Goal: Task Accomplishment & Management: Use online tool/utility

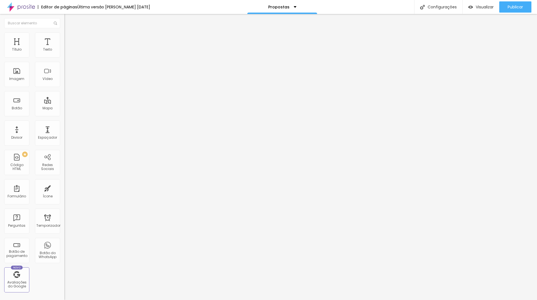
click at [64, 36] on li "Avançado" at bounding box center [96, 35] width 64 height 6
type input "41"
type input "42"
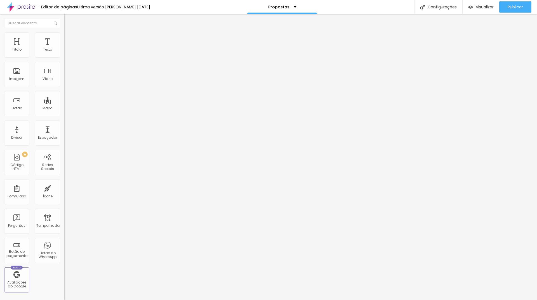
type input "46"
type input "47"
type input "33"
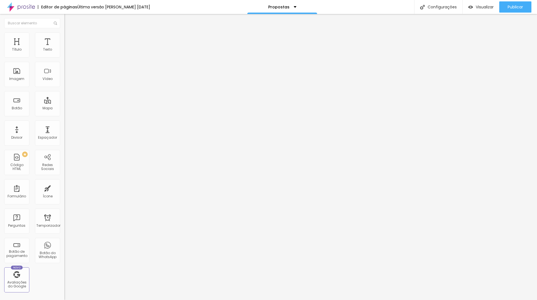
type input "33"
type input "18"
type input "13"
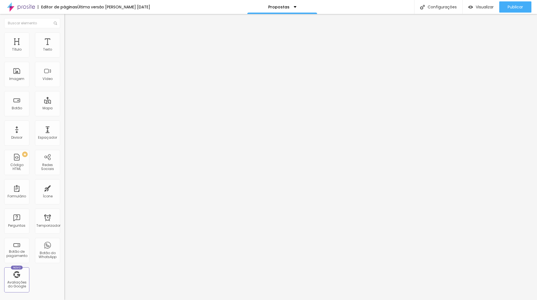
type input "9"
type input "4"
type input "3"
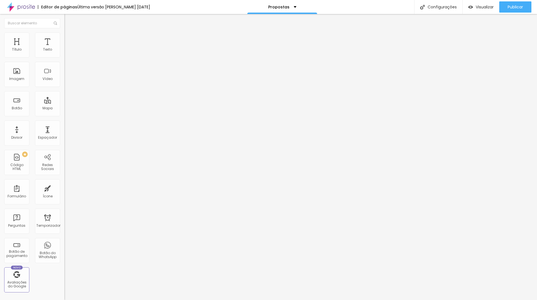
type input "3"
type input "4"
type input "16"
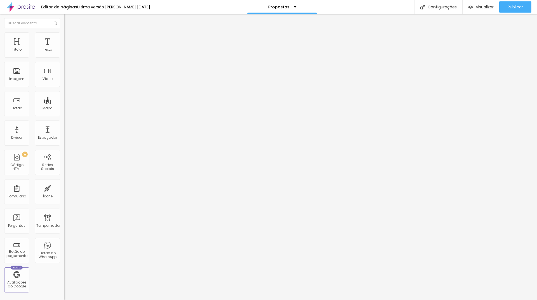
type input "17"
drag, startPoint x: 13, startPoint y: 66, endPoint x: 19, endPoint y: 72, distance: 8.5
type input "17"
click at [64, 182] on input "range" at bounding box center [82, 184] width 36 height 4
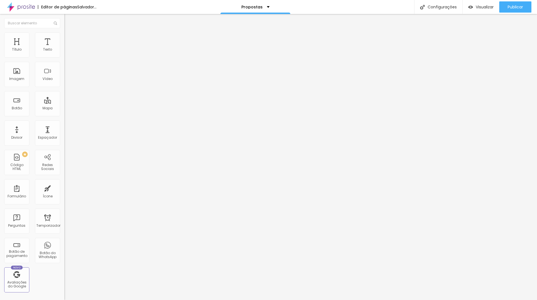
type input "12"
type input "15"
type input "21"
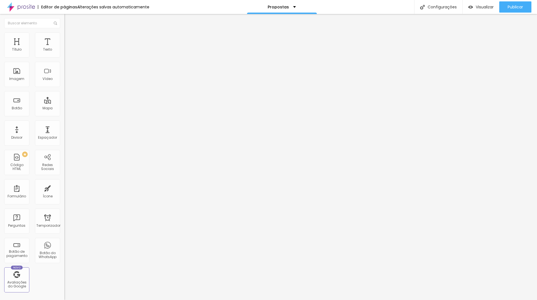
type input "21"
drag, startPoint x: 14, startPoint y: 55, endPoint x: 20, endPoint y: 55, distance: 6.7
type input "21"
click at [64, 103] on input "range" at bounding box center [82, 105] width 36 height 4
click at [64, 108] on input "21" at bounding box center [76, 111] width 24 height 6
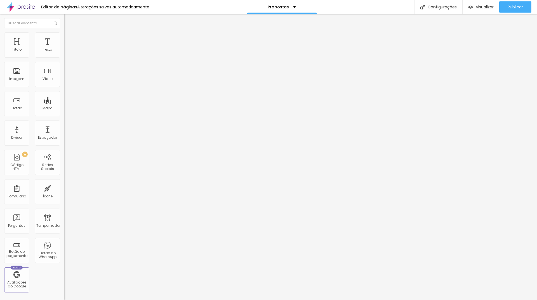
type input "20"
drag, startPoint x: 58, startPoint y: 66, endPoint x: 64, endPoint y: 64, distance: 6.4
click at [64, 65] on div "20 Espaço de cima 17 Espaço de baixo ID HTML Classes Html Visível nos dispositi…" at bounding box center [96, 155] width 64 height 235
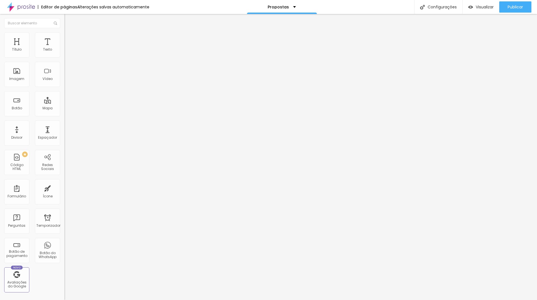
type input "1"
type input "50"
type input "2"
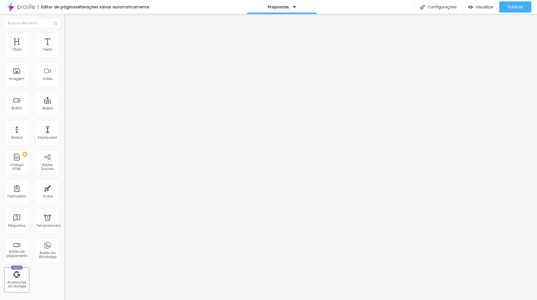
type input "20"
click at [64, 32] on img at bounding box center [66, 29] width 5 height 5
click at [64, 152] on div "Editar nulo Estilo Avançado Tipografia Voltar ao padrão Sombra DESATIVADO Volta…" at bounding box center [96, 157] width 64 height 286
click at [483, 7] on font "Visualizar" at bounding box center [484, 7] width 18 height 6
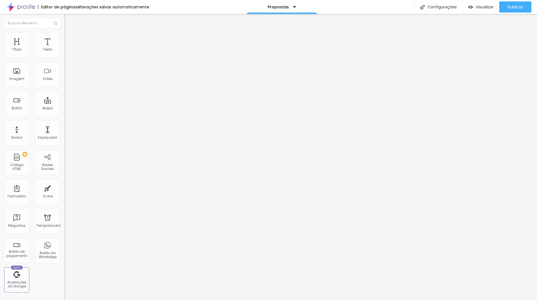
click at [64, 71] on img at bounding box center [66, 69] width 4 height 4
click at [64, 34] on img at bounding box center [66, 34] width 5 height 5
click at [64, 32] on img at bounding box center [66, 34] width 5 height 5
click at [69, 39] on font "Avançado" at bounding box center [78, 41] width 18 height 5
click at [69, 33] on font "Conteúdo" at bounding box center [77, 30] width 17 height 5
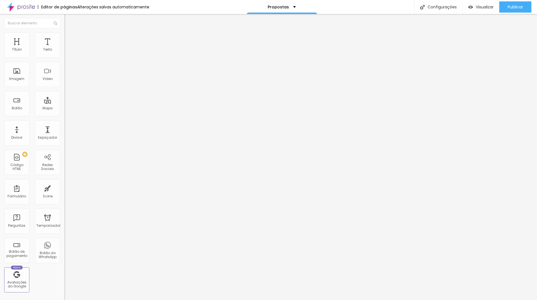
click at [64, 71] on div at bounding box center [96, 69] width 64 height 4
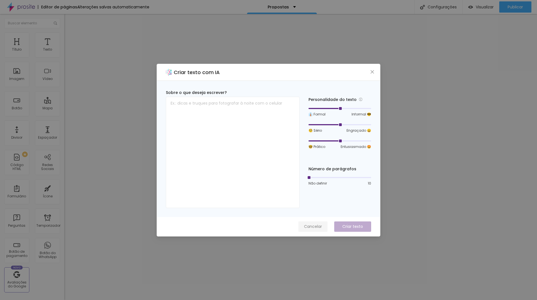
click at [312, 227] on font "Cancelar" at bounding box center [313, 227] width 18 height 6
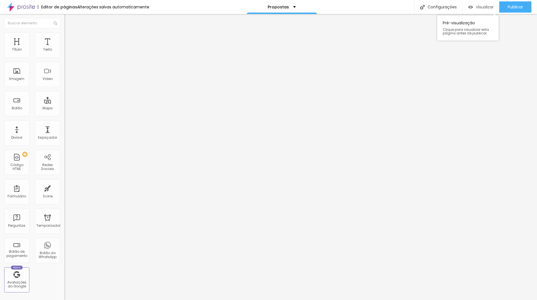
click at [478, 7] on font "Visualizar" at bounding box center [484, 7] width 18 height 6
click at [488, 5] on font "Visualizar" at bounding box center [484, 7] width 18 height 6
click at [479, 9] on font "Visualizar" at bounding box center [484, 7] width 18 height 6
click at [64, 75] on img at bounding box center [66, 73] width 4 height 4
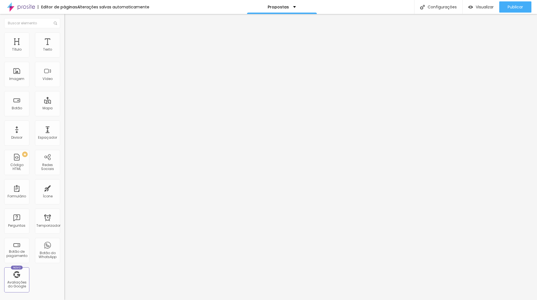
click at [69, 38] on font "Estilo" at bounding box center [73, 36] width 9 height 5
type input "20"
drag, startPoint x: 10, startPoint y: 60, endPoint x: 13, endPoint y: 60, distance: 3.4
type input "20"
click at [64, 57] on input "range" at bounding box center [82, 55] width 36 height 4
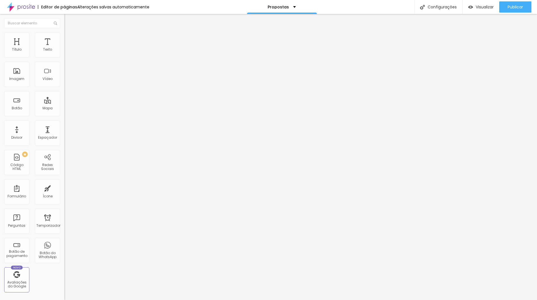
click at [64, 36] on li "Estilo" at bounding box center [96, 35] width 64 height 6
type input "20"
type input "25"
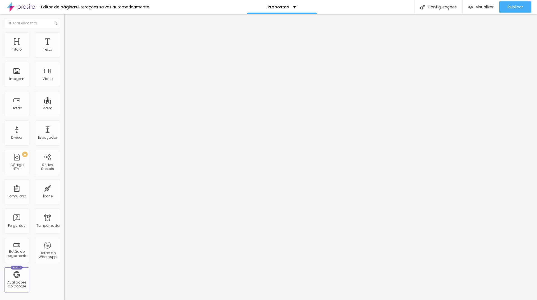
type input "30"
drag, startPoint x: 9, startPoint y: 59, endPoint x: 17, endPoint y: 59, distance: 7.8
type input "30"
click at [64, 57] on input "range" at bounding box center [82, 55] width 36 height 4
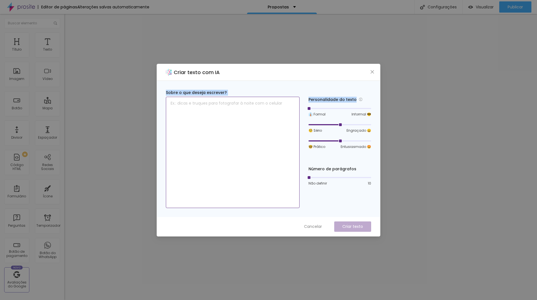
click at [271, 113] on div "Sobre o que deseja escrever? Personalidade do texto 👔 Formal Informal 😎 🧐 Sério…" at bounding box center [268, 149] width 205 height 118
click at [316, 226] on font "Cancelar" at bounding box center [313, 227] width 18 height 6
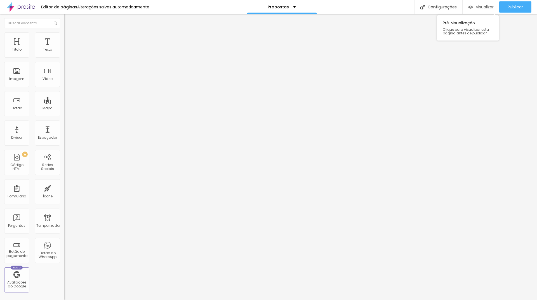
click at [478, 7] on font "Visualizar" at bounding box center [484, 7] width 18 height 6
click at [69, 39] on font "Avançado" at bounding box center [78, 36] width 18 height 5
type input "1"
type input "15"
type input "32"
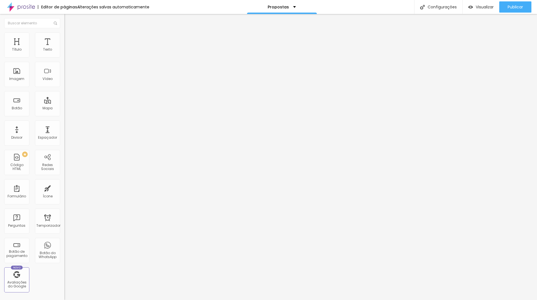
type input "100"
type input "10"
type input "1"
type input "50"
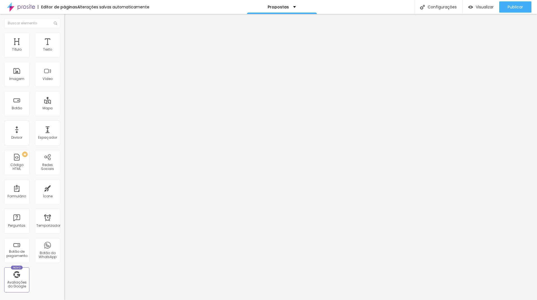
type input "2"
type input "20"
click at [64, 32] on li "Estilo" at bounding box center [96, 30] width 64 height 6
click at [67, 52] on icon "button" at bounding box center [68, 50] width 3 height 3
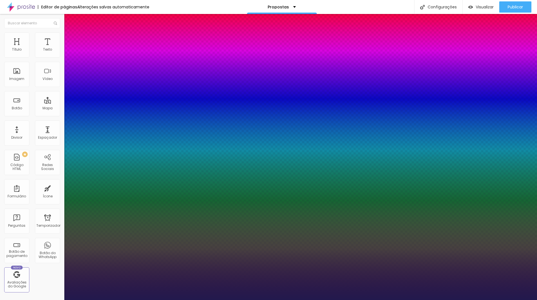
type input "1"
drag, startPoint x: 118, startPoint y: 95, endPoint x: 129, endPoint y: 95, distance: 11.2
type input "1"
type input "8"
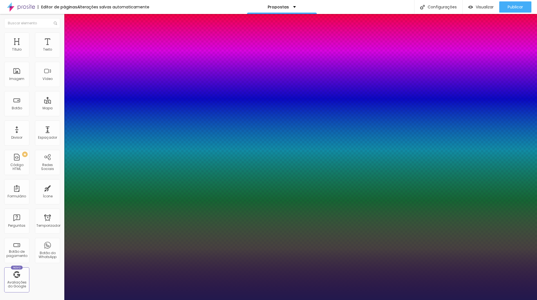
type input "1"
type input "16"
type input "1"
type input "16"
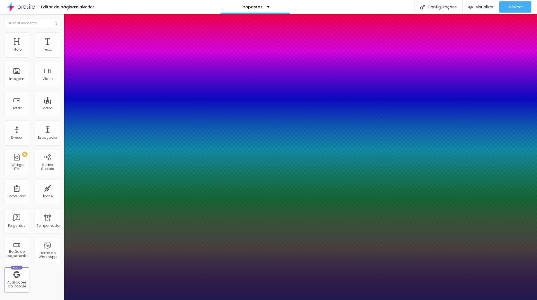
click at [259, 300] on div at bounding box center [268, 300] width 537 height 0
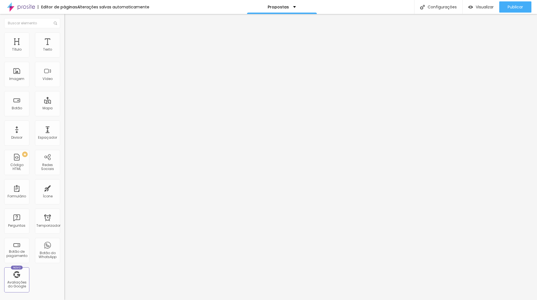
click at [67, 51] on icon "button" at bounding box center [68, 50] width 2 height 2
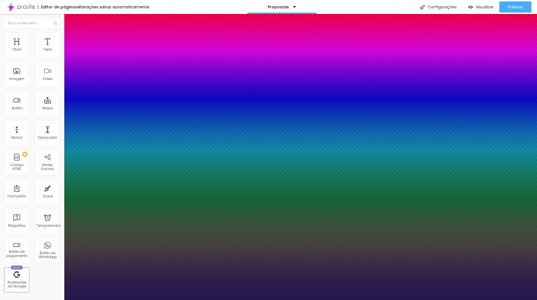
type input "1"
drag, startPoint x: 121, startPoint y: 94, endPoint x: 129, endPoint y: 94, distance: 7.3
type input "1"
type input "8"
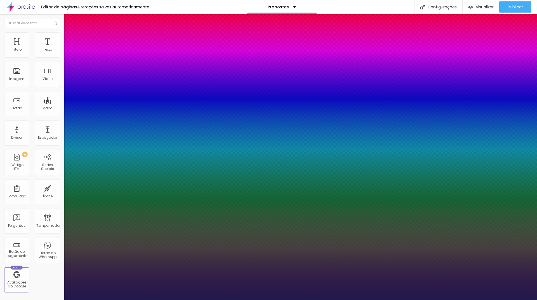
type input "1"
type input "16"
type input "1"
type input "16"
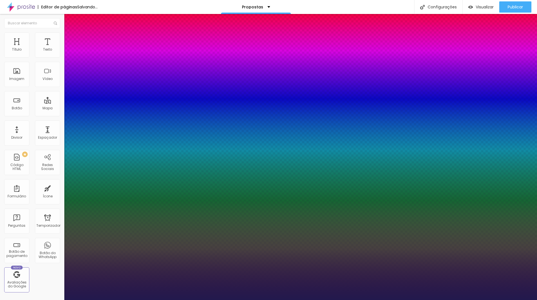
click at [379, 300] on div at bounding box center [268, 300] width 537 height 0
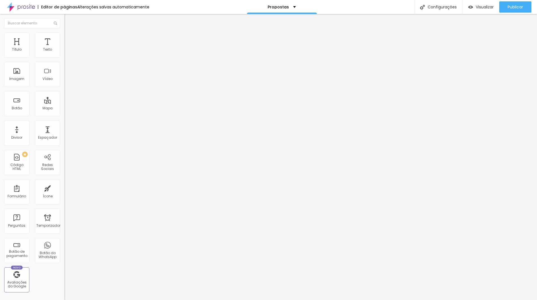
click at [67, 52] on icon "button" at bounding box center [68, 50] width 3 height 3
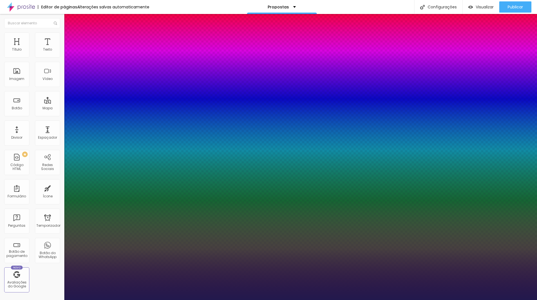
type input "1"
drag, startPoint x: 123, startPoint y: 95, endPoint x: 130, endPoint y: 95, distance: 7.3
type input "2"
type input "8"
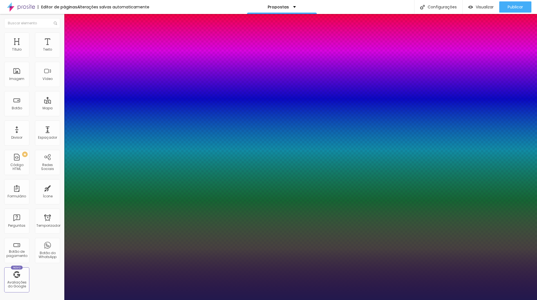
type input "1"
type input "8"
type input "0"
type input "1"
type input "8"
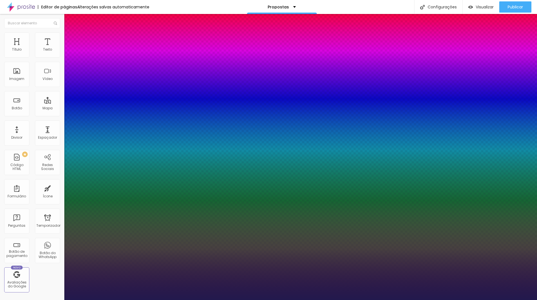
type input "01"
type input "1"
type input "016"
type input "16"
type input "1"
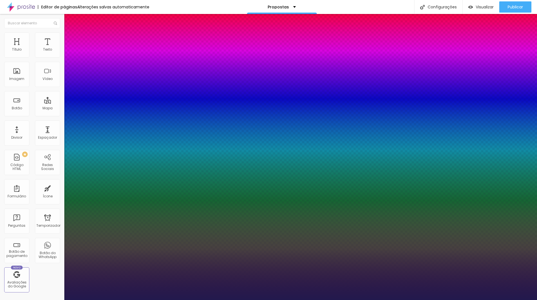
type input "016"
click at [397, 300] on div at bounding box center [268, 300] width 537 height 0
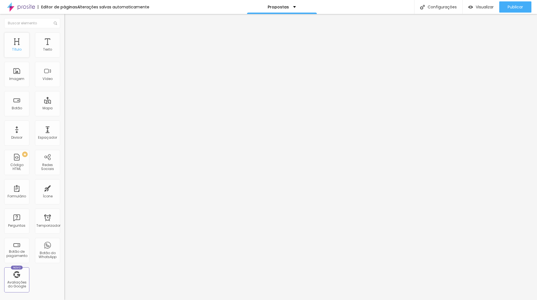
click at [15, 42] on div "Título" at bounding box center [16, 44] width 25 height 25
click at [64, 36] on img at bounding box center [66, 34] width 5 height 5
type input "16"
type input "17"
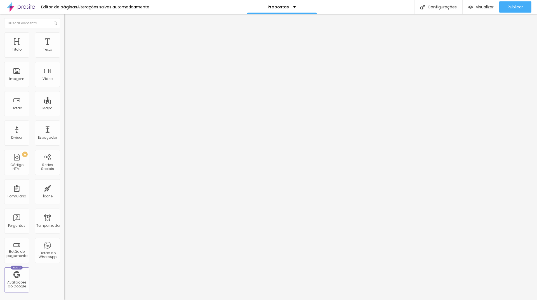
type input "17"
type input "21"
type input "7"
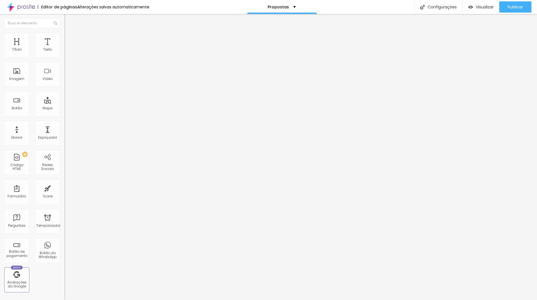
type input "6"
type input "0"
drag, startPoint x: 18, startPoint y: 55, endPoint x: 12, endPoint y: 55, distance: 6.1
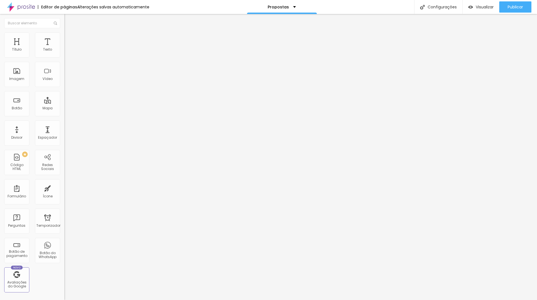
type input "0"
click at [64, 103] on input "range" at bounding box center [82, 105] width 36 height 4
type input "0"
type input "2"
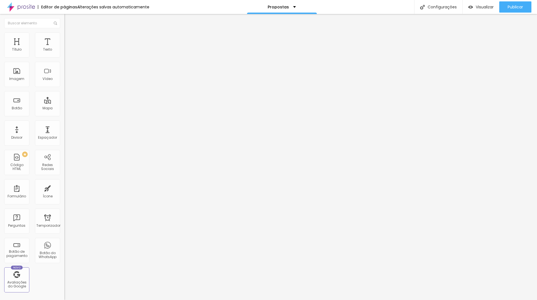
type input "2"
type input "3"
type input "5"
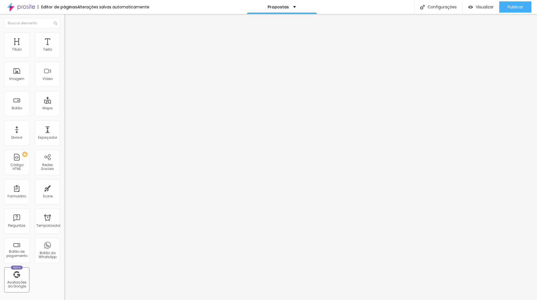
type input "6"
type input "7"
type input "10"
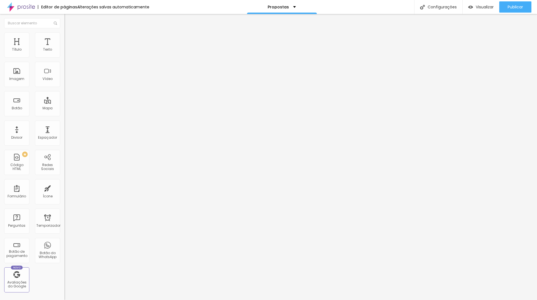
type input "10"
type input "3"
type input "1"
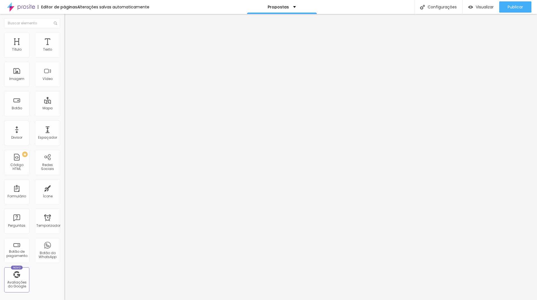
type input "0"
drag, startPoint x: 16, startPoint y: 65, endPoint x: 9, endPoint y: 67, distance: 6.8
type input "0"
click at [64, 182] on input "range" at bounding box center [82, 184] width 36 height 4
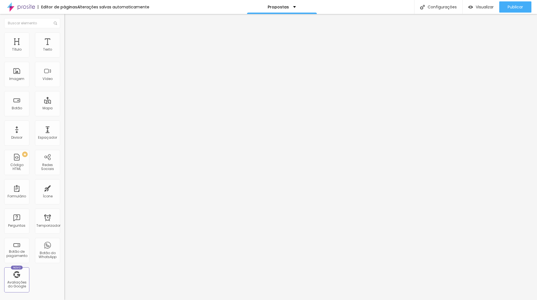
click at [64, 36] on li "Avançado" at bounding box center [96, 35] width 64 height 6
click at [69, 39] on font "Avançado" at bounding box center [78, 36] width 18 height 5
click at [64, 32] on li "Estilo" at bounding box center [96, 30] width 64 height 6
click at [67, 81] on icon "button" at bounding box center [68, 79] width 3 height 3
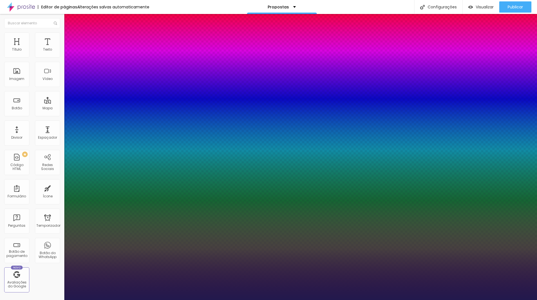
type input "1"
click at [55, 300] on div at bounding box center [268, 300] width 537 height 0
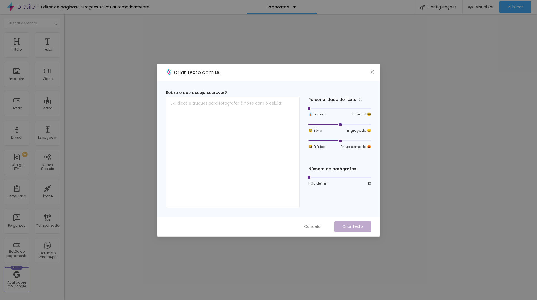
click at [419, 108] on div "Criar texto com IA Sobre o que deseja escrever? Personalidade do texto 👔 Formal…" at bounding box center [268, 150] width 537 height 300
click at [315, 227] on font "Cancelar" at bounding box center [313, 227] width 18 height 6
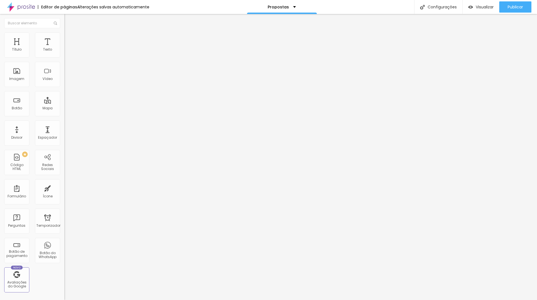
click at [67, 81] on icon "button" at bounding box center [68, 79] width 3 height 3
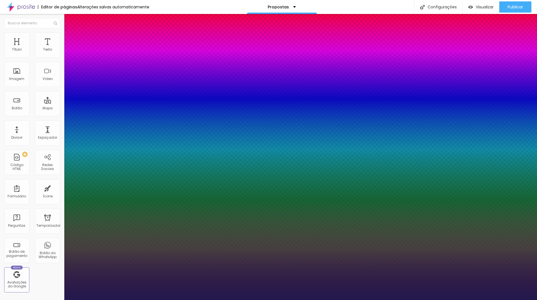
type input "1"
click at [60, 300] on select "AbrilFatface-Regular Actor-Regular Alegreya AlegreyaBlack Alice Allan-Bold Alla…" at bounding box center [30, 306] width 60 height 6
select select "Alegreya"
click at [60, 300] on select "AbrilFatface-Regular Actor-Regular Alegreya AlegreyaBlack Alice Allan-Bold Alla…" at bounding box center [30, 306] width 60 height 6
drag, startPoint x: 122, startPoint y: 157, endPoint x: 130, endPoint y: 159, distance: 8.4
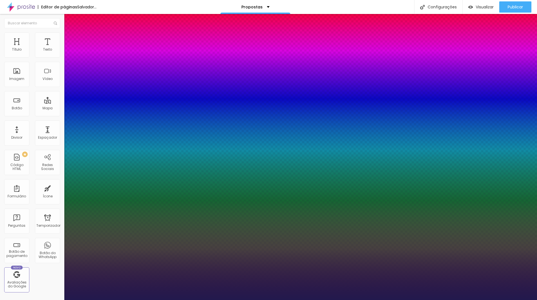
type input "1"
type input "3"
type input "8"
type input "1"
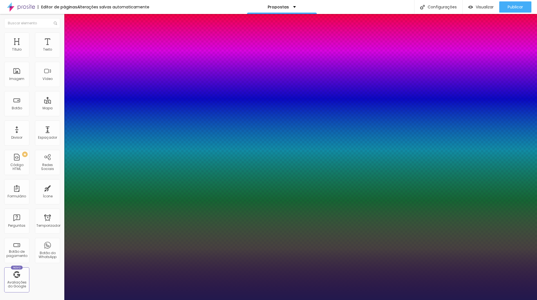
type input "8"
type input "3.0"
type input "1"
type input "8"
type input "1"
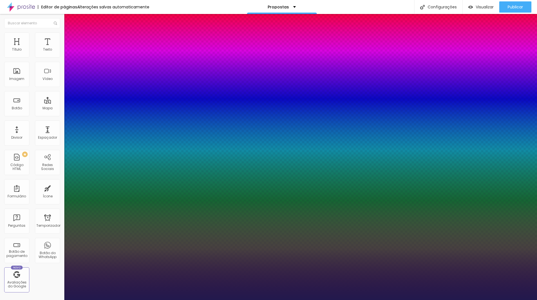
type input "8"
type input "3"
type input "1"
type input "30"
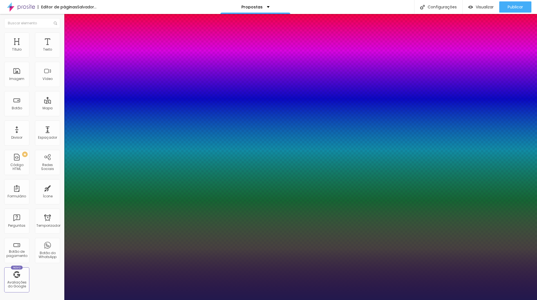
type input "1"
type input "30"
click at [431, 300] on div at bounding box center [268, 300] width 537 height 0
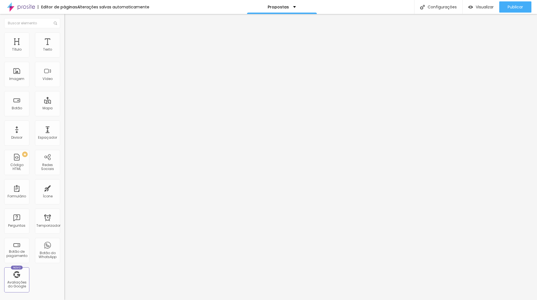
click at [68, 48] on font "Trocar imagem" at bounding box center [81, 45] width 27 height 5
click at [64, 35] on img at bounding box center [66, 34] width 5 height 5
type input "20"
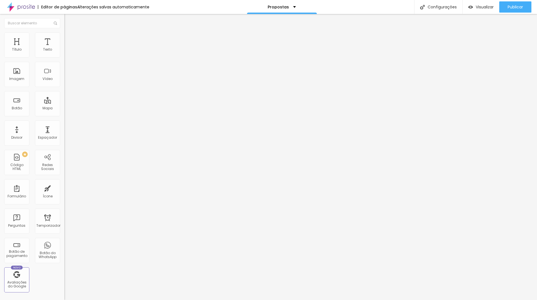
type input "20"
type input "25"
type input "30"
drag, startPoint x: 13, startPoint y: 59, endPoint x: 17, endPoint y: 59, distance: 3.9
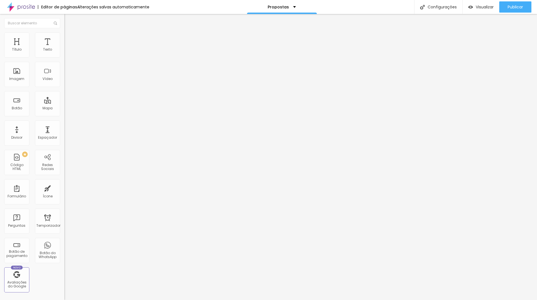
type input "30"
click at [64, 57] on input "range" at bounding box center [82, 55] width 36 height 4
click at [64, 54] on button "button" at bounding box center [68, 51] width 8 height 6
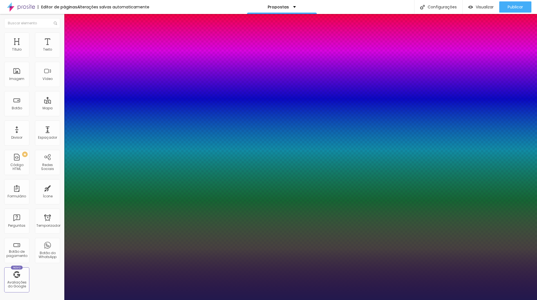
type input "1"
drag, startPoint x: 122, startPoint y: 97, endPoint x: 141, endPoint y: 97, distance: 18.7
click at [141, 97] on body "Editor de páginas Alterações salvas automaticamente Propostas Configurações Con…" at bounding box center [268, 150] width 537 height 300
type input "8"
type input "1"
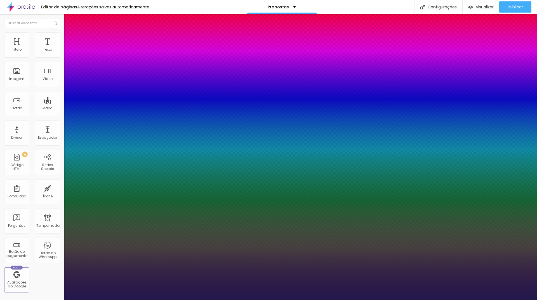
type input "1"
type input "100"
type input "1"
type input "10"
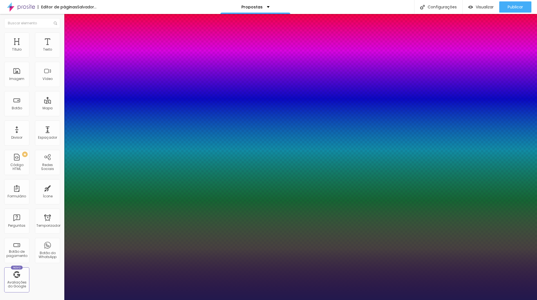
type input "10"
type input "1"
type input "8"
type input "1"
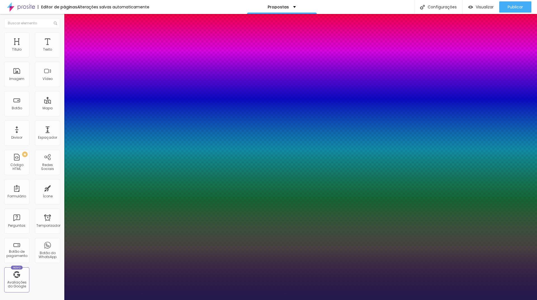
type input "16"
type input "1"
type input "16"
type input "1"
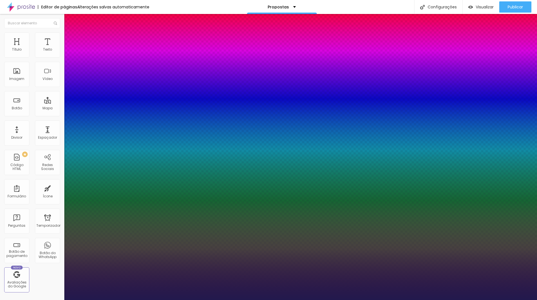
click at [447, 300] on div at bounding box center [268, 300] width 537 height 0
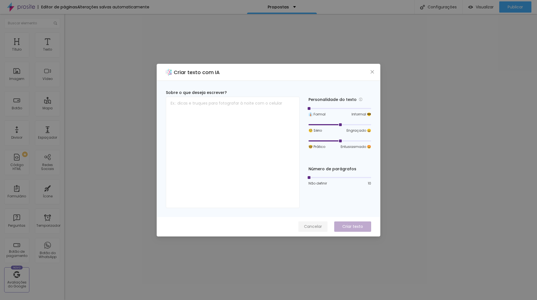
click at [311, 227] on font "Cancelar" at bounding box center [313, 227] width 18 height 6
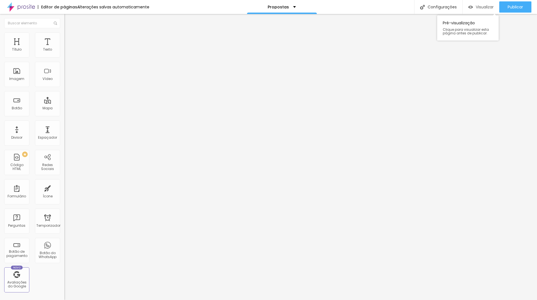
click at [483, 2] on div "Visualizar" at bounding box center [480, 6] width 25 height 11
click at [67, 51] on icon "button" at bounding box center [68, 50] width 2 height 2
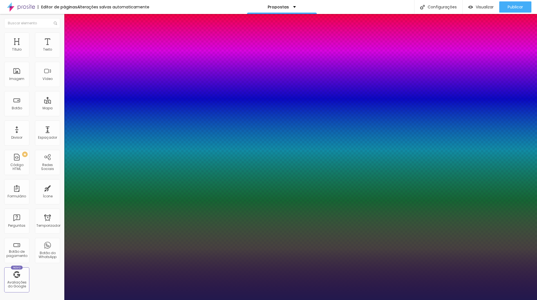
type input "1"
drag, startPoint x: 122, startPoint y: 95, endPoint x: 130, endPoint y: 95, distance: 8.1
type input "1"
type input "8"
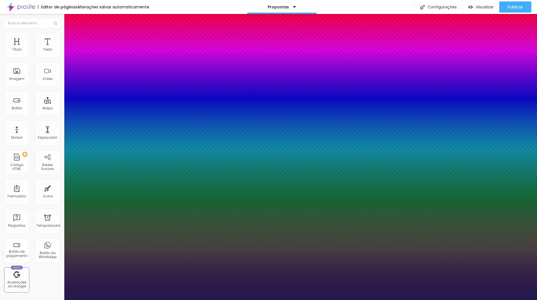
type input "1"
type input "18"
type input "1"
type input "18"
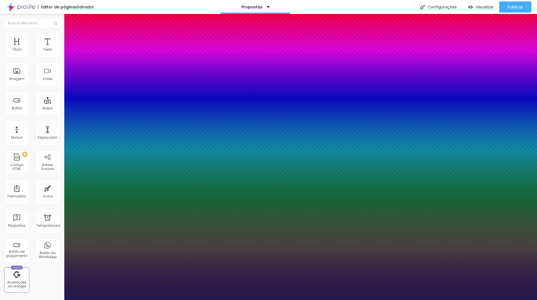
type input "1"
drag, startPoint x: 128, startPoint y: 94, endPoint x: 147, endPoint y: 94, distance: 18.7
click at [140, 94] on body "Editor de páginas Alterações salvas automaticamente Propostas Configurações Con…" at bounding box center [268, 150] width 537 height 300
type input "1"
type input "8"
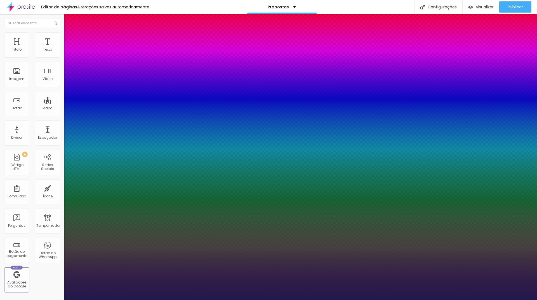
type input "1"
type input "17"
type input "1"
drag, startPoint x: 123, startPoint y: 95, endPoint x: 130, endPoint y: 96, distance: 7.1
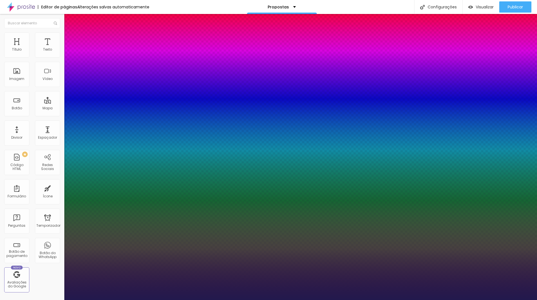
type input "1"
type input "8"
type input "1"
type input "18"
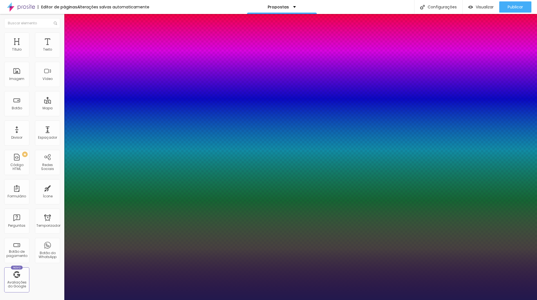
type input "18"
type input "1"
click at [425, 300] on div at bounding box center [268, 300] width 537 height 0
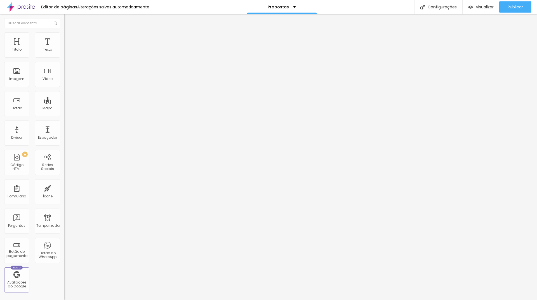
click at [67, 52] on icon "button" at bounding box center [68, 50] width 3 height 3
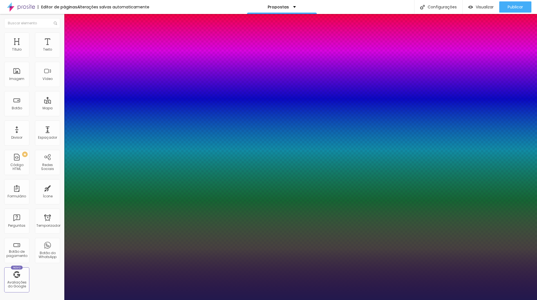
type input "1"
drag, startPoint x: 120, startPoint y: 97, endPoint x: 148, endPoint y: 97, distance: 28.2
click at [148, 97] on body "Editor de páginas Alterações salvas automaticamente Propostas Configurações Con…" at bounding box center [268, 150] width 537 height 300
type input "2"
type input "8"
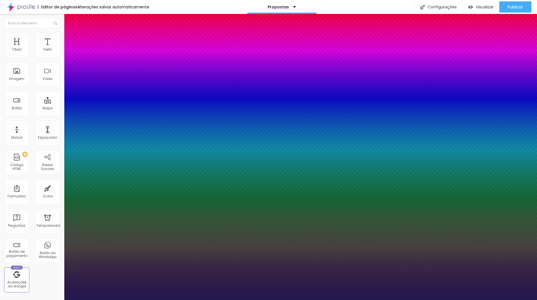
type input "1"
type input "20"
drag, startPoint x: 123, startPoint y: 96, endPoint x: 193, endPoint y: 76, distance: 73.0
click at [147, 96] on body "Editor de páginas Alterações salvas automaticamente Propostas Configurações Con…" at bounding box center [268, 150] width 537 height 300
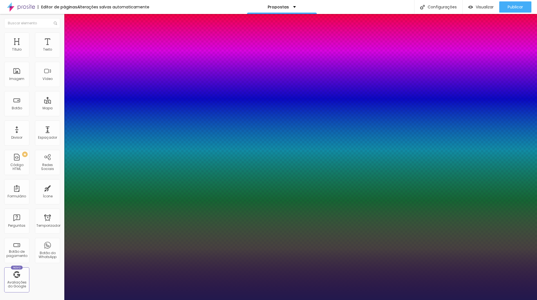
type input "1"
type input "8"
type input "2"
click at [327, 300] on div at bounding box center [268, 300] width 537 height 0
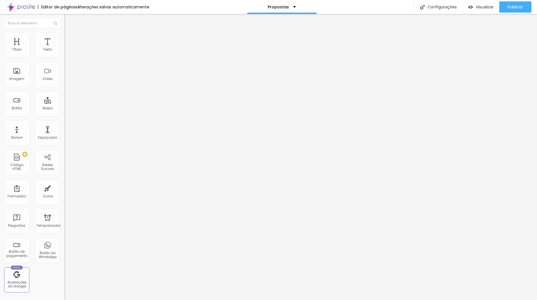
click at [67, 51] on icon "button" at bounding box center [68, 50] width 2 height 2
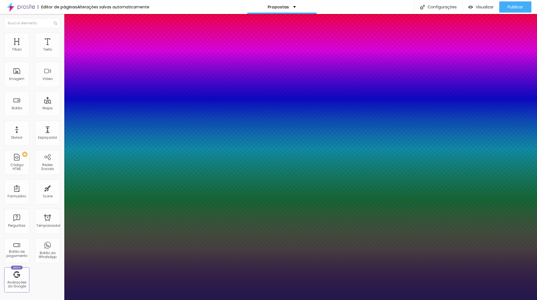
drag, startPoint x: 125, startPoint y: 96, endPoint x: 129, endPoint y: 96, distance: 4.5
click at [263, 300] on div at bounding box center [268, 300] width 537 height 0
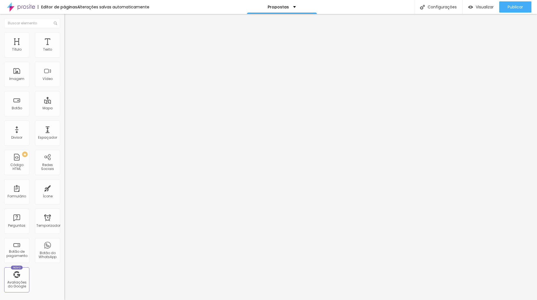
click at [64, 54] on button "button" at bounding box center [68, 51] width 8 height 6
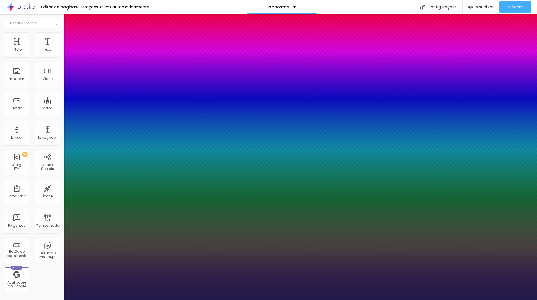
drag, startPoint x: 127, startPoint y: 94, endPoint x: 122, endPoint y: 94, distance: 4.2
click at [230, 300] on div at bounding box center [268, 300] width 537 height 0
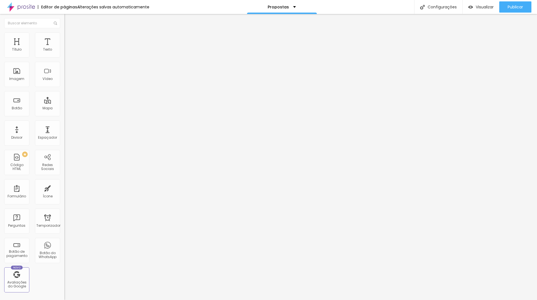
click at [64, 54] on button "button" at bounding box center [68, 51] width 8 height 6
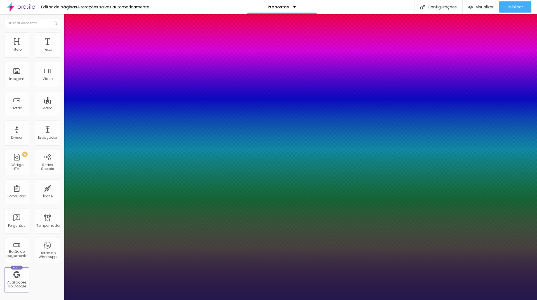
drag, startPoint x: 121, startPoint y: 95, endPoint x: 138, endPoint y: 86, distance: 18.4
click at [243, 300] on div at bounding box center [268, 300] width 537 height 0
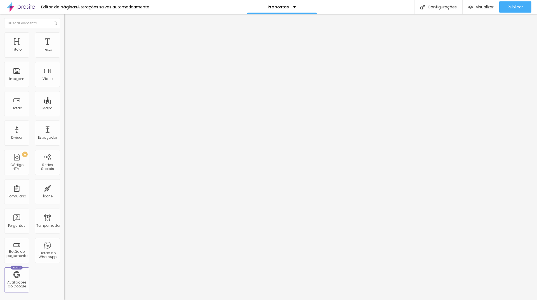
click at [64, 54] on button "button" at bounding box center [68, 51] width 8 height 6
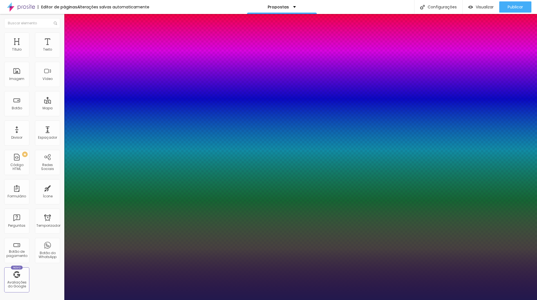
drag, startPoint x: 122, startPoint y: 95, endPoint x: 180, endPoint y: 94, distance: 57.6
click at [177, 93] on body "Editor de páginas Alterações salvas automaticamente Propostas Configurações Con…" at bounding box center [268, 150] width 537 height 300
click at [180, 300] on div at bounding box center [268, 300] width 537 height 0
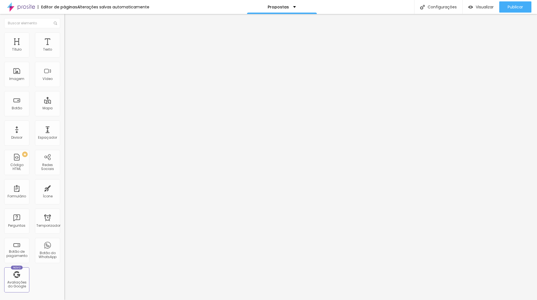
click at [67, 80] on icon "button" at bounding box center [68, 79] width 2 height 2
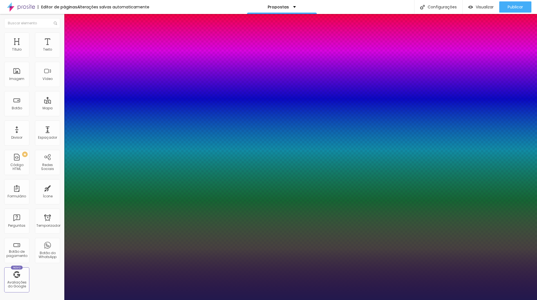
click at [188, 300] on div at bounding box center [268, 300] width 537 height 0
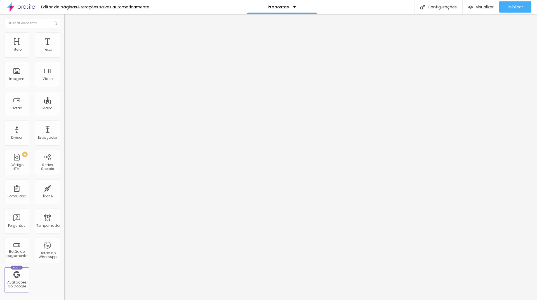
click at [69, 38] on font "Estilo" at bounding box center [73, 36] width 9 height 5
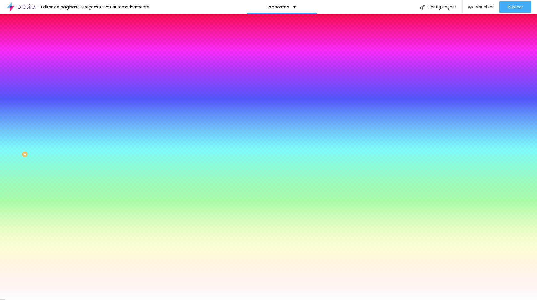
click at [64, 32] on li "Conteúdo" at bounding box center [96, 30] width 64 height 6
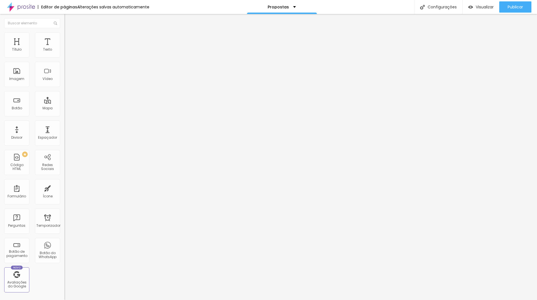
click at [67, 80] on icon "button" at bounding box center [68, 79] width 2 height 2
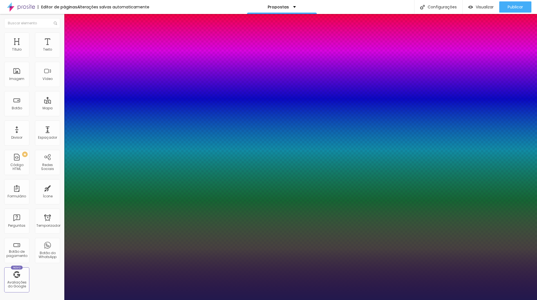
click at [60, 300] on select "AbrilFatface-Regular Actor-Regular Alegreya AlegreyaBlack Alice Allan-Bold Alla…" at bounding box center [30, 306] width 60 height 6
drag, startPoint x: 79, startPoint y: 158, endPoint x: 87, endPoint y: 160, distance: 7.8
click at [283, 300] on div at bounding box center [268, 300] width 537 height 0
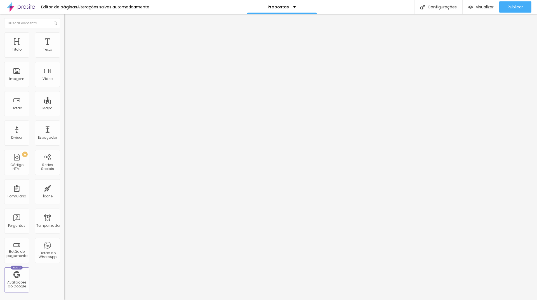
click at [64, 83] on button "button" at bounding box center [68, 80] width 8 height 6
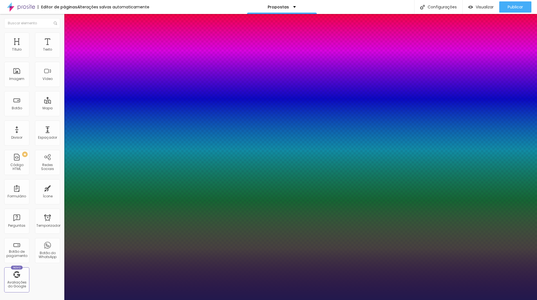
click at [180, 300] on div at bounding box center [268, 300] width 537 height 0
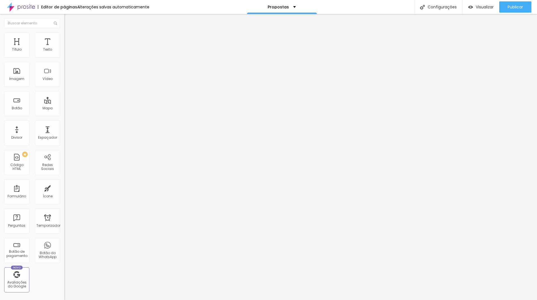
click at [67, 81] on icon "button" at bounding box center [67, 80] width 1 height 1
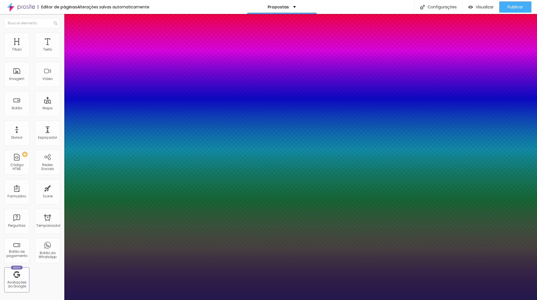
click at [235, 300] on div at bounding box center [268, 300] width 537 height 0
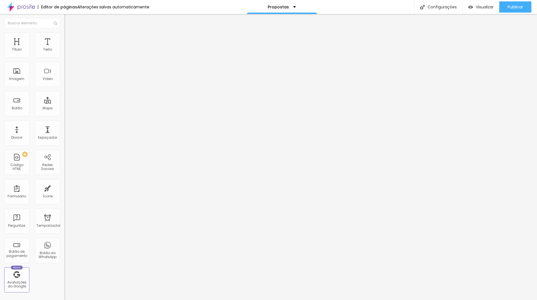
click at [68, 48] on font "Adicionar imagem" at bounding box center [84, 45] width 33 height 5
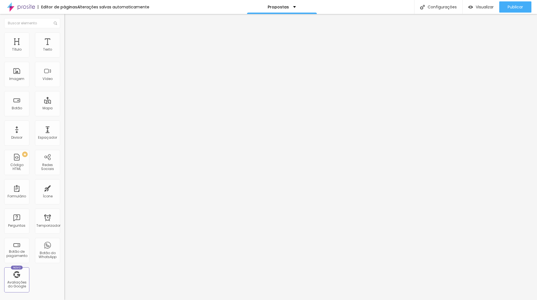
click at [64, 48] on span "Adicionar imagem" at bounding box center [82, 45] width 36 height 5
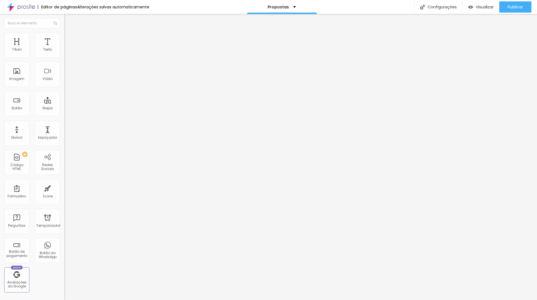
click at [64, 48] on span "Adicionar imagem" at bounding box center [82, 45] width 36 height 5
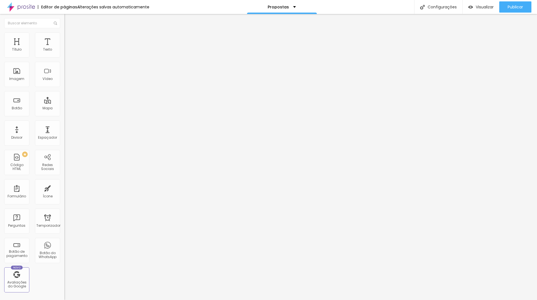
click at [68, 48] on font "Adicionar imagem" at bounding box center [84, 45] width 33 height 5
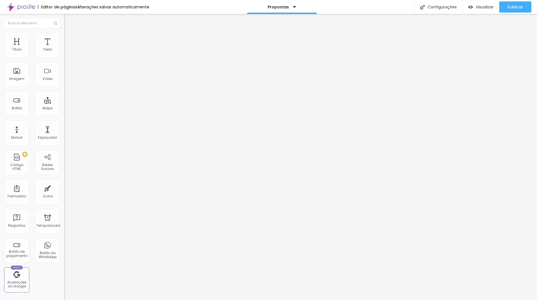
click at [64, 48] on span "Adicionar imagem" at bounding box center [82, 45] width 36 height 5
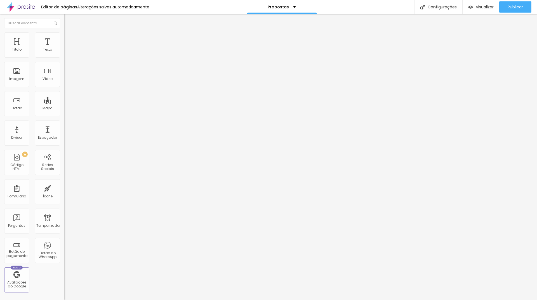
click at [64, 48] on div "Adicionar imagem" at bounding box center [96, 46] width 64 height 4
drag, startPoint x: 35, startPoint y: 76, endPoint x: 36, endPoint y: 81, distance: 5.7
click at [64, 48] on div "Adicionar imagem" at bounding box center [96, 46] width 64 height 4
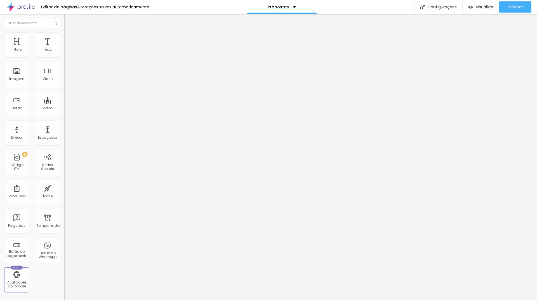
click at [68, 48] on font "Adicionar imagem" at bounding box center [84, 45] width 33 height 5
click at [69, 39] on font "Estilo" at bounding box center [73, 36] width 9 height 5
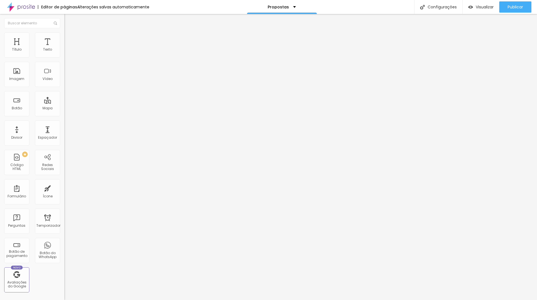
drag, startPoint x: 58, startPoint y: 60, endPoint x: 46, endPoint y: 61, distance: 12.0
click at [64, 57] on input "range" at bounding box center [82, 55] width 36 height 4
click at [64, 34] on li "Estilo" at bounding box center [96, 35] width 64 height 6
drag, startPoint x: 57, startPoint y: 61, endPoint x: 46, endPoint y: 61, distance: 11.2
click at [64, 57] on input "range" at bounding box center [82, 55] width 36 height 4
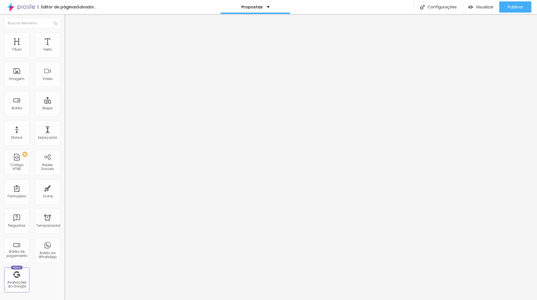
click at [64, 35] on img at bounding box center [66, 34] width 5 height 5
drag, startPoint x: 56, startPoint y: 60, endPoint x: 47, endPoint y: 60, distance: 9.2
click at [64, 57] on input "range" at bounding box center [82, 55] width 36 height 4
click at [64, 38] on li "Avançado" at bounding box center [96, 41] width 64 height 6
click at [69, 38] on font "Estilo" at bounding box center [73, 36] width 9 height 5
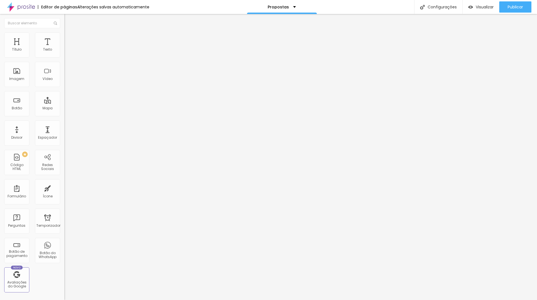
drag, startPoint x: 56, startPoint y: 59, endPoint x: 46, endPoint y: 61, distance: 10.3
click at [64, 57] on input "range" at bounding box center [82, 55] width 36 height 4
click at [64, 35] on img at bounding box center [66, 34] width 5 height 5
drag, startPoint x: 59, startPoint y: 59, endPoint x: 46, endPoint y: 61, distance: 13.3
click at [64, 57] on input "range" at bounding box center [82, 55] width 36 height 4
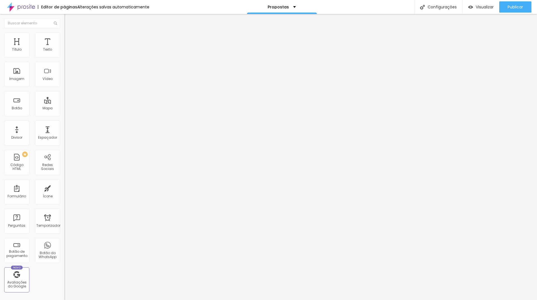
click at [69, 39] on font "Avançado" at bounding box center [78, 41] width 18 height 5
click at [69, 39] on font "Estilo" at bounding box center [73, 36] width 9 height 5
drag, startPoint x: 56, startPoint y: 62, endPoint x: 45, endPoint y: 61, distance: 11.5
click at [64, 58] on div at bounding box center [96, 55] width 64 height 5
drag, startPoint x: 52, startPoint y: 59, endPoint x: 46, endPoint y: 59, distance: 6.2
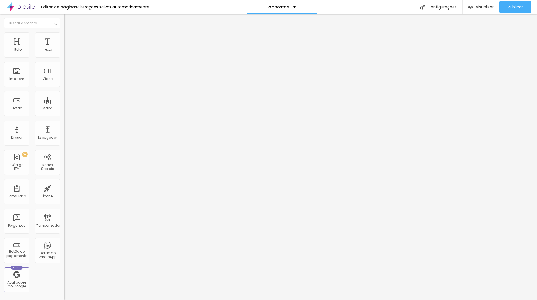
click at [64, 57] on input "range" at bounding box center [82, 55] width 36 height 4
click at [482, 6] on font "Visualizar" at bounding box center [484, 7] width 18 height 6
click at [64, 34] on img at bounding box center [66, 34] width 5 height 5
drag, startPoint x: 46, startPoint y: 59, endPoint x: 41, endPoint y: 60, distance: 5.7
click at [64, 57] on input "range" at bounding box center [82, 55] width 36 height 4
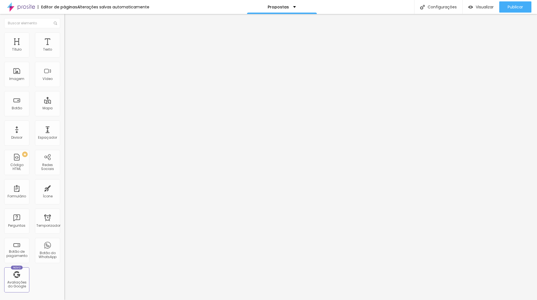
click at [64, 37] on li "Estilo" at bounding box center [96, 35] width 64 height 6
drag, startPoint x: 44, startPoint y: 60, endPoint x: 40, endPoint y: 60, distance: 4.2
click at [64, 57] on input "range" at bounding box center [82, 55] width 36 height 4
click at [69, 39] on font "Estilo" at bounding box center [73, 36] width 9 height 5
drag, startPoint x: 45, startPoint y: 61, endPoint x: 40, endPoint y: 61, distance: 5.3
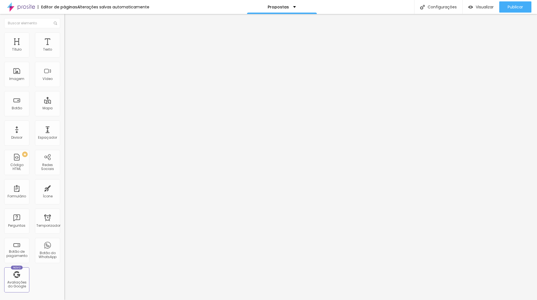
click at [64, 57] on input "range" at bounding box center [82, 55] width 36 height 4
click at [64, 37] on li "Estilo" at bounding box center [96, 35] width 64 height 6
drag, startPoint x: 47, startPoint y: 59, endPoint x: 41, endPoint y: 59, distance: 5.3
click at [64, 57] on input "range" at bounding box center [82, 55] width 36 height 4
click at [69, 39] on font "Estilo" at bounding box center [73, 36] width 9 height 5
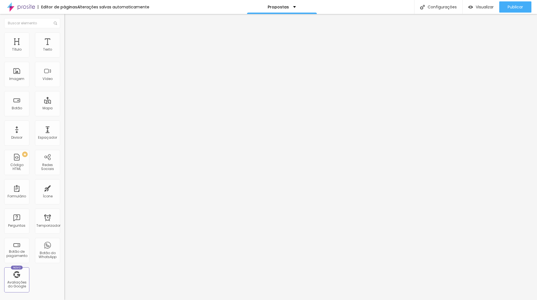
drag, startPoint x: 45, startPoint y: 61, endPoint x: 41, endPoint y: 62, distance: 4.5
click at [64, 57] on input "range" at bounding box center [82, 55] width 36 height 4
click at [64, 38] on li "Avançado" at bounding box center [96, 41] width 64 height 6
click at [64, 35] on img at bounding box center [66, 34] width 5 height 5
drag, startPoint x: 45, startPoint y: 61, endPoint x: 40, endPoint y: 63, distance: 5.6
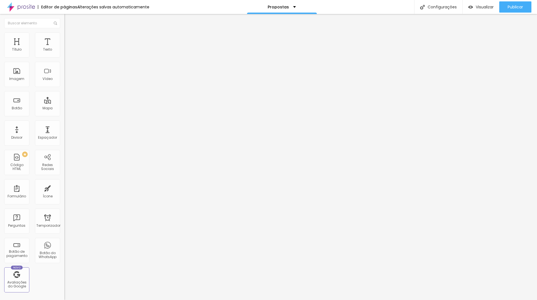
click at [64, 57] on input "range" at bounding box center [82, 55] width 36 height 4
click at [480, 6] on font "Visualizar" at bounding box center [484, 7] width 18 height 6
click at [69, 39] on font "Estilo" at bounding box center [73, 36] width 9 height 5
click at [64, 57] on input "range" at bounding box center [82, 55] width 36 height 4
click at [64, 53] on input "55" at bounding box center [76, 50] width 24 height 6
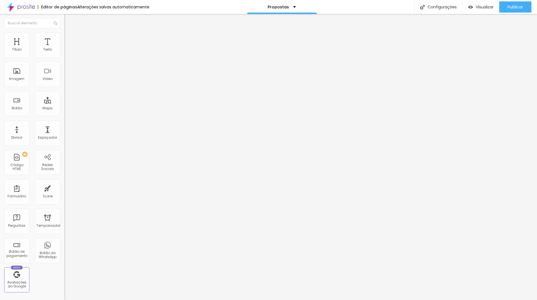
drag, startPoint x: 39, startPoint y: 54, endPoint x: 61, endPoint y: 55, distance: 22.1
click at [64, 55] on div "Tamanho 50 px % 0 Borda arredondada Sombra DESATIVADO Voltar ao padrão" at bounding box center [96, 100] width 64 height 112
click at [64, 34] on img at bounding box center [66, 34] width 5 height 5
drag, startPoint x: 44, startPoint y: 55, endPoint x: 38, endPoint y: 54, distance: 6.5
click at [64, 53] on input "100" at bounding box center [76, 50] width 24 height 6
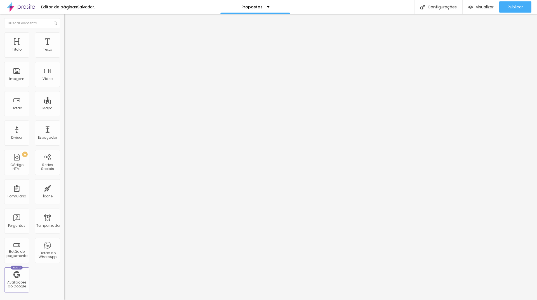
click at [64, 34] on li "Estilo" at bounding box center [96, 35] width 64 height 6
drag, startPoint x: 45, startPoint y: 55, endPoint x: 17, endPoint y: 54, distance: 27.4
click at [64, 53] on div "Tamanho 100 px %" at bounding box center [96, 48] width 64 height 9
click at [64, 35] on li "Estilo" at bounding box center [96, 35] width 64 height 6
click at [64, 57] on input "range" at bounding box center [82, 55] width 36 height 4
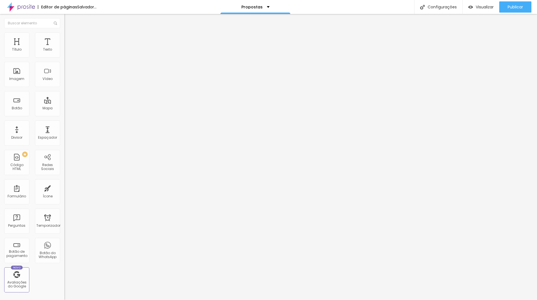
drag, startPoint x: 45, startPoint y: 59, endPoint x: 39, endPoint y: 59, distance: 5.3
click at [64, 57] on input "range" at bounding box center [82, 55] width 36 height 4
click at [69, 39] on font "Estilo" at bounding box center [73, 36] width 9 height 5
click at [64, 57] on input "range" at bounding box center [82, 55] width 36 height 4
drag, startPoint x: 34, startPoint y: 61, endPoint x: 42, endPoint y: 61, distance: 7.5
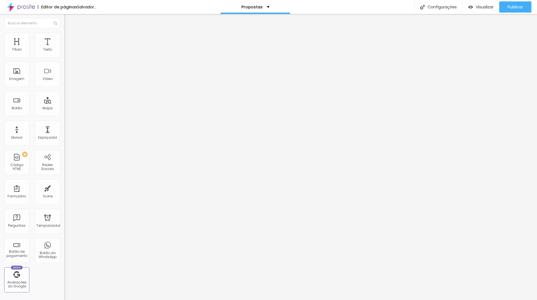
click at [64, 57] on input "range" at bounding box center [82, 55] width 36 height 4
click at [64, 34] on li "Estilo" at bounding box center [96, 35] width 64 height 6
drag, startPoint x: 56, startPoint y: 62, endPoint x: 36, endPoint y: 60, distance: 19.6
click at [64, 58] on div at bounding box center [96, 55] width 64 height 5
click at [64, 57] on input "range" at bounding box center [82, 55] width 36 height 4
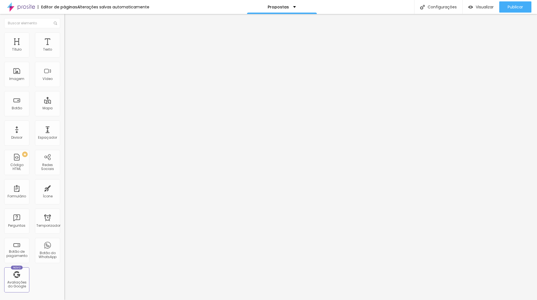
drag, startPoint x: 36, startPoint y: 60, endPoint x: 41, endPoint y: 58, distance: 5.4
click at [64, 57] on input "range" at bounding box center [82, 55] width 36 height 4
click at [64, 35] on li "Estilo" at bounding box center [96, 35] width 64 height 6
drag, startPoint x: 34, startPoint y: 60, endPoint x: 42, endPoint y: 60, distance: 8.4
click at [64, 57] on input "range" at bounding box center [82, 55] width 36 height 4
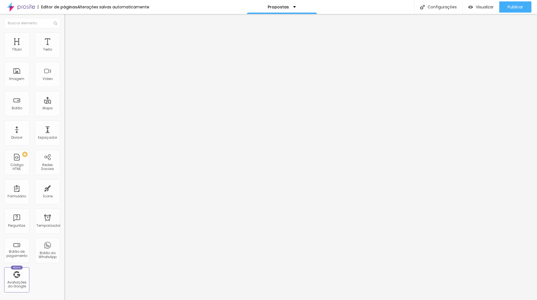
click at [64, 36] on img at bounding box center [66, 34] width 5 height 5
drag, startPoint x: 54, startPoint y: 62, endPoint x: 38, endPoint y: 62, distance: 15.9
click at [64, 58] on div at bounding box center [96, 55] width 64 height 5
click at [64, 57] on input "range" at bounding box center [82, 55] width 36 height 4
drag, startPoint x: 39, startPoint y: 60, endPoint x: 42, endPoint y: 60, distance: 3.1
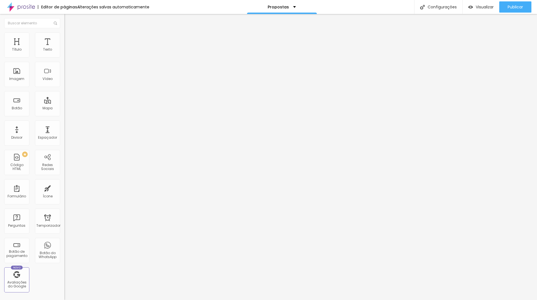
click at [64, 57] on input "range" at bounding box center [82, 55] width 36 height 4
click at [64, 34] on ul "Conteúdo Estilo Avançado" at bounding box center [96, 35] width 64 height 17
click at [64, 34] on li "Estilo" at bounding box center [96, 35] width 64 height 6
drag, startPoint x: 46, startPoint y: 60, endPoint x: 57, endPoint y: 60, distance: 10.9
click at [64, 57] on input "range" at bounding box center [82, 55] width 36 height 4
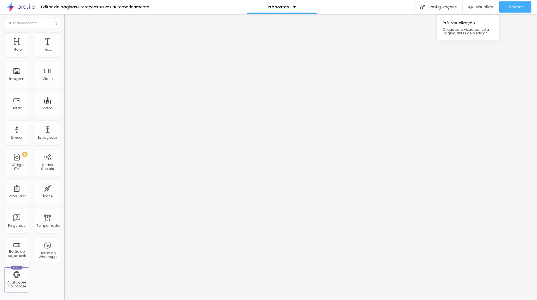
click at [473, 7] on div "Visualizar" at bounding box center [480, 7] width 25 height 5
click at [67, 52] on icon "button" at bounding box center [68, 50] width 3 height 3
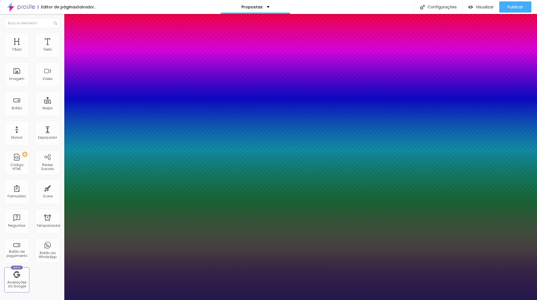
drag, startPoint x: 122, startPoint y: 96, endPoint x: 146, endPoint y: 97, distance: 24.0
click at [146, 97] on body "Editor de páginas Alterações salvas automaticamente Propostas Configurações Con…" at bounding box center [268, 150] width 537 height 300
click at [46, 300] on div at bounding box center [268, 300] width 537 height 0
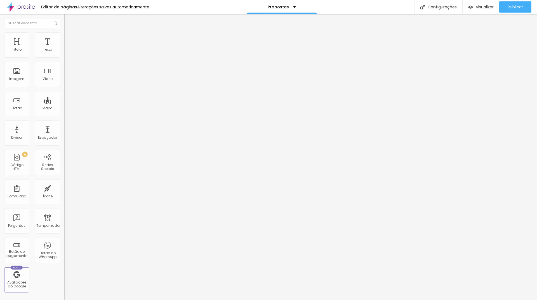
click at [64, 37] on li "Avançado" at bounding box center [96, 35] width 64 height 6
click at [64, 103] on input "range" at bounding box center [82, 105] width 36 height 4
click at [64, 182] on input "range" at bounding box center [82, 184] width 36 height 4
click at [483, 7] on font "Visualizar" at bounding box center [484, 7] width 18 height 6
click at [64, 37] on li "Estilo" at bounding box center [96, 35] width 64 height 6
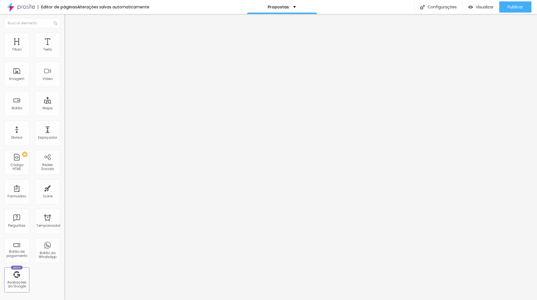
click at [64, 57] on input "range" at bounding box center [82, 55] width 36 height 4
click at [64, 54] on button "button" at bounding box center [68, 51] width 8 height 6
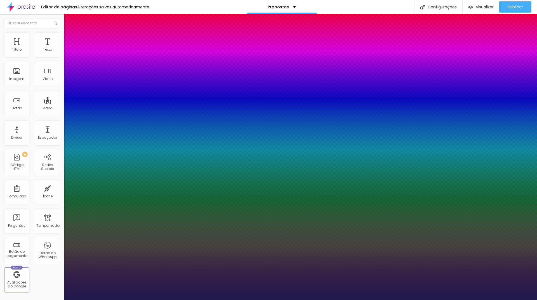
drag, startPoint x: 83, startPoint y: 95, endPoint x: 86, endPoint y: 96, distance: 3.5
click at [404, 300] on div at bounding box center [268, 300] width 537 height 0
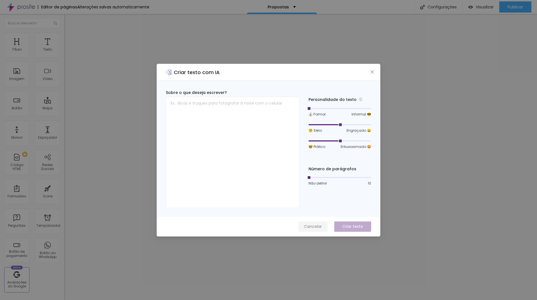
click at [316, 226] on font "Cancelar" at bounding box center [313, 227] width 18 height 6
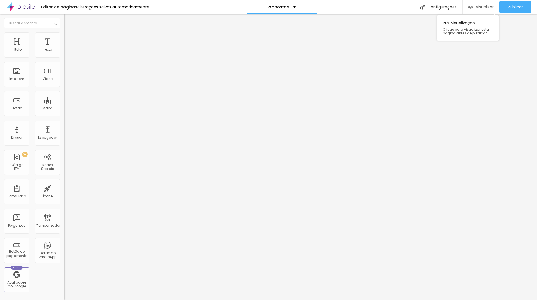
click at [483, 9] on font "Visualizar" at bounding box center [484, 7] width 18 height 6
click at [64, 32] on img at bounding box center [66, 34] width 5 height 5
click at [64, 57] on input "range" at bounding box center [82, 55] width 36 height 4
click at [67, 52] on icon "button" at bounding box center [68, 50] width 3 height 3
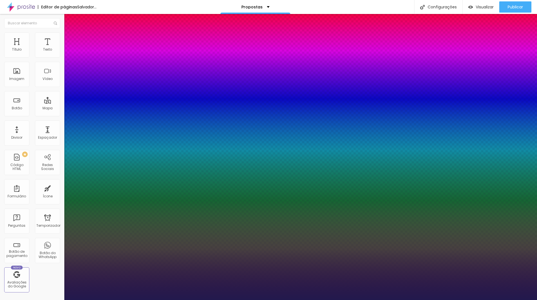
click at [182, 300] on div at bounding box center [268, 300] width 537 height 0
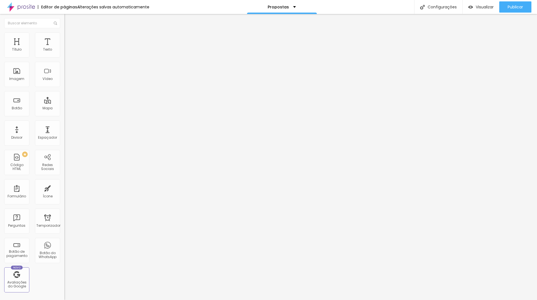
click at [69, 39] on font "Avançado" at bounding box center [78, 36] width 18 height 5
click at [64, 103] on input "range" at bounding box center [82, 105] width 36 height 4
drag, startPoint x: 21, startPoint y: 65, endPoint x: 16, endPoint y: 65, distance: 4.5
click at [64, 182] on input "range" at bounding box center [82, 184] width 36 height 4
click at [64, 32] on img at bounding box center [66, 29] width 5 height 5
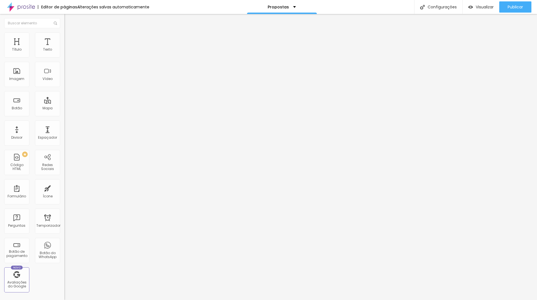
click at [64, 54] on button "button" at bounding box center [68, 51] width 8 height 6
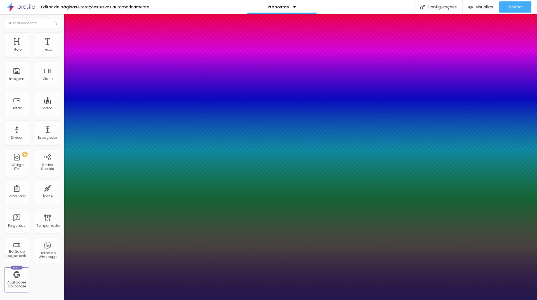
drag, startPoint x: 73, startPoint y: 94, endPoint x: 77, endPoint y: 96, distance: 4.6
click at [466, 300] on div at bounding box center [268, 300] width 537 height 0
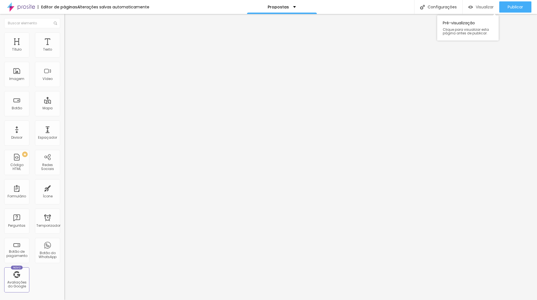
click at [482, 3] on div "Visualizar" at bounding box center [480, 6] width 25 height 11
click at [67, 52] on icon "button" at bounding box center [68, 50] width 3 height 3
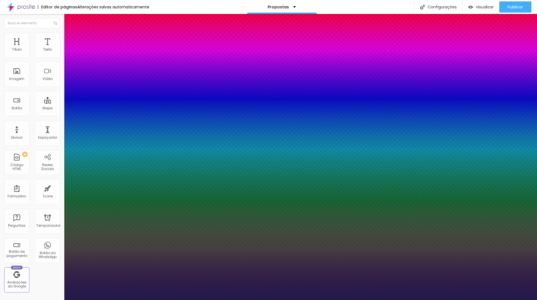
click at [30, 300] on select "Carregando..." at bounding box center [15, 306] width 30 height 6
click at [60, 300] on select "AbrilFatface-Regular Actor-Regular Alegreya AlegreyaBlack Alice Allan-Bold Alla…" at bounding box center [30, 306] width 60 height 6
click at [179, 300] on div at bounding box center [268, 300] width 537 height 0
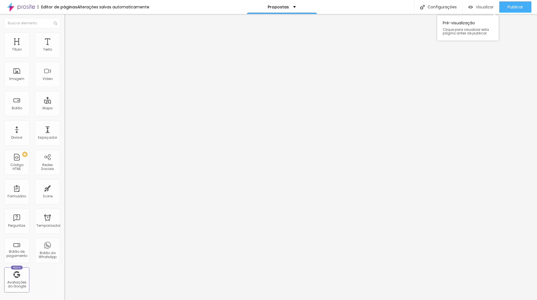
click at [485, 7] on font "Visualizar" at bounding box center [484, 7] width 18 height 6
click at [68, 48] on font "Trocar imagem" at bounding box center [81, 45] width 27 height 5
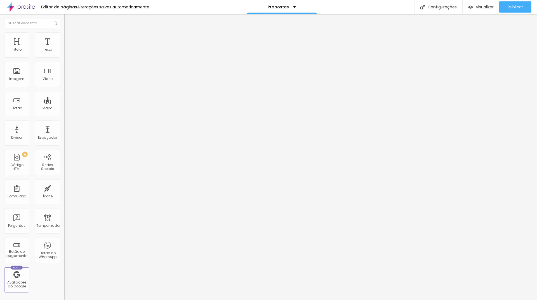
click at [67, 52] on icon "button" at bounding box center [68, 50] width 3 height 3
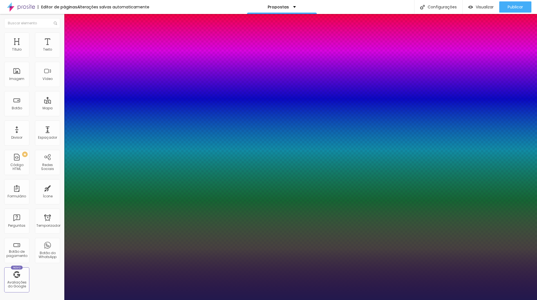
click at [60, 300] on select "AbrilFatface-Regular Actor-Regular Alegreya AlegreyaBlack Alice Allan-Bold Alla…" at bounding box center [30, 306] width 60 height 6
drag, startPoint x: 75, startPoint y: 94, endPoint x: 79, endPoint y: 94, distance: 4.5
click at [172, 300] on div at bounding box center [268, 300] width 537 height 0
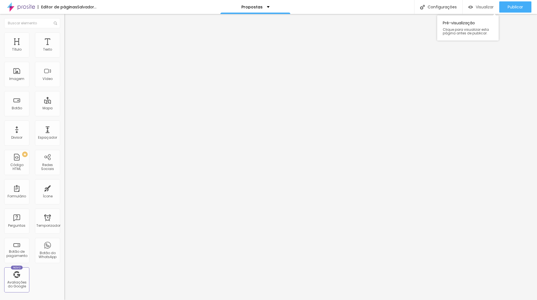
click at [479, 10] on div "Visualizar" at bounding box center [480, 6] width 25 height 11
click at [478, 11] on div "Visualizar" at bounding box center [480, 6] width 25 height 11
click at [67, 52] on icon "button" at bounding box center [68, 50] width 3 height 3
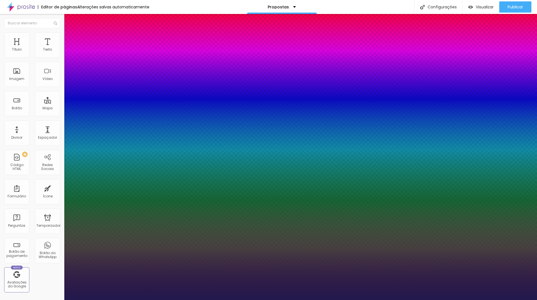
click at [91, 300] on div at bounding box center [268, 300] width 537 height 0
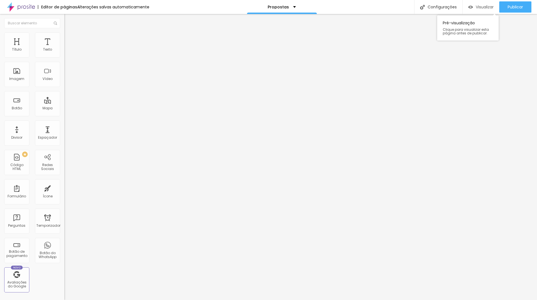
click at [478, 8] on font "Visualizar" at bounding box center [484, 7] width 18 height 6
click at [64, 48] on div "Adicionar imagem" at bounding box center [96, 46] width 64 height 4
click at [68, 48] on font "Adicionar imagem" at bounding box center [84, 45] width 33 height 5
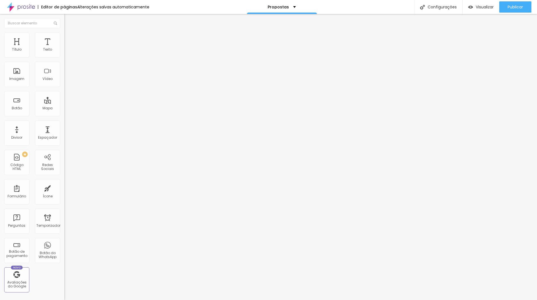
click at [67, 52] on icon "button" at bounding box center [68, 50] width 3 height 3
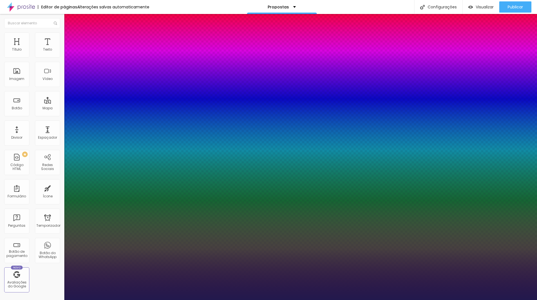
drag, startPoint x: 120, startPoint y: 94, endPoint x: 139, endPoint y: 95, distance: 18.7
click at [168, 300] on div at bounding box center [268, 300] width 537 height 0
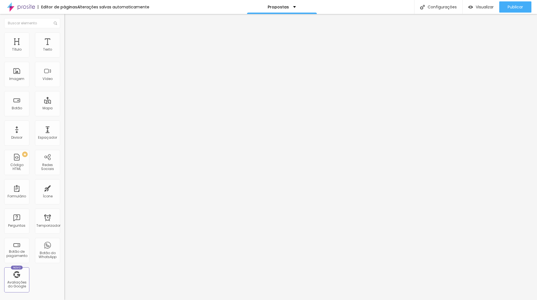
click at [69, 39] on font "Estilo" at bounding box center [73, 36] width 9 height 5
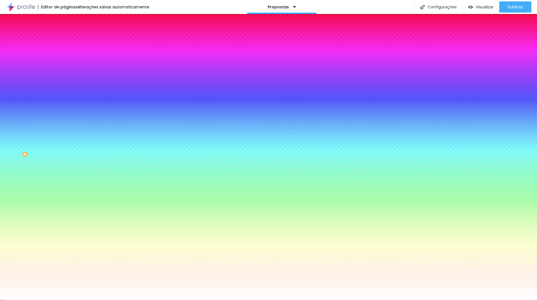
click at [64, 38] on img at bounding box center [66, 40] width 5 height 5
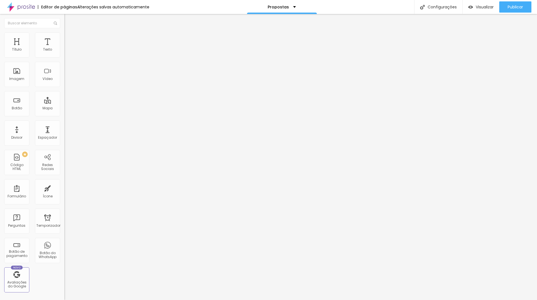
drag, startPoint x: 12, startPoint y: 55, endPoint x: 8, endPoint y: 55, distance: 3.9
click at [64, 108] on input "range" at bounding box center [82, 110] width 36 height 4
click at [64, 32] on li "Conteúdo" at bounding box center [96, 30] width 64 height 6
click at [64, 36] on li "Estilo" at bounding box center [96, 35] width 64 height 6
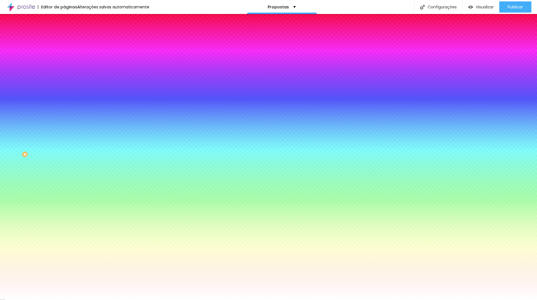
click at [64, 38] on img at bounding box center [66, 40] width 5 height 5
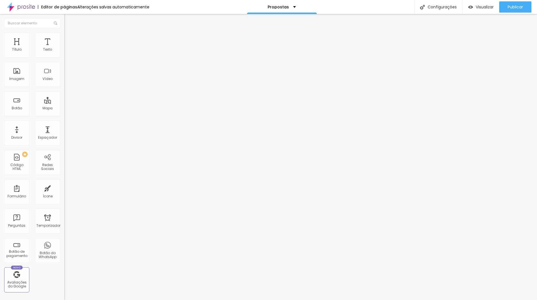
drag, startPoint x: 20, startPoint y: 55, endPoint x: 9, endPoint y: 56, distance: 11.8
click at [64, 108] on input "range" at bounding box center [82, 110] width 36 height 4
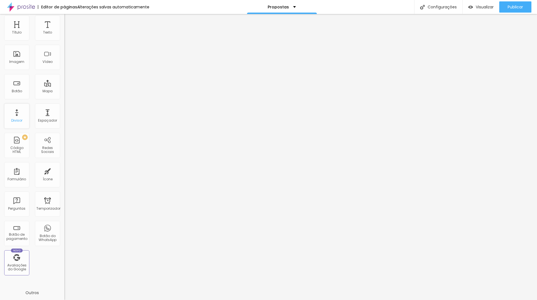
scroll to position [0, 0]
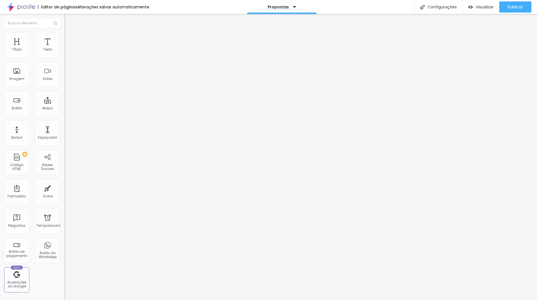
click at [64, 41] on ul "Conteúdo Estilo Avançado" at bounding box center [96, 35] width 64 height 17
click at [64, 35] on img at bounding box center [66, 34] width 5 height 5
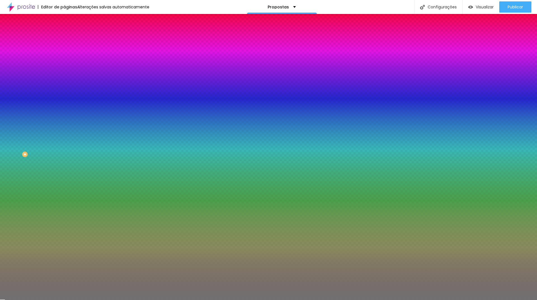
drag, startPoint x: 29, startPoint y: 71, endPoint x: 18, endPoint y: 72, distance: 11.3
click at [64, 72] on div at bounding box center [96, 70] width 64 height 5
drag, startPoint x: 19, startPoint y: 72, endPoint x: 76, endPoint y: 75, distance: 57.4
click at [76, 73] on input "range" at bounding box center [82, 70] width 36 height 4
drag, startPoint x: 25, startPoint y: 88, endPoint x: 8, endPoint y: 88, distance: 16.5
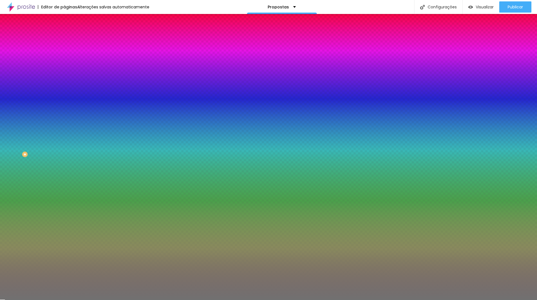
click at [64, 87] on input "range" at bounding box center [82, 84] width 36 height 4
drag, startPoint x: 8, startPoint y: 88, endPoint x: 3, endPoint y: 89, distance: 4.8
click at [64, 87] on input "range" at bounding box center [82, 84] width 36 height 4
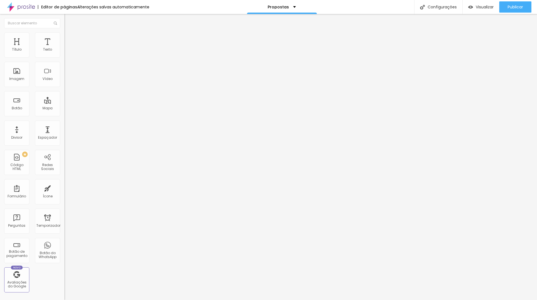
click at [64, 38] on li "Avançado" at bounding box center [96, 41] width 64 height 6
click at [64, 37] on li "Estilo" at bounding box center [96, 35] width 64 height 6
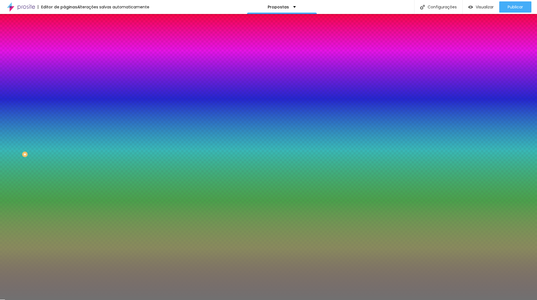
click at [64, 53] on div at bounding box center [96, 53] width 64 height 0
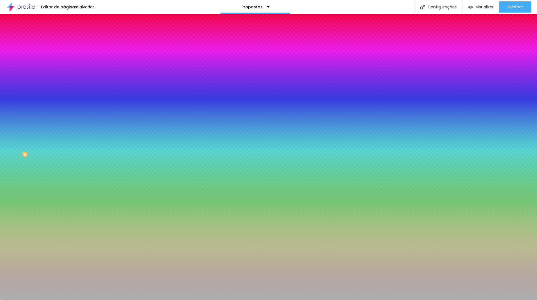
drag, startPoint x: 12, startPoint y: 82, endPoint x: 7, endPoint y: 76, distance: 7.9
click at [64, 59] on div at bounding box center [96, 59] width 64 height 0
click at [64, 53] on div at bounding box center [96, 53] width 64 height 0
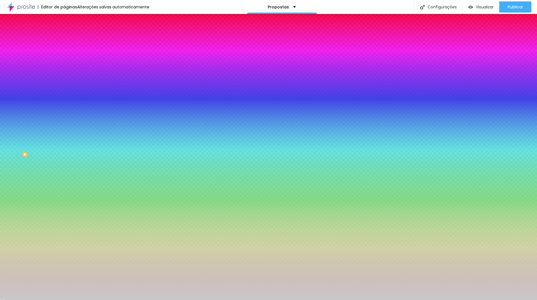
drag, startPoint x: 10, startPoint y: 74, endPoint x: 7, endPoint y: 72, distance: 3.6
click at [64, 59] on div at bounding box center [96, 59] width 64 height 0
click at [64, 161] on div "Editar nulo Conteúdo Estilo Avançado Cor Voltar ao padrão #C9C9C9 Tamanho 100 %…" at bounding box center [96, 157] width 64 height 286
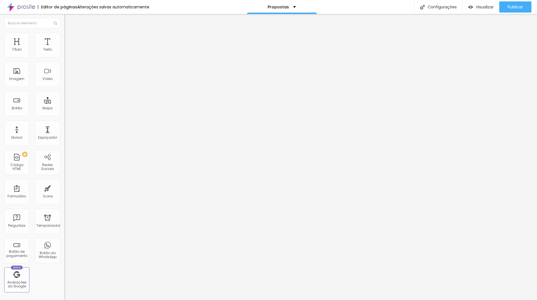
click at [64, 35] on ul "Conteúdo Estilo Avançado" at bounding box center [96, 35] width 64 height 17
click at [64, 35] on img at bounding box center [66, 34] width 5 height 5
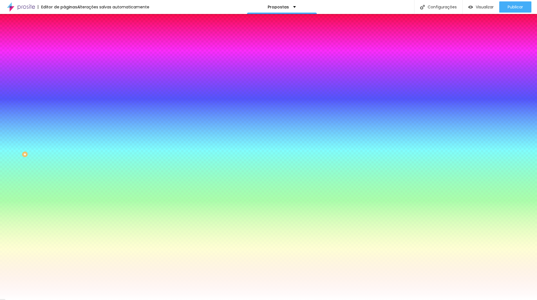
click at [64, 32] on li "Conteúdo" at bounding box center [96, 30] width 64 height 6
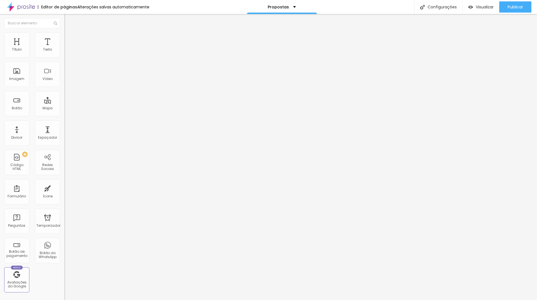
click at [64, 38] on li "Avançado" at bounding box center [96, 41] width 64 height 6
click at [64, 108] on input "range" at bounding box center [82, 110] width 36 height 4
drag, startPoint x: 12, startPoint y: 65, endPoint x: 16, endPoint y: 67, distance: 4.2
click at [64, 188] on input "range" at bounding box center [82, 190] width 36 height 4
click at [64, 36] on img at bounding box center [66, 34] width 5 height 5
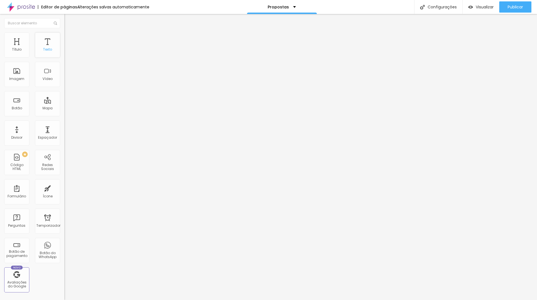
click at [42, 41] on div "Texto" at bounding box center [47, 44] width 25 height 25
click at [44, 46] on div "Texto" at bounding box center [47, 44] width 25 height 25
click at [64, 38] on li "Avançado" at bounding box center [96, 41] width 64 height 6
drag, startPoint x: 17, startPoint y: 65, endPoint x: 15, endPoint y: 66, distance: 3.1
click at [64, 188] on input "range" at bounding box center [82, 190] width 36 height 4
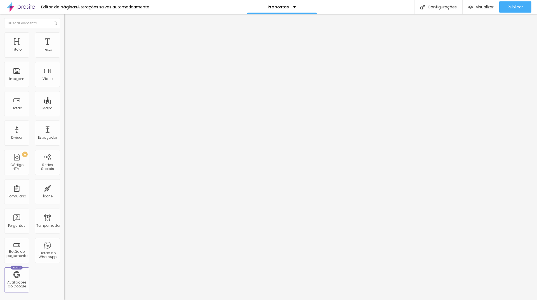
click at [64, 35] on ul "Conteúdo Estilo Avançado" at bounding box center [96, 35] width 64 height 17
click at [64, 35] on img at bounding box center [66, 34] width 5 height 5
drag, startPoint x: 12, startPoint y: 56, endPoint x: 15, endPoint y: 56, distance: 3.1
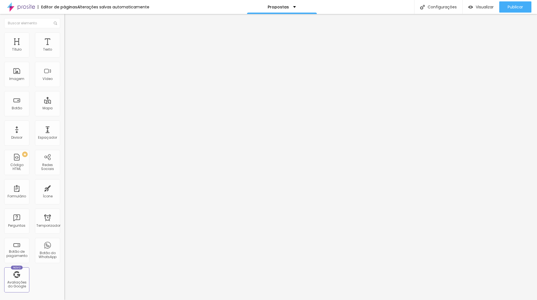
click at [64, 103] on input "range" at bounding box center [82, 105] width 36 height 4
drag, startPoint x: 13, startPoint y: 64, endPoint x: 17, endPoint y: 65, distance: 4.8
click at [64, 182] on div at bounding box center [96, 184] width 64 height 5
click at [64, 182] on input "range" at bounding box center [82, 184] width 36 height 4
click at [64, 103] on input "range" at bounding box center [82, 105] width 36 height 4
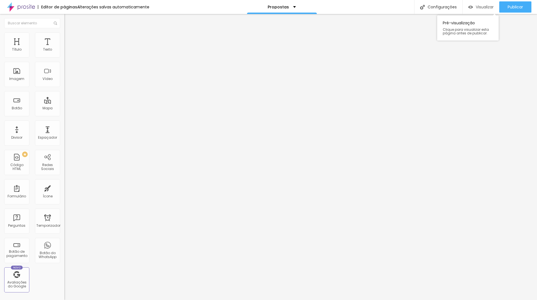
click at [479, 9] on font "Visualizar" at bounding box center [484, 7] width 18 height 6
click at [64, 32] on li "Estilo" at bounding box center [96, 35] width 64 height 6
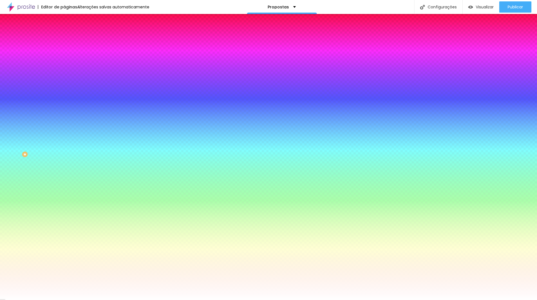
click at [64, 72] on button "button" at bounding box center [68, 75] width 8 height 6
click at [55, 300] on div at bounding box center [268, 300] width 537 height 0
click at [64, 38] on img at bounding box center [66, 40] width 5 height 5
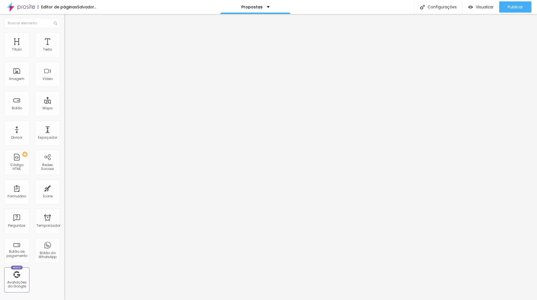
drag, startPoint x: 13, startPoint y: 55, endPoint x: 29, endPoint y: 56, distance: 15.1
click at [64, 108] on input "range" at bounding box center [82, 110] width 36 height 4
click at [485, 5] on font "Visualizar" at bounding box center [484, 7] width 18 height 6
click at [68, 48] on font "Adicionar imagem" at bounding box center [84, 45] width 33 height 5
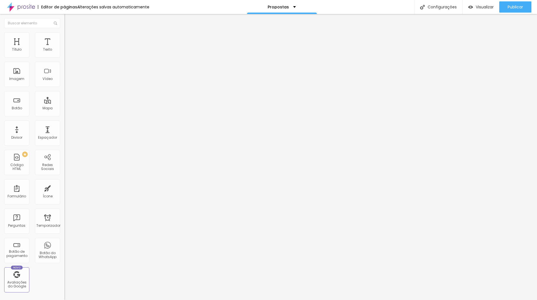
click at [64, 33] on ul "Conteúdo Estilo Avançado" at bounding box center [96, 35] width 64 height 17
click at [64, 34] on img at bounding box center [66, 34] width 5 height 5
drag, startPoint x: 56, startPoint y: 60, endPoint x: 45, endPoint y: 60, distance: 10.6
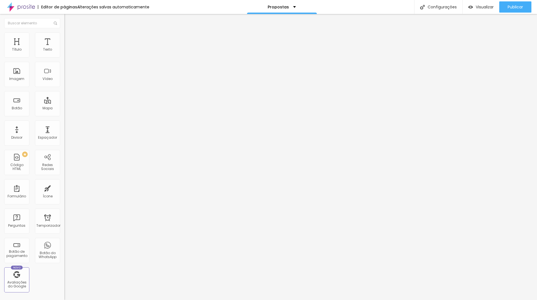
click at [64, 57] on input "range" at bounding box center [82, 55] width 36 height 4
click at [490, 6] on font "Visualizar" at bounding box center [484, 7] width 18 height 6
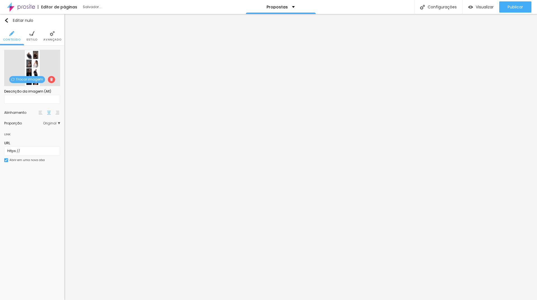
click at [30, 34] on img at bounding box center [31, 33] width 5 height 5
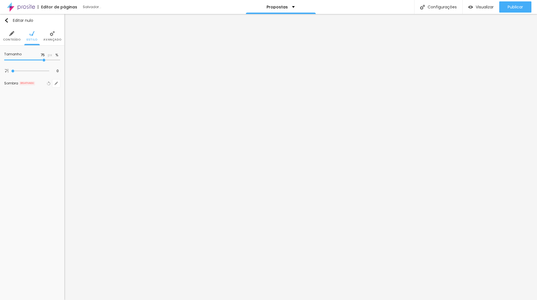
type input "80"
type input "85"
drag, startPoint x: 45, startPoint y: 59, endPoint x: 48, endPoint y: 58, distance: 3.6
type input "85"
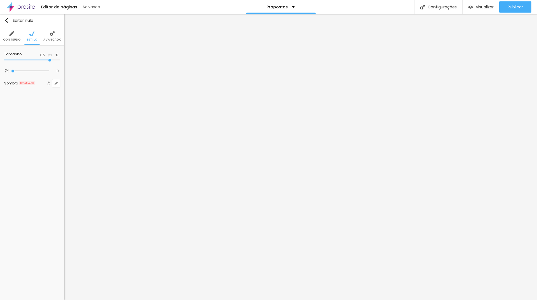
click at [48, 59] on input "range" at bounding box center [32, 60] width 56 height 3
type input "90"
drag, startPoint x: 48, startPoint y: 60, endPoint x: 52, endPoint y: 60, distance: 3.6
type input "90"
click at [52, 60] on input "range" at bounding box center [32, 60] width 56 height 3
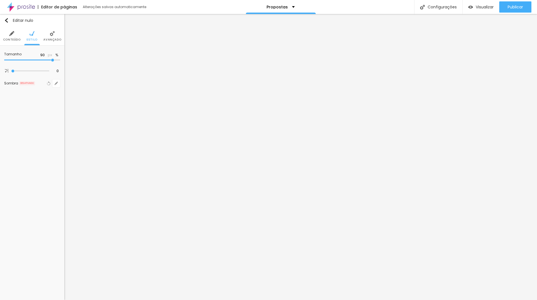
click at [57, 40] on font "Avançado" at bounding box center [52, 39] width 18 height 4
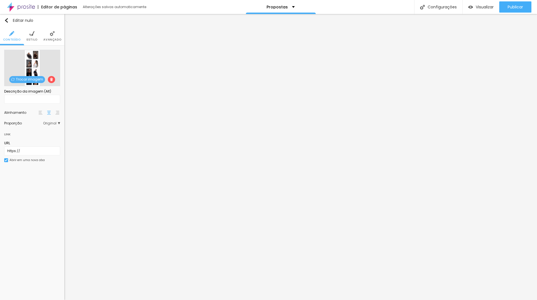
click at [36, 38] on font "Estilo" at bounding box center [32, 39] width 11 height 4
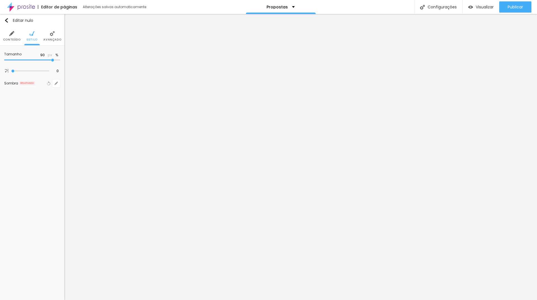
click at [48, 36] on li "Avançado" at bounding box center [52, 36] width 18 height 18
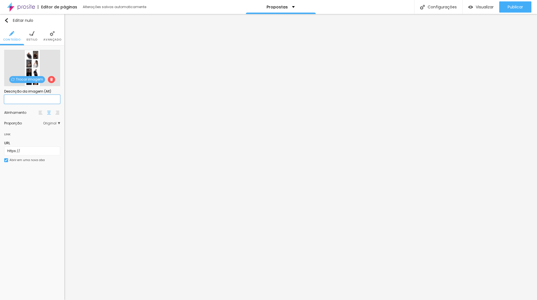
click at [32, 101] on input "text" at bounding box center [32, 99] width 56 height 9
click at [28, 35] on li "Estilo" at bounding box center [32, 36] width 11 height 18
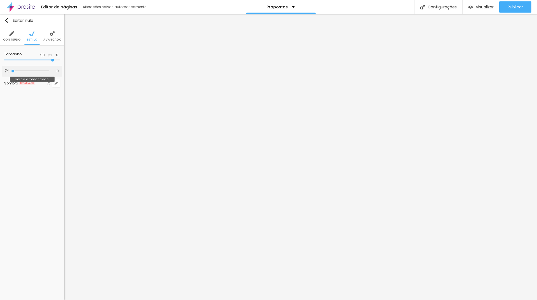
type input "72"
type input "77"
type input "81"
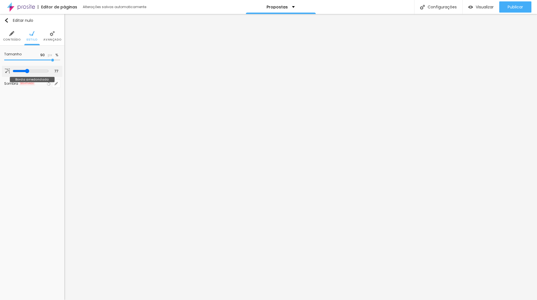
type input "81"
type input "82"
type input "86"
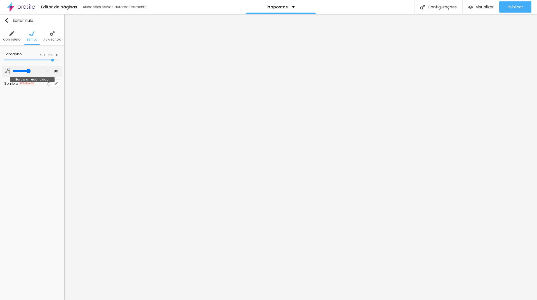
type input "91"
type input "0"
type input "67"
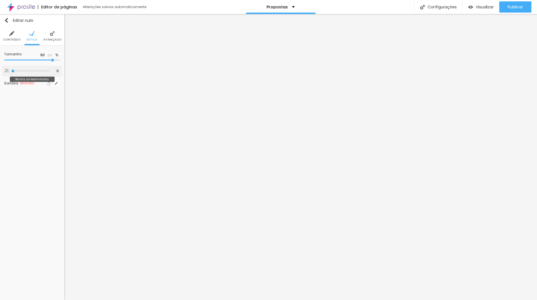
type input "67"
type input "0"
drag, startPoint x: 13, startPoint y: 69, endPoint x: 4, endPoint y: 74, distance: 10.9
click at [11, 72] on input "range" at bounding box center [30, 71] width 38 height 3
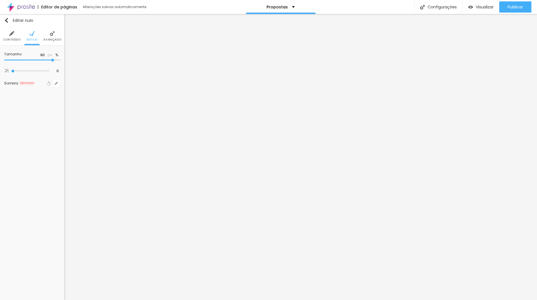
click at [57, 35] on li "Avançado" at bounding box center [52, 36] width 18 height 18
click at [36, 37] on li "Estilo" at bounding box center [32, 36] width 11 height 18
click at [42, 55] on div at bounding box center [42, 56] width 0 height 5
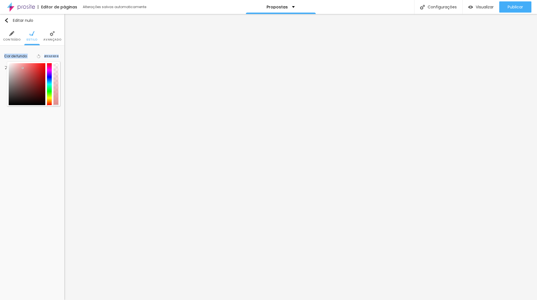
type input "#FFFFFF"
drag, startPoint x: 23, startPoint y: 68, endPoint x: 0, endPoint y: 53, distance: 27.2
click at [0, 53] on div "Cor de fundo Voltar ao padrão #FFFFFF 0 Borda arredondada" at bounding box center [32, 62] width 64 height 32
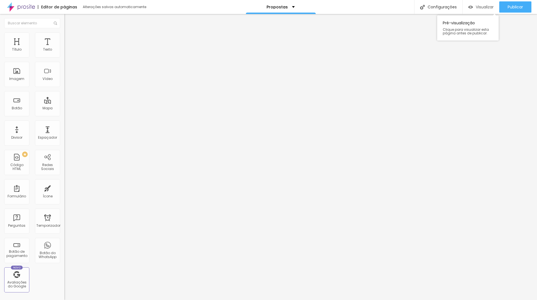
click at [487, 8] on font "Visualizar" at bounding box center [484, 7] width 18 height 6
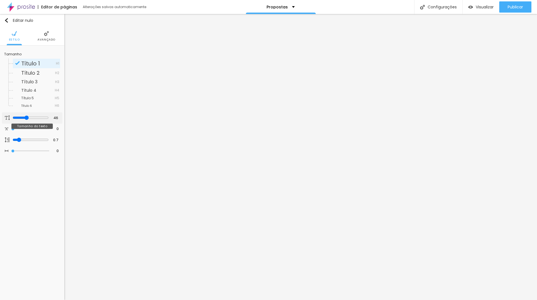
type input "41"
type input "37"
type input "27"
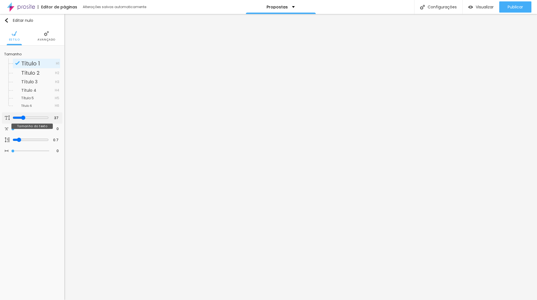
type input "27"
type input "18"
drag, startPoint x: 22, startPoint y: 117, endPoint x: 15, endPoint y: 117, distance: 7.5
click at [15, 117] on input "range" at bounding box center [31, 117] width 36 height 4
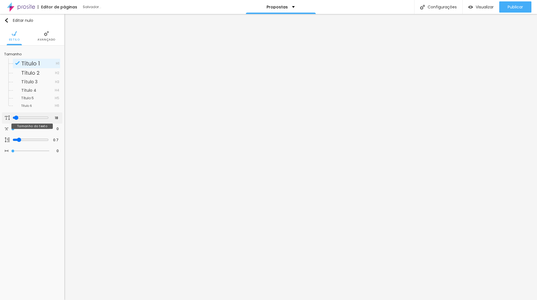
type input "58"
type input "59"
type input "58"
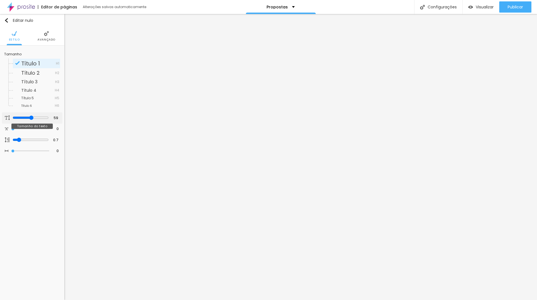
type input "58"
type input "51"
type input "50"
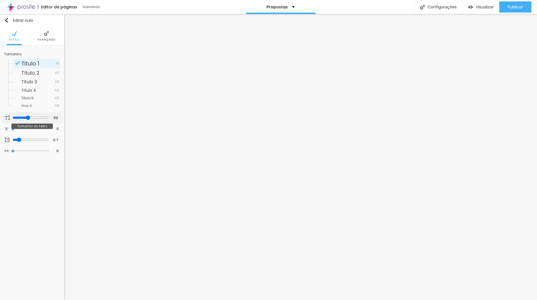
type input "49"
type input "47"
type input "46"
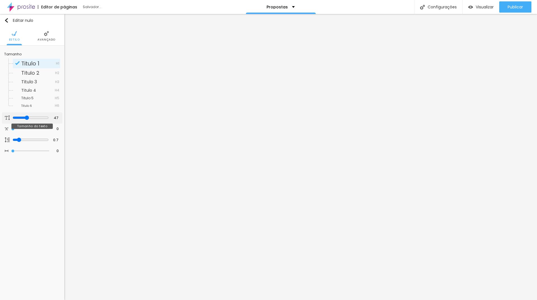
type input "46"
drag, startPoint x: 15, startPoint y: 117, endPoint x: 26, endPoint y: 118, distance: 10.9
type input "46"
click at [26, 118] on input "range" at bounding box center [31, 117] width 36 height 4
click at [44, 38] on font "Avançado" at bounding box center [46, 39] width 18 height 4
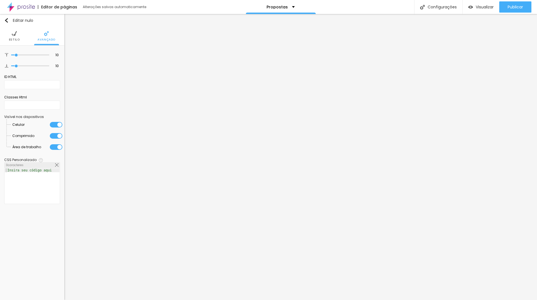
click at [44, 38] on font "Avançado" at bounding box center [46, 39] width 18 height 4
click at [17, 38] on font "Estilo" at bounding box center [14, 39] width 11 height 4
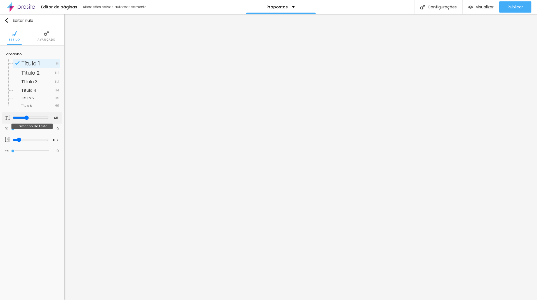
type input "30"
type input "25"
drag, startPoint x: 23, startPoint y: 117, endPoint x: 18, endPoint y: 117, distance: 5.6
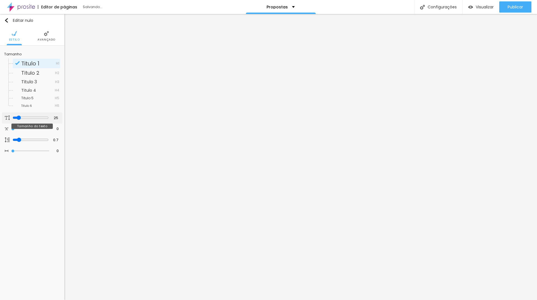
click at [18, 117] on input "range" at bounding box center [31, 117] width 36 height 4
type input "30"
type input "33"
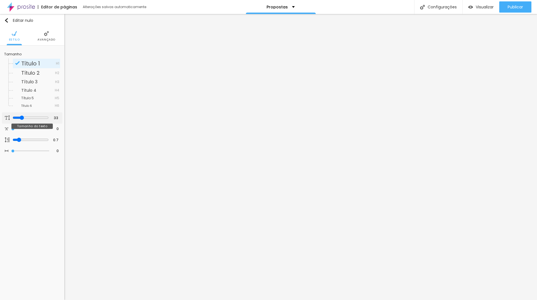
type input "37"
type input "39"
type input "40"
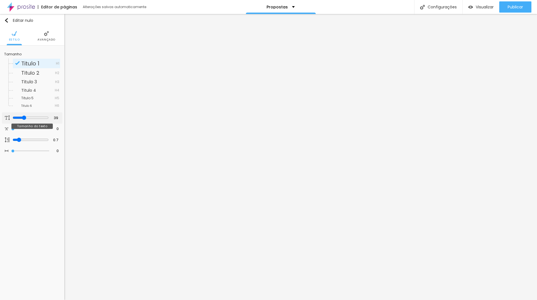
type input "40"
type input "44"
type input "45"
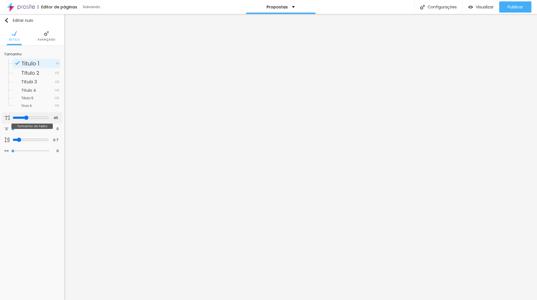
type input "47"
type input "44"
type input "45"
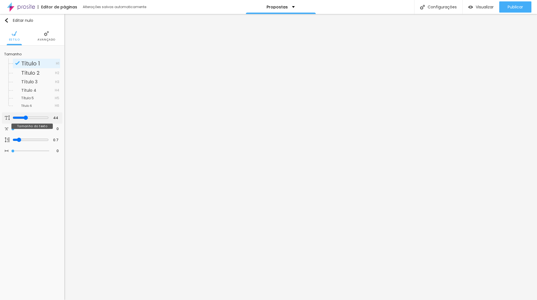
type input "45"
type input "47"
type input "48"
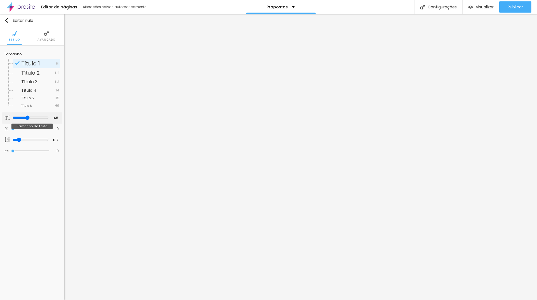
type input "47"
type input "46"
type input "45"
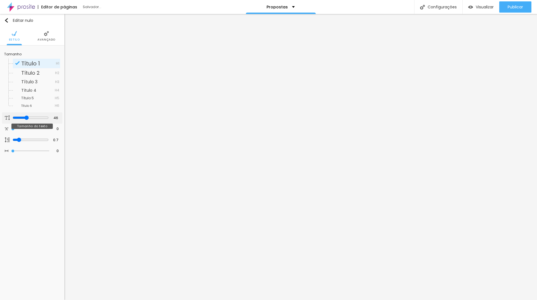
type input "45"
type input "44"
type input "47"
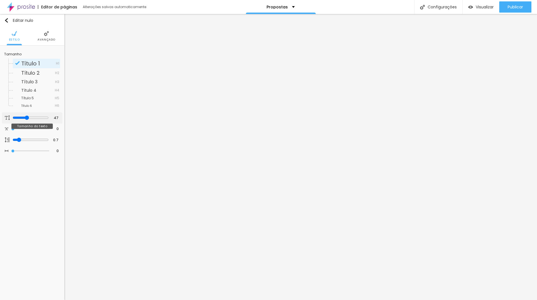
type input "44"
drag, startPoint x: 19, startPoint y: 117, endPoint x: 25, endPoint y: 120, distance: 6.4
type input "44"
click at [25, 120] on input "range" at bounding box center [31, 117] width 36 height 4
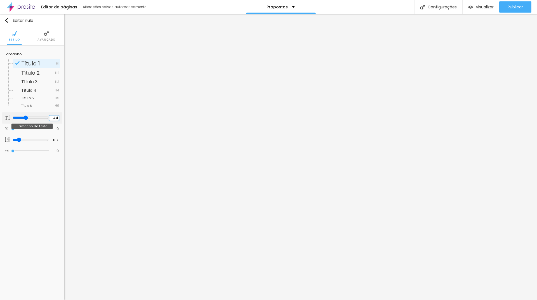
type input "46"
type input "3"
type input "14"
type input "30"
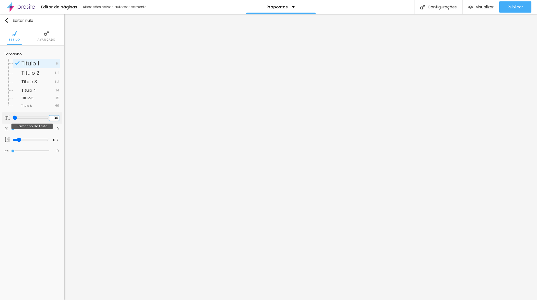
type input "30"
click at [58, 119] on button "button" at bounding box center [56, 119] width 8 height 8
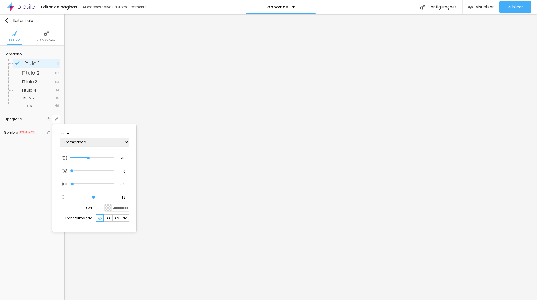
type input "1"
drag, startPoint x: 120, startPoint y: 156, endPoint x: 137, endPoint y: 156, distance: 17.3
click at [137, 156] on body "Editor de páginas Alterações salvas automaticamente Propostas Configurações Con…" at bounding box center [268, 150] width 537 height 300
type input "3"
type input "8"
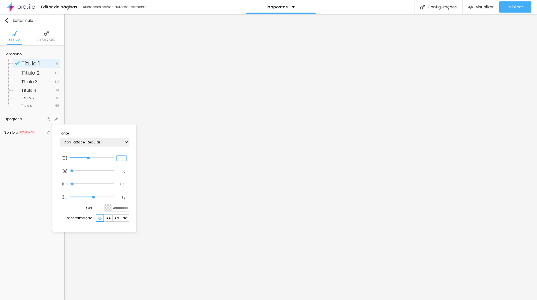
type input "1"
type input "30"
drag, startPoint x: 120, startPoint y: 159, endPoint x: 136, endPoint y: 158, distance: 15.9
click at [136, 158] on body "Editor de páginas Salvador... Propostas Configurações Configurações da página C…" at bounding box center [268, 150] width 537 height 300
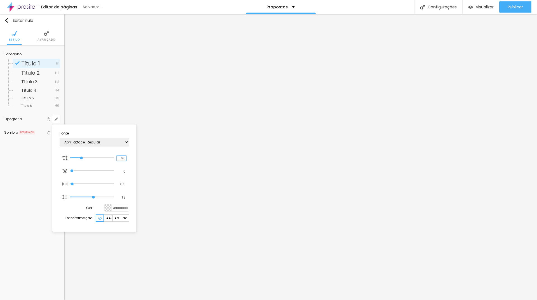
type input "1"
type input "3"
type input "8"
type input "1"
type input "35"
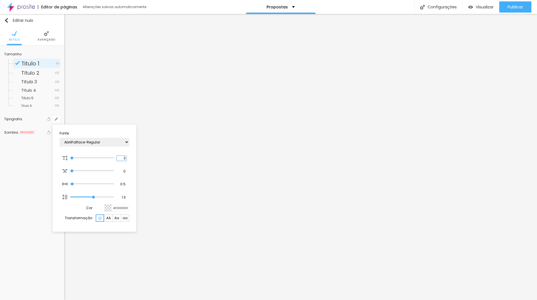
type input "35"
type input "1"
type input "35"
click at [244, 230] on div at bounding box center [268, 150] width 537 height 300
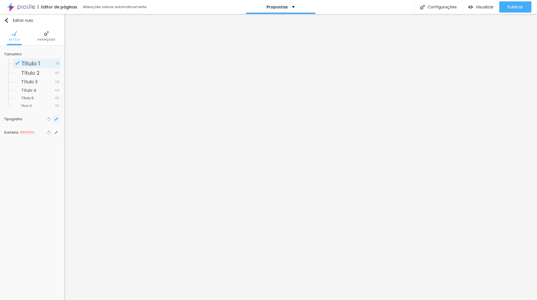
click at [57, 121] on button "button" at bounding box center [56, 119] width 8 height 8
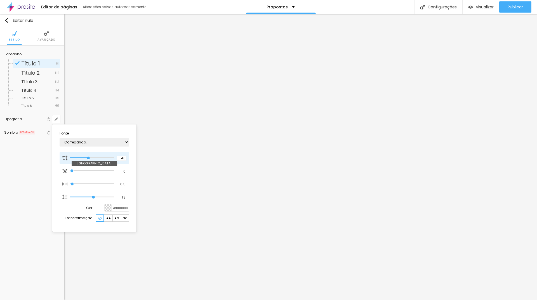
type input "1"
drag, startPoint x: 119, startPoint y: 158, endPoint x: 138, endPoint y: 162, distance: 18.9
click at [138, 162] on body "Editor de páginas Alterações salvas automaticamente Propostas Configurações Con…" at bounding box center [268, 150] width 537 height 300
type input "8"
type input "3"
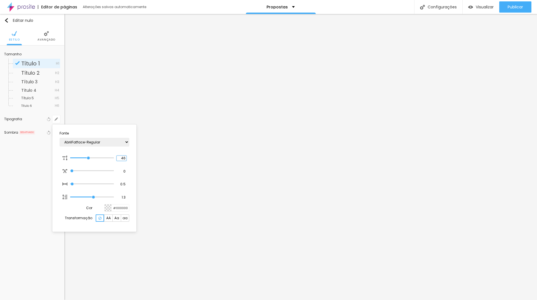
type input "1"
type input "35"
type input "1"
type input "35"
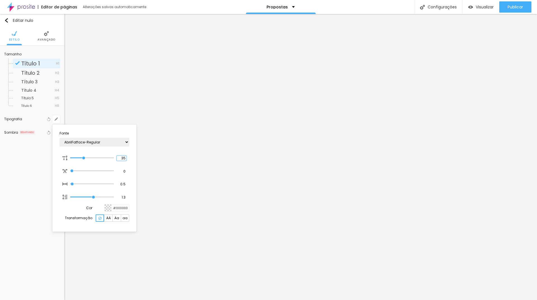
type input "1"
click at [357, 172] on div at bounding box center [268, 150] width 537 height 300
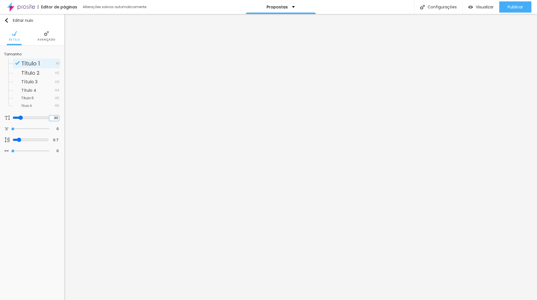
type input "3"
type input "14"
type input "35"
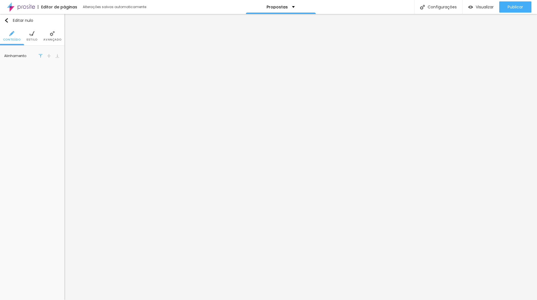
click at [35, 39] on font "Estilo" at bounding box center [32, 39] width 11 height 4
click at [56, 68] on icon "button" at bounding box center [55, 69] width 3 height 3
click at [182, 74] on div at bounding box center [268, 150] width 537 height 300
click at [57, 55] on icon "button" at bounding box center [55, 56] width 3 height 3
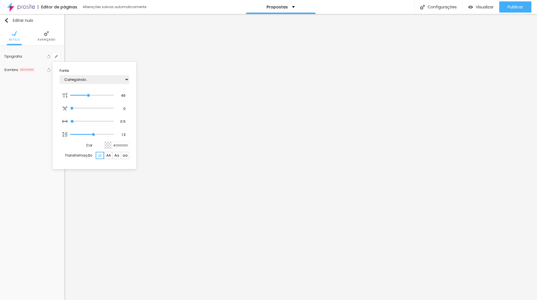
type input "1"
drag, startPoint x: 120, startPoint y: 95, endPoint x: 151, endPoint y: 96, distance: 30.5
click at [136, 96] on div "Fonte AbrilFatface-Regular Actor-Regular Alegreya AlegreyaBlack Alice Allan-Bol…" at bounding box center [94, 115] width 84 height 107
type input "3"
type input "8"
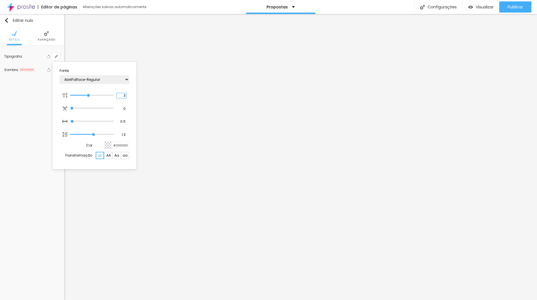
type input "1"
type input "35"
type input "1"
type input "35"
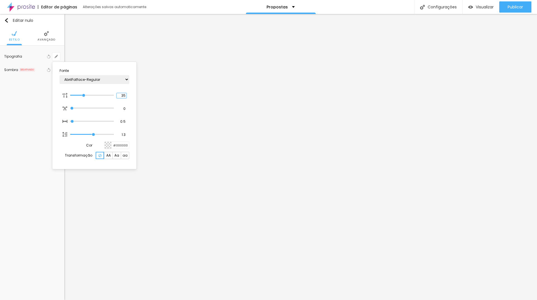
type input "1"
click at [203, 104] on div at bounding box center [268, 150] width 537 height 300
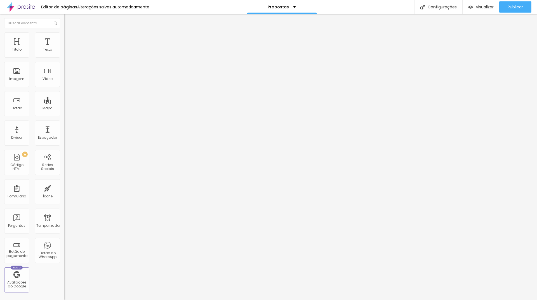
click at [64, 37] on li "Estilo" at bounding box center [96, 35] width 64 height 6
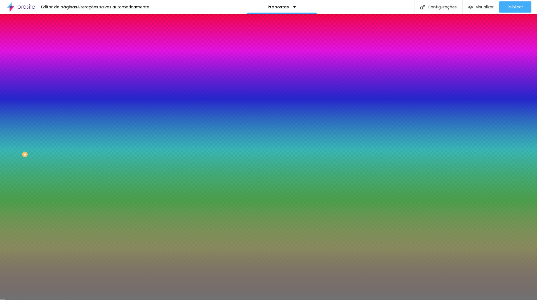
type input "80"
type input "98"
type input "100"
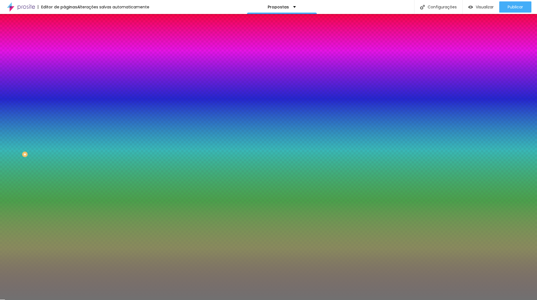
drag, startPoint x: 29, startPoint y: 72, endPoint x: 60, endPoint y: 74, distance: 31.1
type input "100"
click at [64, 73] on input "range" at bounding box center [82, 70] width 36 height 4
type input "2"
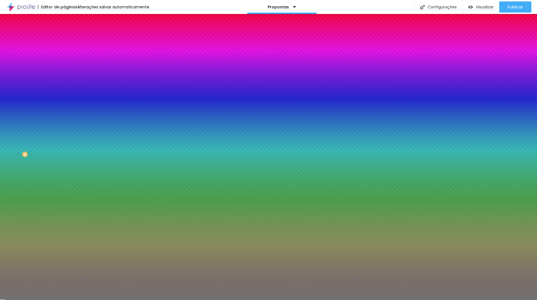
type input "1"
drag, startPoint x: 4, startPoint y: 88, endPoint x: 0, endPoint y: 87, distance: 4.6
type input "1"
click at [64, 87] on input "range" at bounding box center [82, 84] width 36 height 4
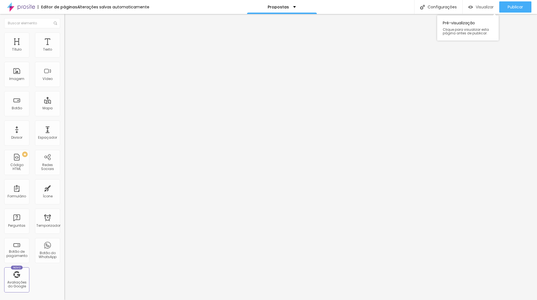
click at [482, 4] on font "Visualizar" at bounding box center [484, 7] width 18 height 6
click at [64, 33] on img at bounding box center [66, 34] width 5 height 5
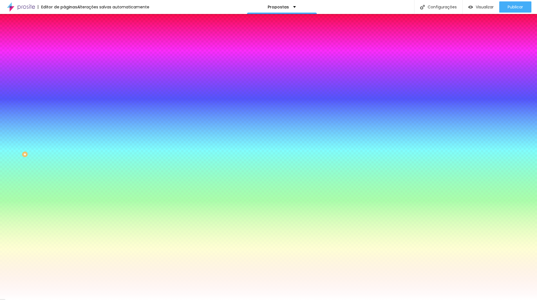
click at [64, 38] on li "Avançado" at bounding box center [96, 41] width 64 height 6
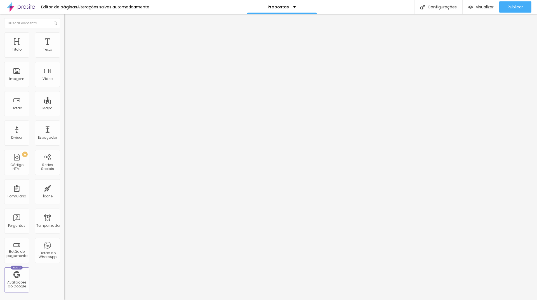
type input "15"
type input "20"
click at [64, 108] on input "range" at bounding box center [82, 110] width 36 height 4
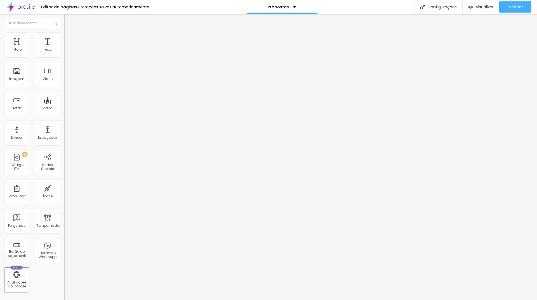
type input "23"
type input "0"
drag, startPoint x: 14, startPoint y: 67, endPoint x: 7, endPoint y: 66, distance: 7.3
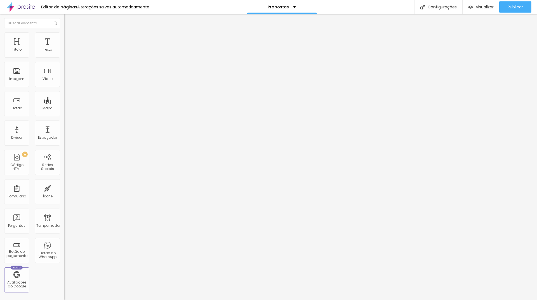
type input "0"
click at [64, 188] on input "range" at bounding box center [82, 190] width 36 height 4
type input "15"
type input "20"
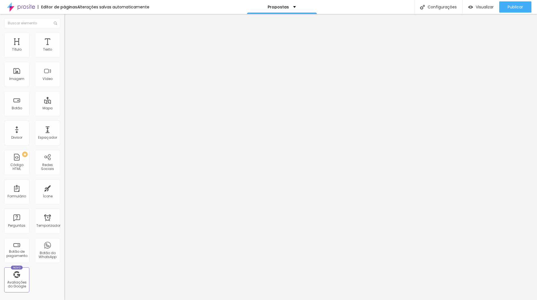
type input "20"
drag, startPoint x: 34, startPoint y: 55, endPoint x: 35, endPoint y: 58, distance: 2.9
click at [64, 108] on input "range" at bounding box center [82, 110] width 36 height 4
drag, startPoint x: 12, startPoint y: 67, endPoint x: 6, endPoint y: 67, distance: 6.5
click at [64, 188] on input "range" at bounding box center [82, 190] width 36 height 4
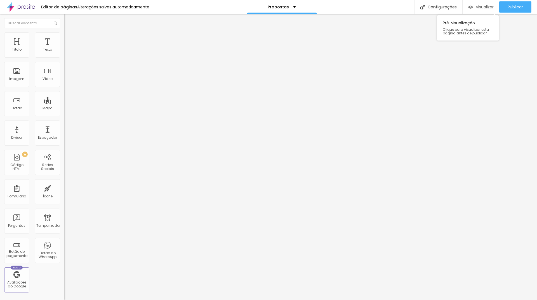
click at [481, 4] on font "Visualizar" at bounding box center [484, 7] width 18 height 6
click at [68, 48] on font "Trocar imagem" at bounding box center [81, 45] width 27 height 5
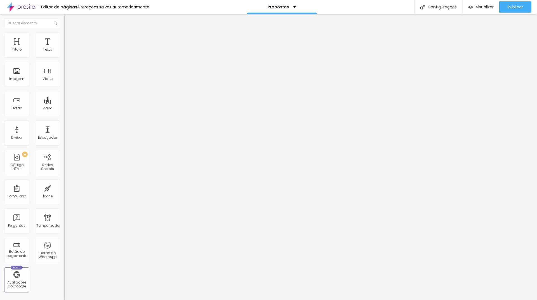
click at [64, 35] on li "Estilo" at bounding box center [96, 35] width 64 height 6
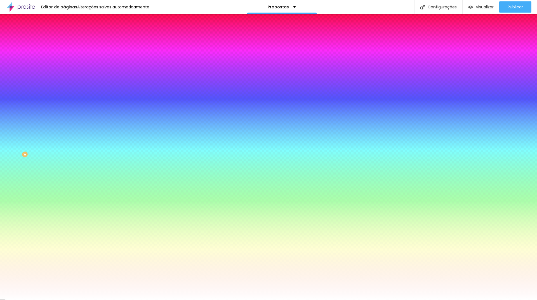
type input "0"
drag, startPoint x: 14, startPoint y: 67, endPoint x: 6, endPoint y: 67, distance: 8.1
click at [64, 124] on input "range" at bounding box center [82, 126] width 36 height 4
click at [64, 32] on img at bounding box center [66, 29] width 5 height 5
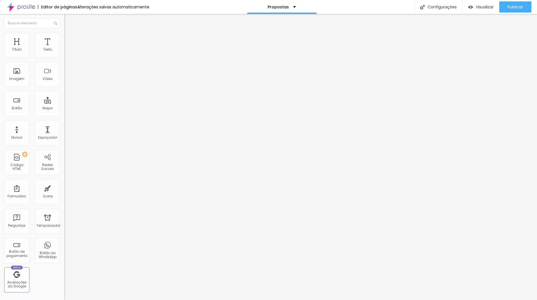
click at [64, 38] on li "Avançado" at bounding box center [96, 41] width 64 height 6
type input "10"
type input "5"
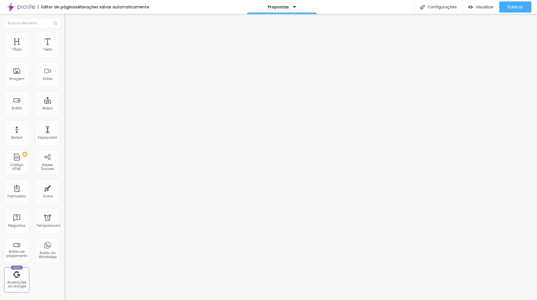
type input "0"
drag, startPoint x: 21, startPoint y: 54, endPoint x: 0, endPoint y: 51, distance: 21.4
type input "0"
click at [64, 108] on input "range" at bounding box center [82, 110] width 36 height 4
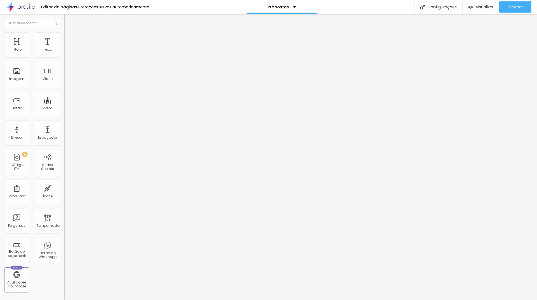
click at [64, 36] on li "Estilo" at bounding box center [96, 35] width 64 height 6
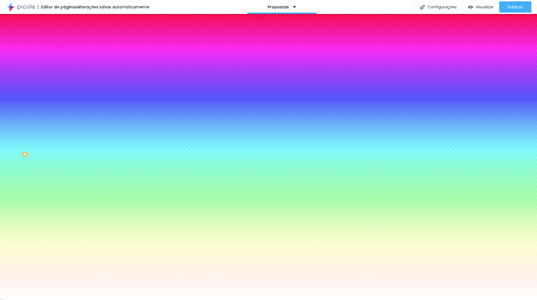
click at [64, 38] on li "Avançado" at bounding box center [96, 41] width 64 height 6
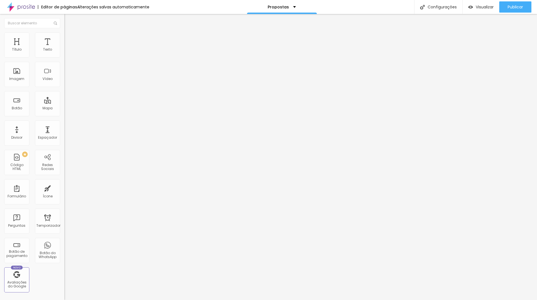
type input "0"
type input "5"
type input "10"
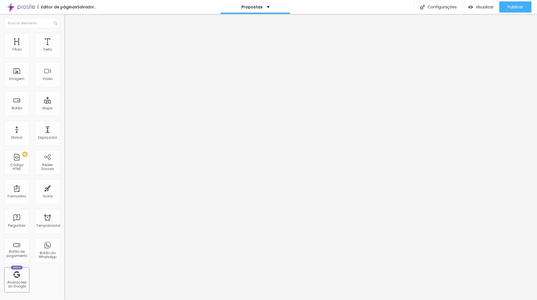
type input "10"
type input "15"
type input "20"
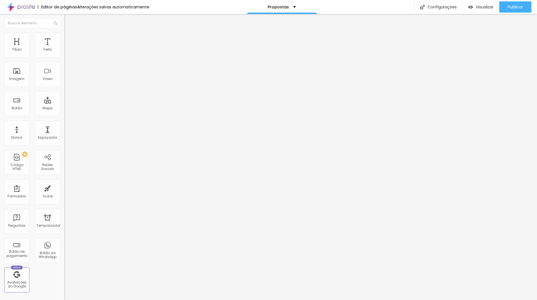
type input "25"
type input "30"
type input "35"
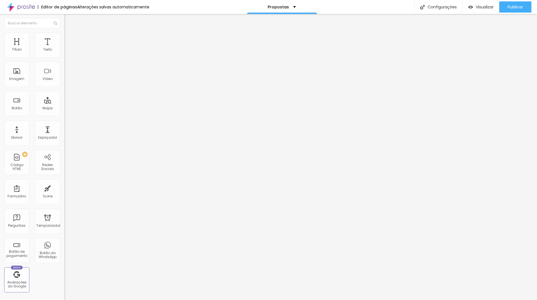
type input "35"
type input "30"
type input "25"
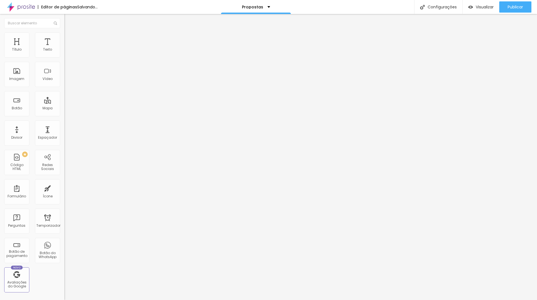
type input "20"
type input "10"
type input "5"
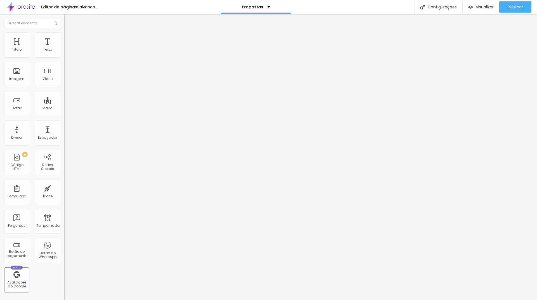
type input "5"
type input "0"
drag, startPoint x: 11, startPoint y: 54, endPoint x: 0, endPoint y: 51, distance: 11.9
type input "0"
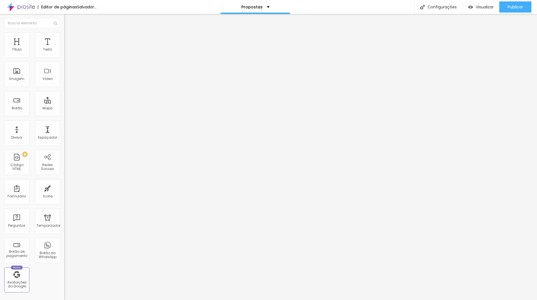
click at [64, 108] on input "range" at bounding box center [82, 110] width 36 height 4
click at [64, 34] on img at bounding box center [66, 34] width 5 height 5
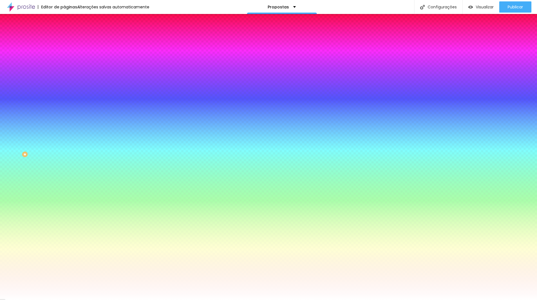
click at [64, 38] on li "Avançado" at bounding box center [96, 41] width 64 height 6
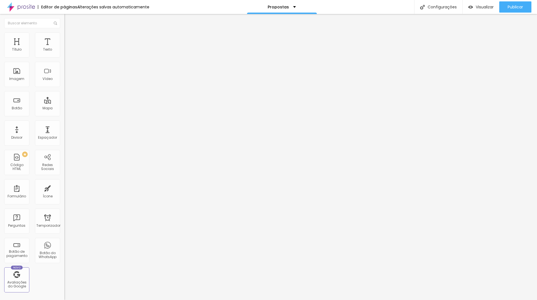
type input "10"
type input "5"
type input "0"
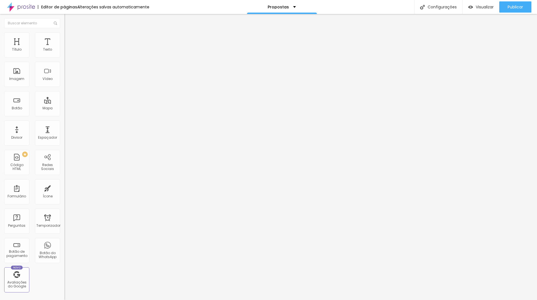
type input "0"
drag, startPoint x: 23, startPoint y: 53, endPoint x: 13, endPoint y: 53, distance: 10.1
type input "0"
click at [64, 108] on input "range" at bounding box center [82, 110] width 36 height 4
click at [489, 5] on font "Visualizar" at bounding box center [484, 7] width 18 height 6
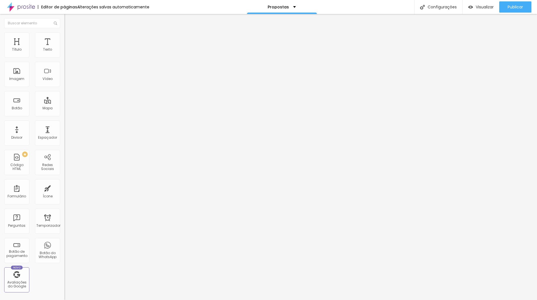
click at [69, 39] on font "Estilo" at bounding box center [73, 36] width 9 height 5
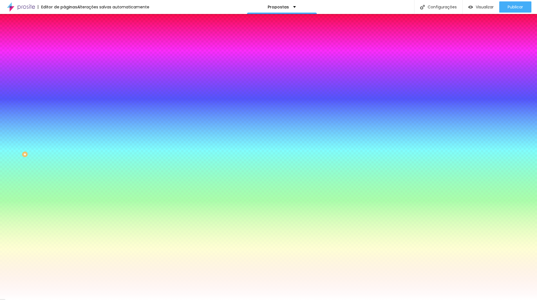
click at [64, 32] on li "Conteúdo" at bounding box center [96, 30] width 64 height 6
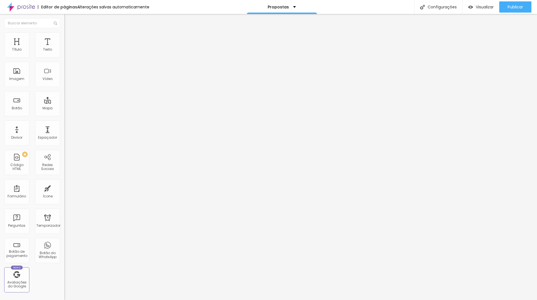
click at [64, 32] on li "Estilo" at bounding box center [96, 35] width 64 height 6
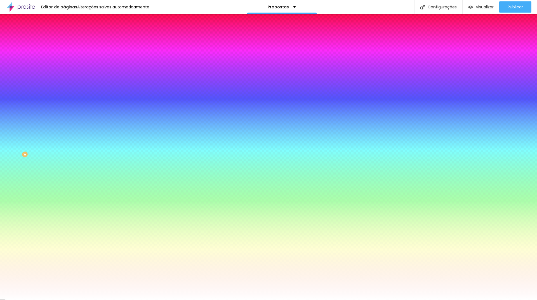
click at [64, 72] on button "button" at bounding box center [68, 75] width 8 height 6
click at [71, 300] on div at bounding box center [268, 300] width 537 height 0
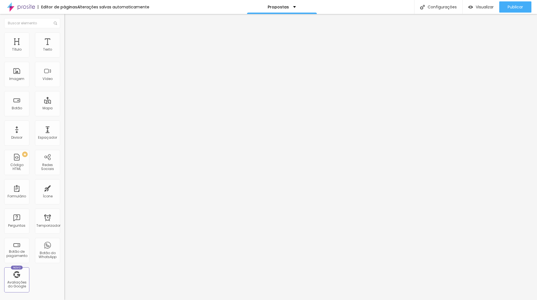
click at [67, 51] on icon "button" at bounding box center [68, 50] width 2 height 2
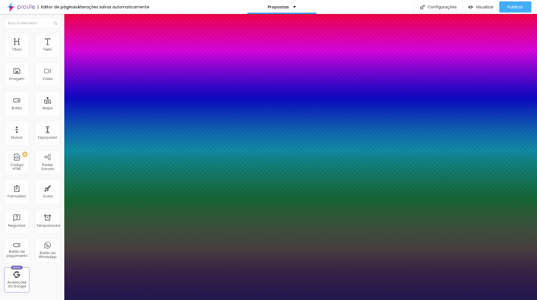
type input "1"
drag, startPoint x: 129, startPoint y: 96, endPoint x: 137, endPoint y: 95, distance: 8.7
type input "2"
type input "8"
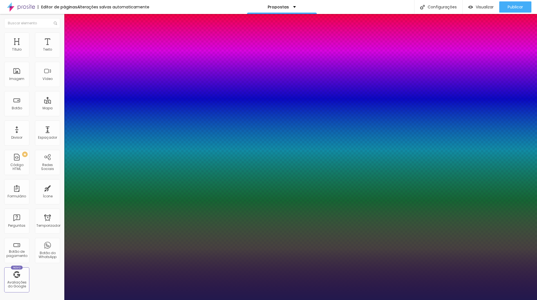
type input "1"
type input "25"
type input "1"
type input "25"
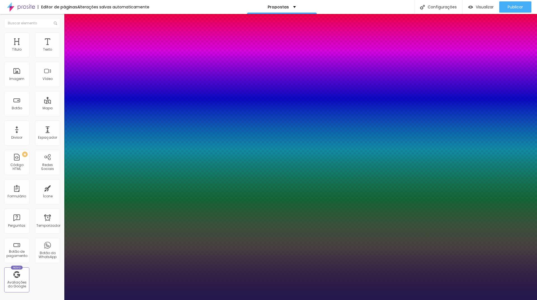
click at [165, 300] on div at bounding box center [268, 300] width 537 height 0
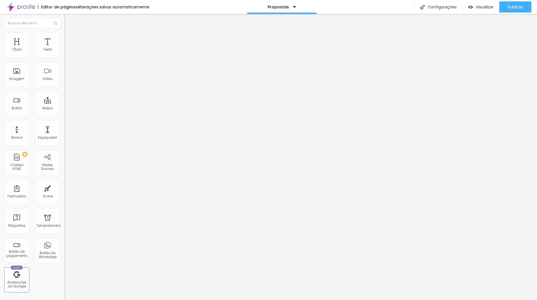
click at [64, 54] on button "button" at bounding box center [68, 51] width 8 height 6
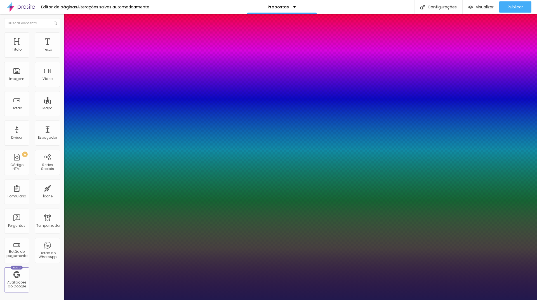
type input "1"
drag, startPoint x: 122, startPoint y: 94, endPoint x: 135, endPoint y: 97, distance: 13.5
type input "2"
type input "8"
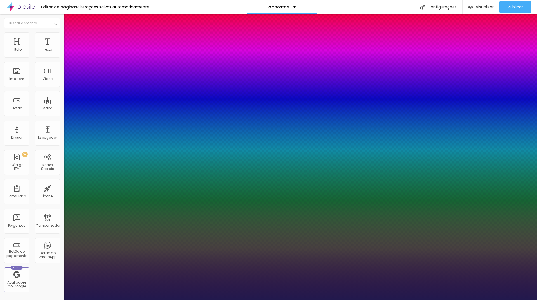
type input "1"
type input "25"
type input "1"
type input "25"
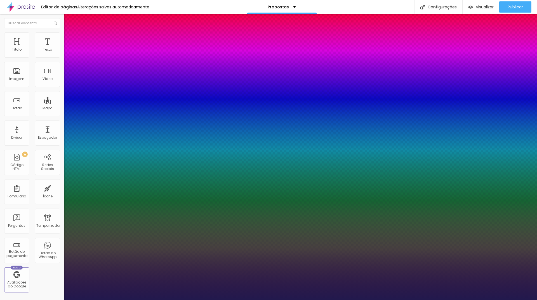
click at [169, 300] on div at bounding box center [268, 300] width 537 height 0
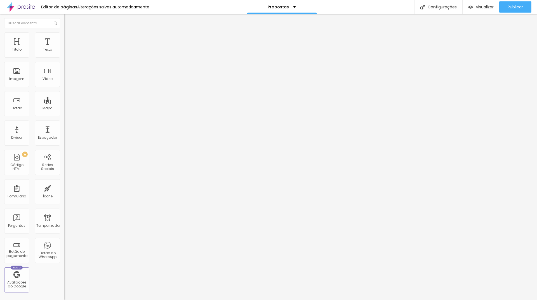
click at [67, 51] on icon "button" at bounding box center [68, 50] width 2 height 2
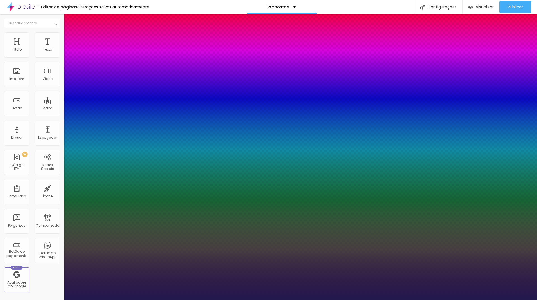
type input "1"
drag, startPoint x: 125, startPoint y: 96, endPoint x: 146, endPoint y: 97, distance: 20.7
click at [144, 97] on body "Editor de páginas Alterações salvas automaticamente Propostas Configurações Con…" at bounding box center [268, 150] width 537 height 300
type input "2"
type input "8"
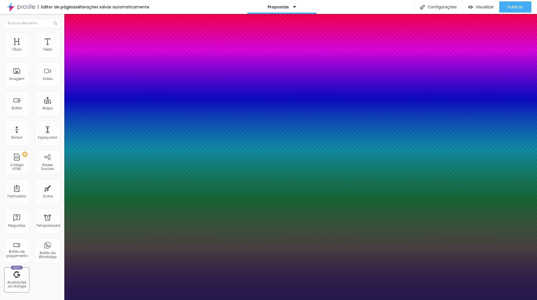
type input "1"
type input "25"
type input "1"
type input "25"
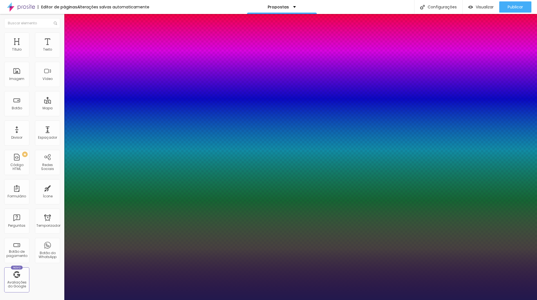
type input "1"
click at [336, 300] on div at bounding box center [268, 300] width 537 height 0
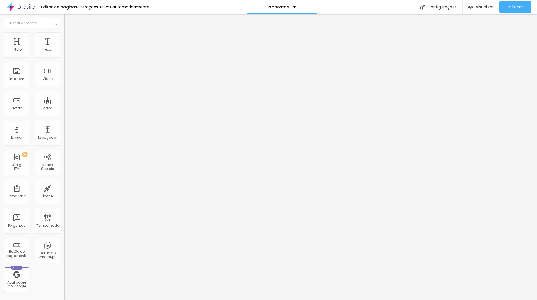
click at [64, 54] on button "button" at bounding box center [68, 51] width 8 height 6
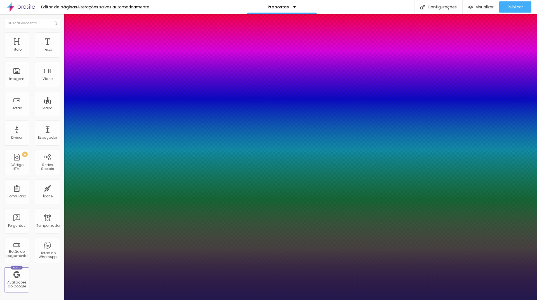
type input "1"
drag, startPoint x: 123, startPoint y: 97, endPoint x: 135, endPoint y: 97, distance: 12.0
type input "25"
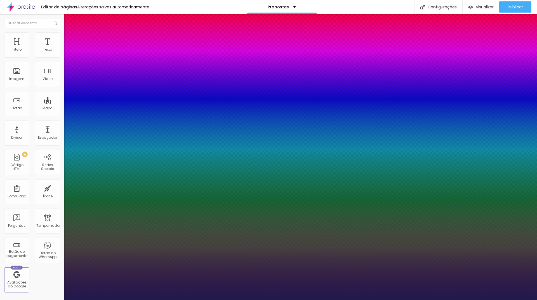
type input "1"
type input "25"
type input "1"
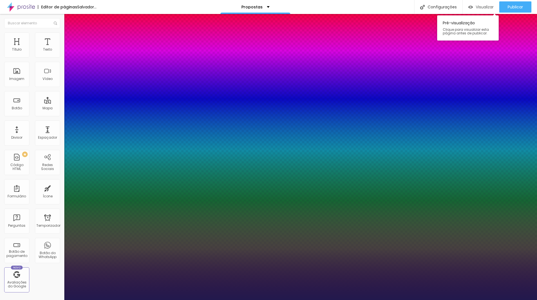
drag, startPoint x: 480, startPoint y: 5, endPoint x: 478, endPoint y: 3, distance: 3.0
click at [481, 300] on div at bounding box center [268, 300] width 537 height 0
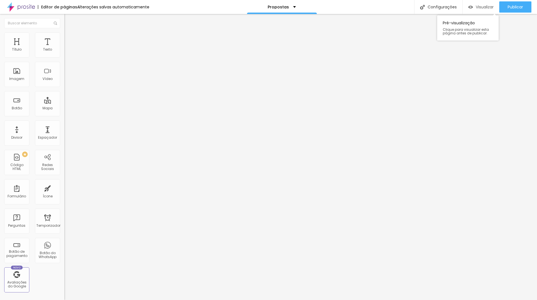
click at [480, 5] on font "Visualizar" at bounding box center [484, 7] width 18 height 6
click at [69, 39] on font "Estilo" at bounding box center [73, 36] width 9 height 5
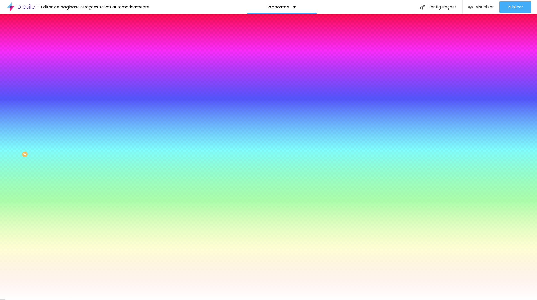
click at [64, 38] on img at bounding box center [66, 40] width 5 height 5
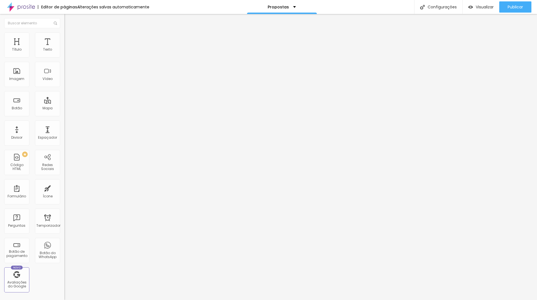
type input "15"
type input "10"
type input "15"
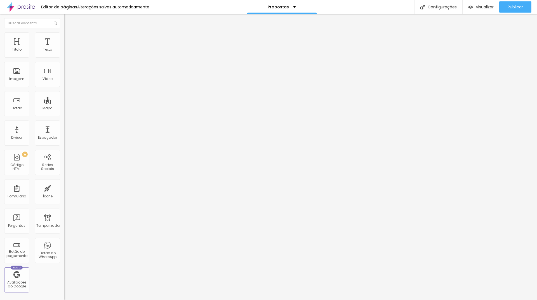
type input "15"
type input "20"
click at [64, 108] on input "range" at bounding box center [82, 110] width 36 height 4
type input "0"
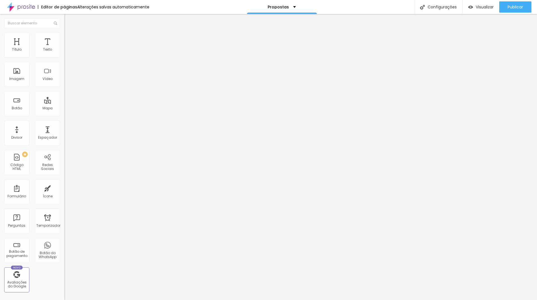
type input "0"
drag, startPoint x: 14, startPoint y: 66, endPoint x: 0, endPoint y: 67, distance: 14.3
type input "0"
click at [64, 188] on input "range" at bounding box center [82, 190] width 36 height 4
click at [64, 38] on img at bounding box center [66, 40] width 5 height 5
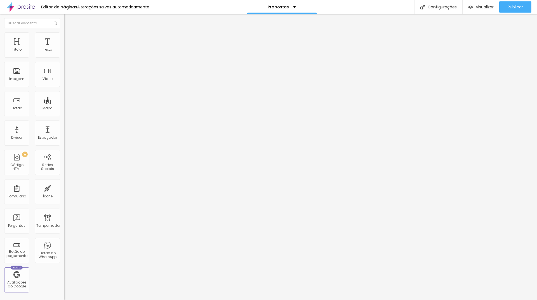
type input "15"
type input "10"
type input "5"
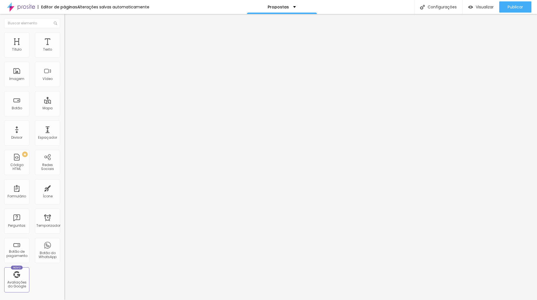
type input "5"
type input "0"
type input "5"
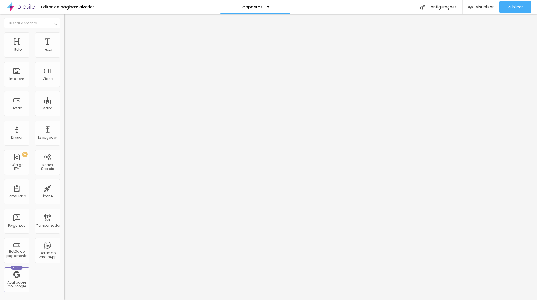
type input "10"
type input "15"
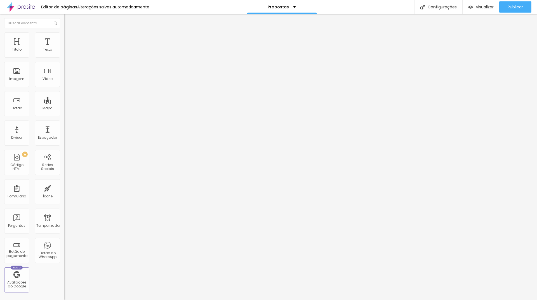
click at [64, 108] on input "range" at bounding box center [82, 110] width 36 height 4
type input "0"
drag, startPoint x: 7, startPoint y: 65, endPoint x: 0, endPoint y: 65, distance: 6.7
type input "0"
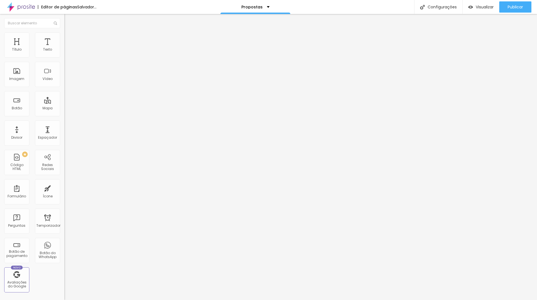
click at [64, 188] on input "range" at bounding box center [82, 190] width 36 height 4
click at [69, 39] on font "Avançado" at bounding box center [78, 41] width 18 height 5
type input "0"
drag, startPoint x: 14, startPoint y: 66, endPoint x: 1, endPoint y: 66, distance: 13.7
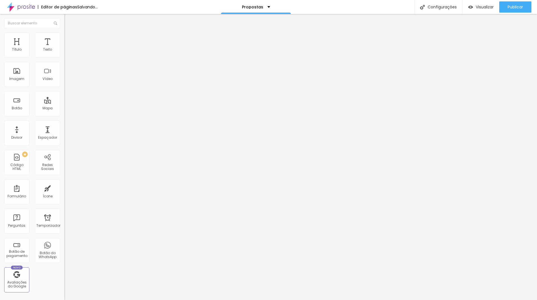
type input "0"
click at [64, 188] on input "range" at bounding box center [82, 190] width 36 height 4
click at [64, 38] on img at bounding box center [66, 40] width 5 height 5
type input "0"
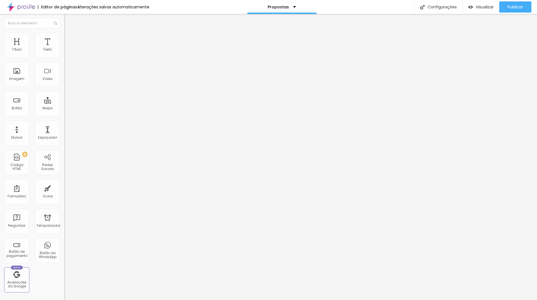
type input "5"
type input "10"
type input "15"
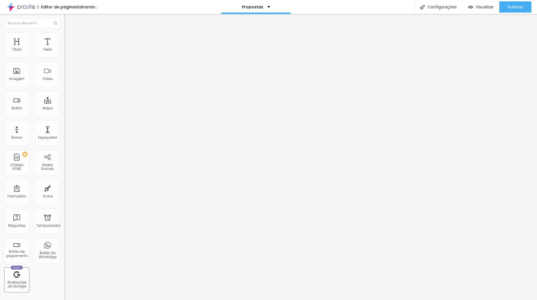
type input "15"
type input "20"
drag, startPoint x: 11, startPoint y: 54, endPoint x: 24, endPoint y: 55, distance: 12.6
click at [64, 108] on input "range" at bounding box center [82, 110] width 36 height 4
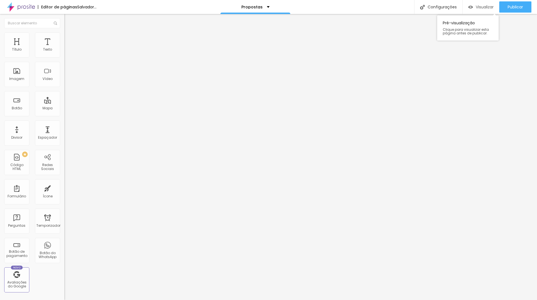
click at [487, 10] on font "Visualizar" at bounding box center [484, 7] width 18 height 6
click at [64, 57] on div "Tipografia Voltar ao padrão Sombra DESATIVADO Voltar ao padrão" at bounding box center [96, 55] width 64 height 34
click at [64, 54] on button "button" at bounding box center [68, 51] width 8 height 6
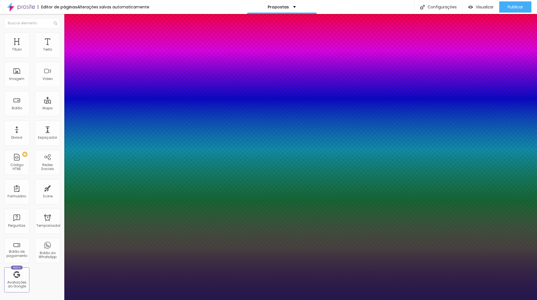
type input "1"
drag, startPoint x: 122, startPoint y: 95, endPoint x: 128, endPoint y: 95, distance: 5.6
type input "0"
type input "8"
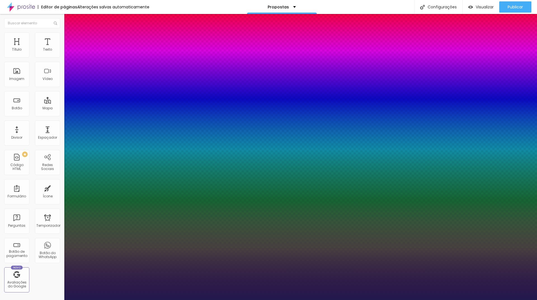
type input "1"
type input "8"
type input "1"
type input "40"
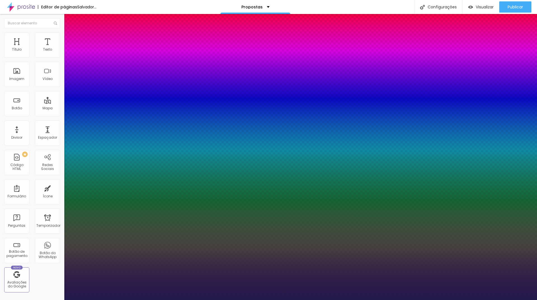
type input "1"
type input "40"
click at [162, 300] on div at bounding box center [268, 300] width 537 height 0
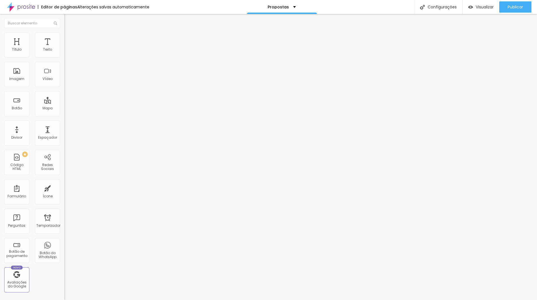
click at [67, 51] on icon "button" at bounding box center [68, 50] width 2 height 2
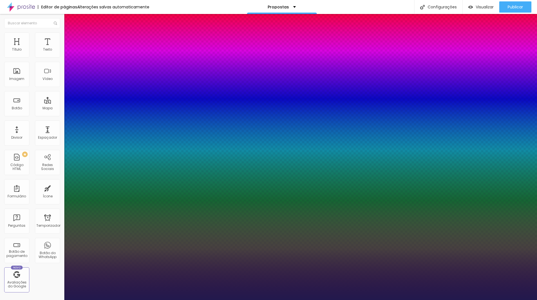
type input "1"
drag, startPoint x: 120, startPoint y: 97, endPoint x: 146, endPoint y: 96, distance: 26.3
click at [146, 96] on body "Editor de páginas Alterações [PERSON_NAME] automaticamente Propostas Configuraç…" at bounding box center [268, 150] width 537 height 300
type input "2"
type input "8"
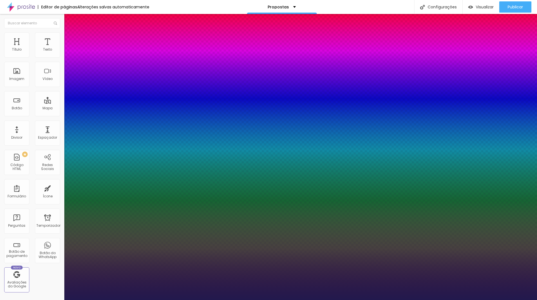
type input "1"
type input "22"
type input "1"
type input "22"
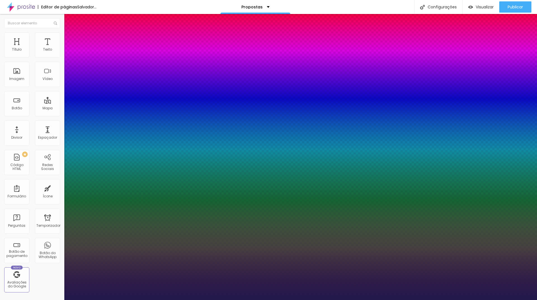
click at [267, 300] on div at bounding box center [268, 300] width 537 height 0
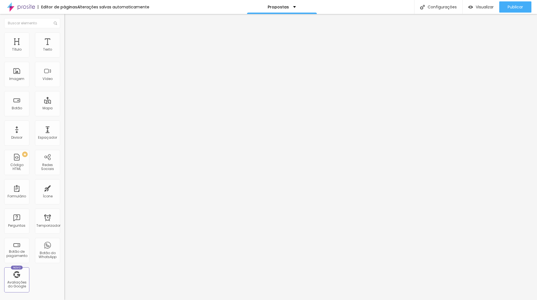
click at [64, 56] on div "Tipografia Voltar ao padrão Sombra DESATIVADO Voltar ao padrão" at bounding box center [96, 55] width 64 height 34
click at [64, 54] on button "button" at bounding box center [68, 51] width 8 height 6
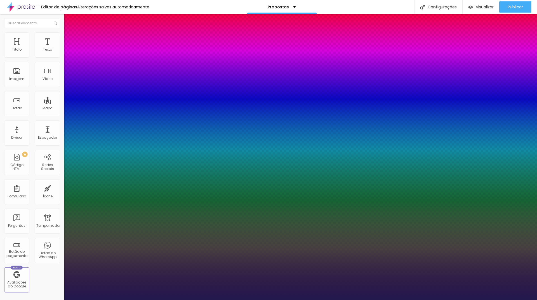
type input "1"
drag, startPoint x: 120, startPoint y: 94, endPoint x: 131, endPoint y: 94, distance: 10.9
type input "4"
type input "8"
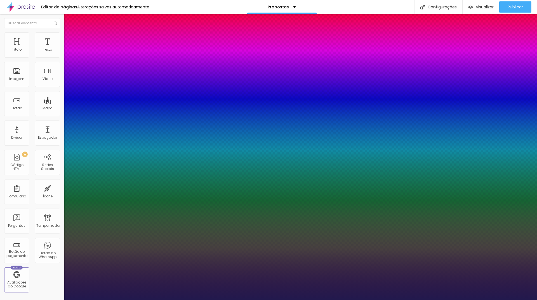
type input "1"
type input "40"
type input "1"
type input "40"
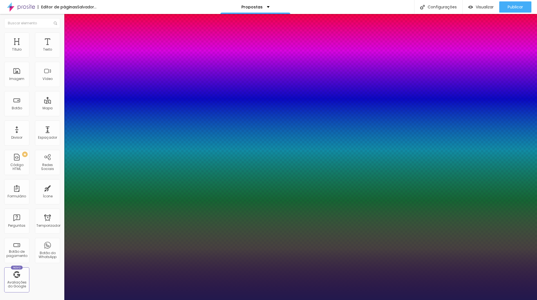
click at [254, 300] on div at bounding box center [268, 300] width 537 height 0
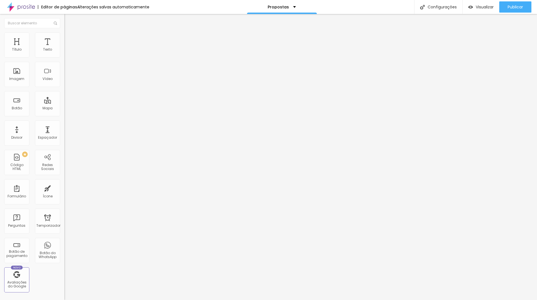
click at [64, 54] on button "button" at bounding box center [68, 51] width 8 height 6
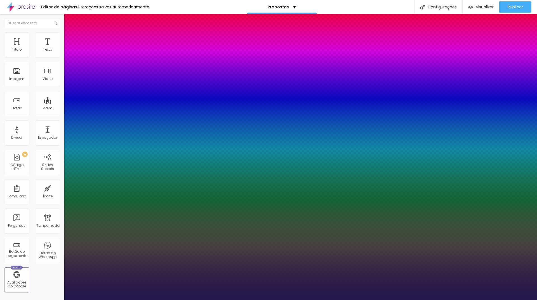
type input "1"
drag, startPoint x: 125, startPoint y: 96, endPoint x: 118, endPoint y: 95, distance: 7.3
type input "8"
type input "2"
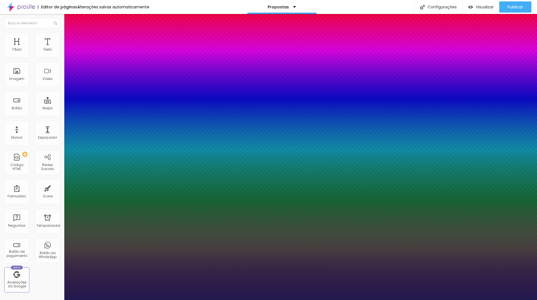
type input "1"
type input "22"
type input "1"
type input "22"
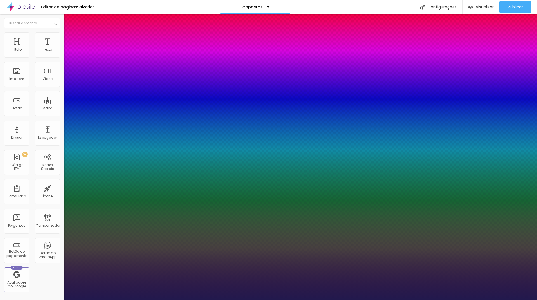
type input "1"
click at [344, 300] on div at bounding box center [268, 300] width 537 height 0
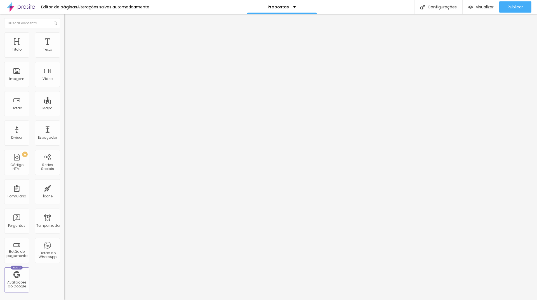
click at [64, 54] on button "button" at bounding box center [68, 51] width 8 height 6
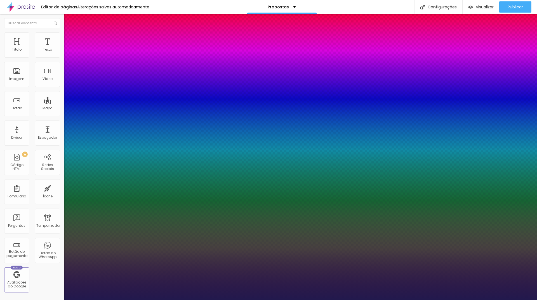
type input "1"
drag, startPoint x: 121, startPoint y: 94, endPoint x: 145, endPoint y: 94, distance: 24.6
click at [145, 94] on body "Editor de páginas Alterações salvas automaticamente Propostas Configurações Con…" at bounding box center [268, 150] width 537 height 300
type input "4"
type input "8"
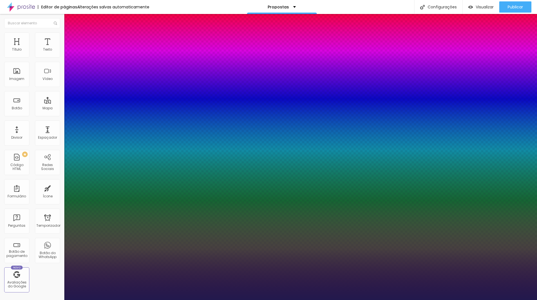
type input "1"
type input "40"
type input "1"
type input "40"
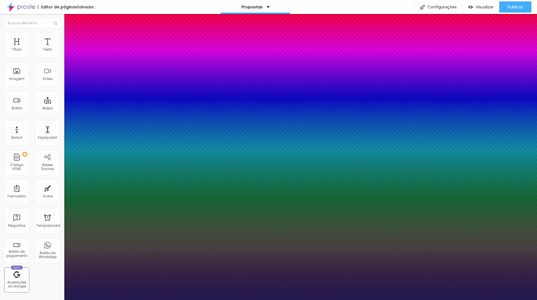
type input "1"
click at [349, 300] on div at bounding box center [268, 300] width 537 height 0
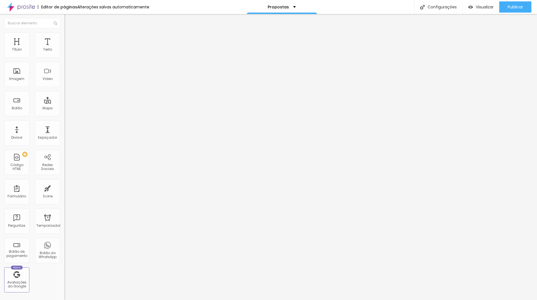
click at [64, 54] on div "Voltar ao padrão" at bounding box center [96, 47] width 64 height 12
click at [67, 51] on icon "button" at bounding box center [68, 50] width 2 height 2
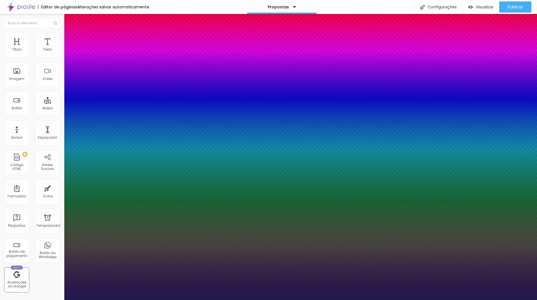
type input "1"
drag, startPoint x: 122, startPoint y: 94, endPoint x: 131, endPoint y: 94, distance: 9.5
type input "2"
type input "8"
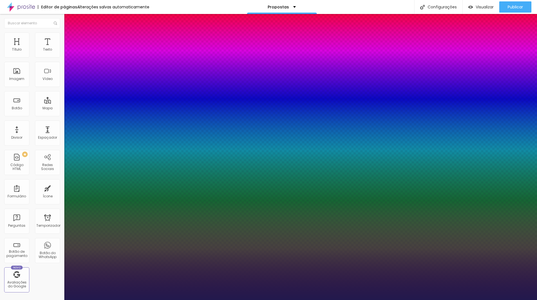
type input "1"
type input "22"
type input "1"
type input "22"
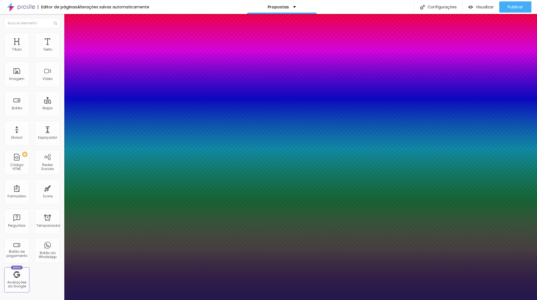
click at [434, 300] on div at bounding box center [268, 300] width 537 height 0
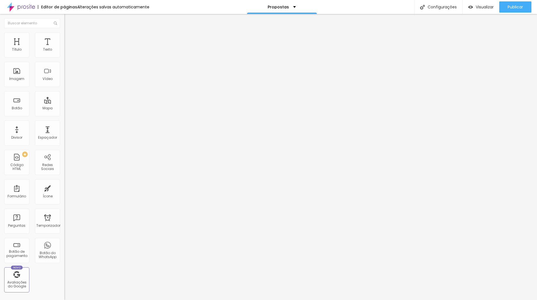
click at [64, 54] on button "button" at bounding box center [68, 51] width 8 height 6
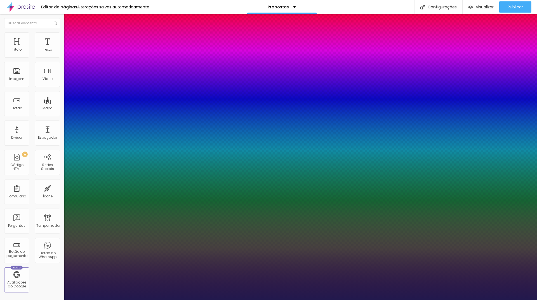
type input "1"
drag, startPoint x: 119, startPoint y: 95, endPoint x: 123, endPoint y: 95, distance: 3.6
type input "40"
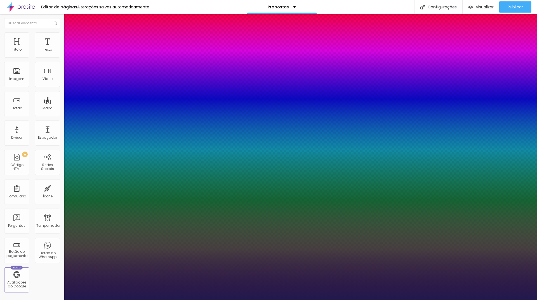
type input "1"
type input "40"
click at [411, 300] on div at bounding box center [268, 300] width 537 height 0
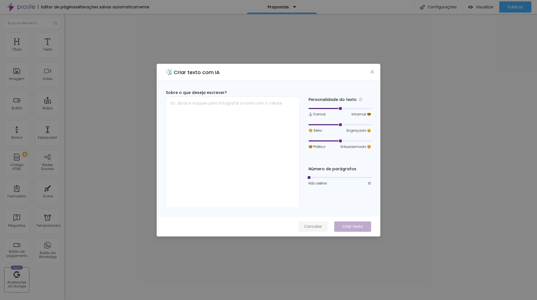
click at [317, 230] on button "Cancelar" at bounding box center [312, 226] width 29 height 10
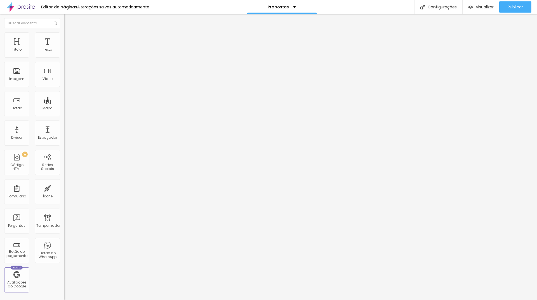
click at [64, 54] on button "button" at bounding box center [68, 51] width 8 height 6
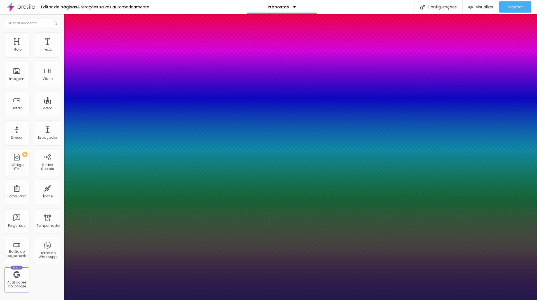
type input "1"
drag, startPoint x: 124, startPoint y: 97, endPoint x: 127, endPoint y: 96, distance: 3.6
click at [141, 96] on body "Editor de páginas Alterações salvas automaticamente Propostas Configurações Con…" at bounding box center [268, 150] width 537 height 300
type input "2"
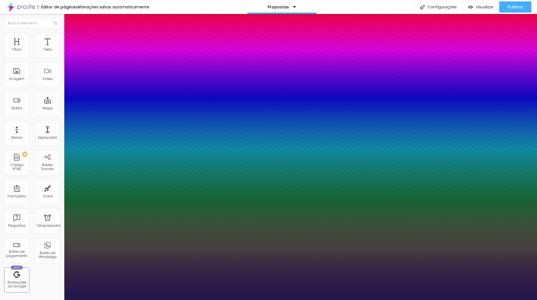
type input "8"
type input "1"
type input "22"
type input "1"
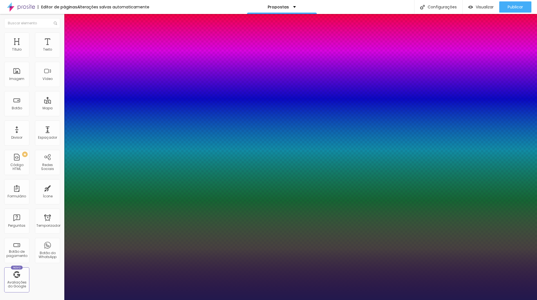
type input "22"
type input "1"
click at [331, 300] on div at bounding box center [268, 300] width 537 height 0
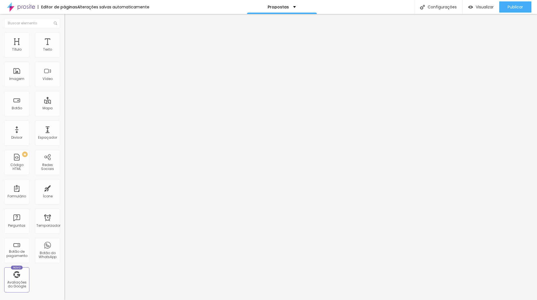
click at [64, 35] on img at bounding box center [66, 34] width 5 height 5
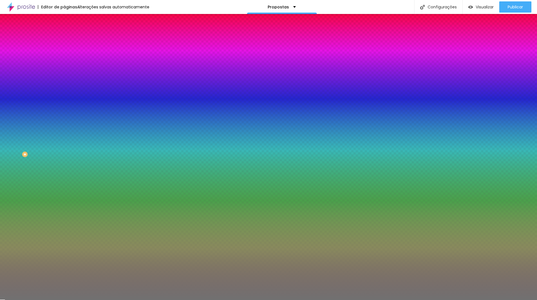
type input "98"
type input "100"
drag, startPoint x: 29, startPoint y: 74, endPoint x: 73, endPoint y: 72, distance: 43.6
type input "100"
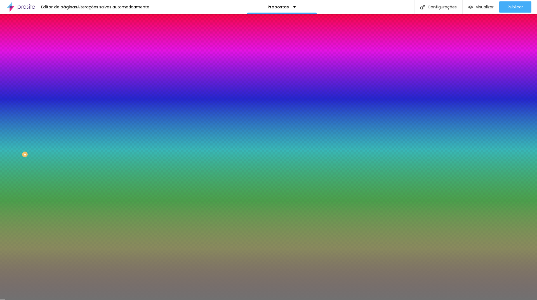
click at [73, 72] on input "range" at bounding box center [82, 70] width 36 height 4
type input "1"
click at [64, 87] on input "range" at bounding box center [82, 84] width 36 height 4
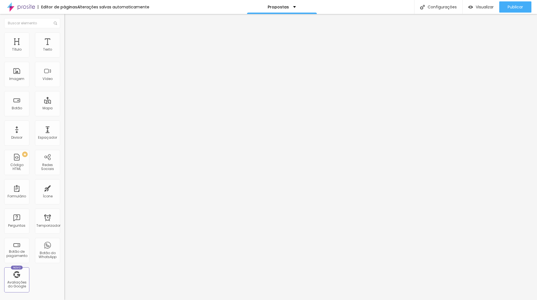
click at [64, 38] on img at bounding box center [66, 40] width 5 height 5
type input "2"
type input "0"
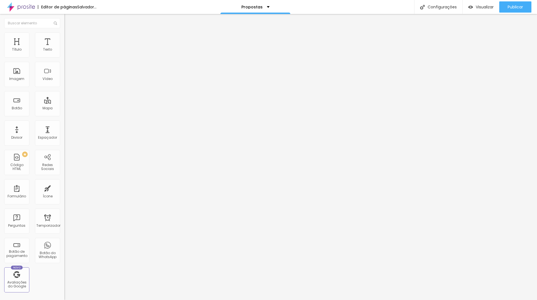
drag, startPoint x: 14, startPoint y: 66, endPoint x: 0, endPoint y: 65, distance: 14.0
type input "0"
click at [64, 188] on input "range" at bounding box center [82, 190] width 36 height 4
click at [69, 39] on font "Avançado" at bounding box center [78, 41] width 18 height 5
type input "0"
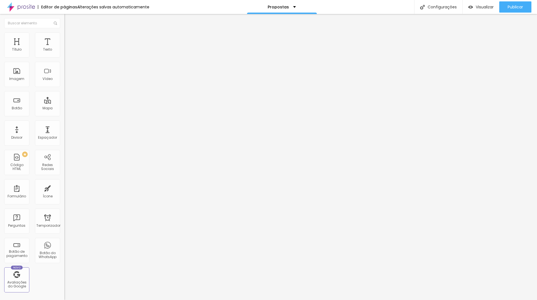
type input "0"
drag, startPoint x: 15, startPoint y: 65, endPoint x: 0, endPoint y: 64, distance: 14.6
type input "0"
click at [64, 188] on input "range" at bounding box center [82, 190] width 36 height 4
click at [64, 38] on img at bounding box center [66, 40] width 5 height 5
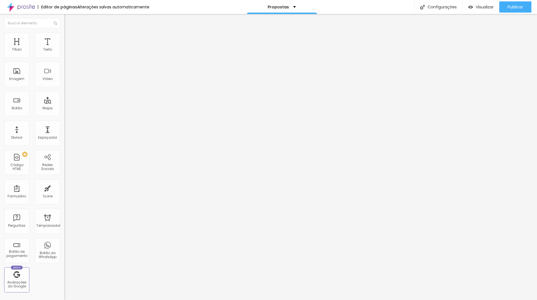
type input "0"
drag, startPoint x: 8, startPoint y: 65, endPoint x: 0, endPoint y: 64, distance: 7.9
type input "0"
click at [64, 188] on input "range" at bounding box center [82, 190] width 36 height 4
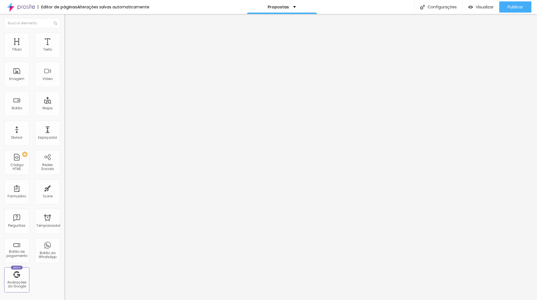
click at [64, 113] on div "Facebook" at bounding box center [96, 114] width 64 height 3
click at [64, 116] on img at bounding box center [66, 118] width 4 height 4
click at [64, 286] on img at bounding box center [66, 288] width 4 height 4
click at [64, 52] on div "Instagram" at bounding box center [96, 82] width 64 height 77
click at [64, 113] on div "Instagram" at bounding box center [96, 114] width 64 height 3
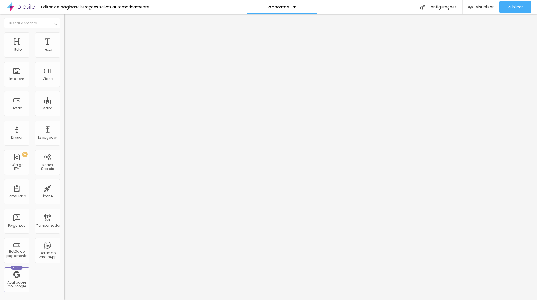
click at [64, 51] on div "Instagram" at bounding box center [96, 82] width 64 height 77
click at [64, 190] on input "https://" at bounding box center [97, 193] width 67 height 6
type input "instagram/studiofzitajai"
click at [64, 160] on div "Editar nulo Conteúdo Estilo Avançado Instagram Rede social Facebook Endereço UR…" at bounding box center [96, 157] width 64 height 286
click at [485, 9] on font "Visualizar" at bounding box center [484, 7] width 18 height 6
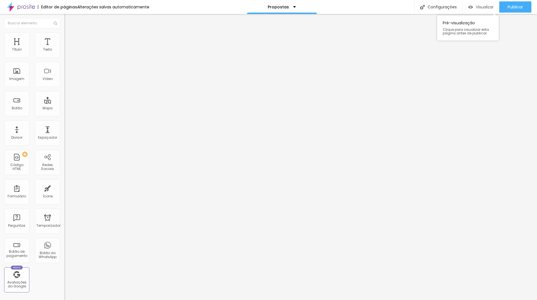
click at [486, 10] on div "Visualizar" at bounding box center [480, 6] width 25 height 11
click at [64, 32] on li "Avançado" at bounding box center [96, 35] width 64 height 6
type input "35"
type input "44"
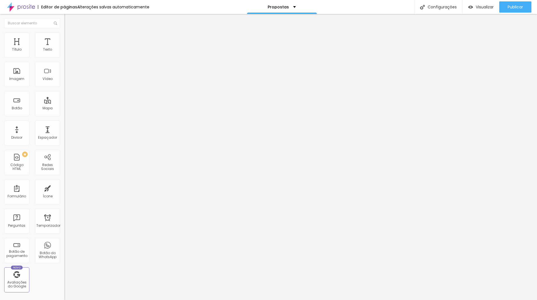
type input "44"
type input "49"
type input "50"
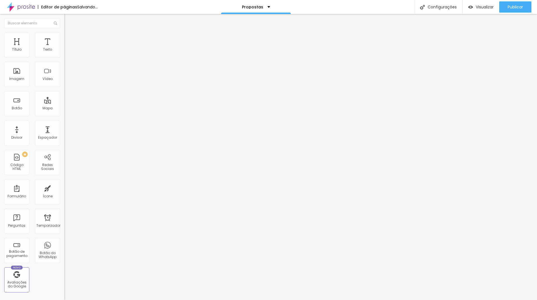
type input "29"
type input "28"
drag, startPoint x: 14, startPoint y: 65, endPoint x: 23, endPoint y: 65, distance: 8.7
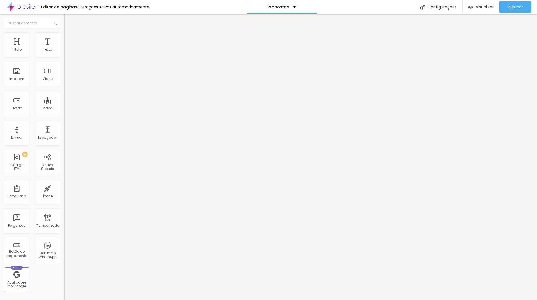
click at [64, 182] on input "range" at bounding box center [82, 184] width 36 height 4
type input "1"
type input "0"
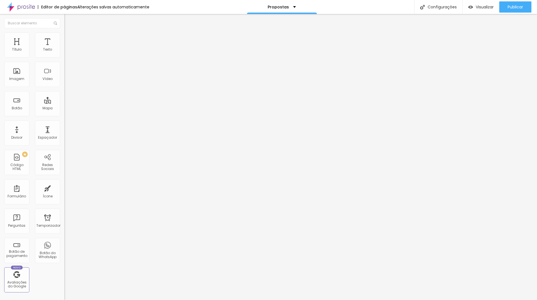
drag, startPoint x: 22, startPoint y: 65, endPoint x: 9, endPoint y: 65, distance: 12.9
type input "0"
click at [64, 182] on input "range" at bounding box center [82, 184] width 36 height 4
click at [64, 38] on li "Avançado" at bounding box center [96, 41] width 64 height 6
type input "10"
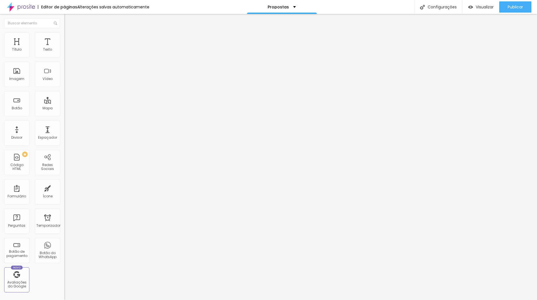
type input "10"
type input "5"
type input "15"
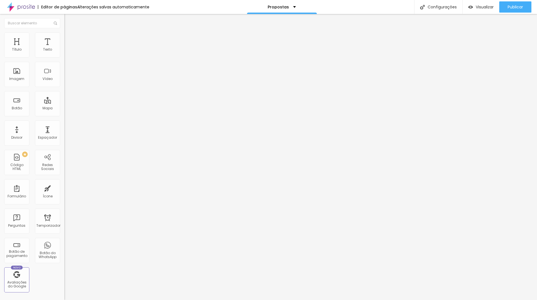
type input "20"
type input "25"
type input "30"
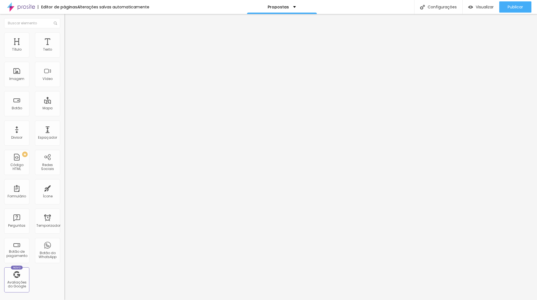
type input "30"
type input "35"
type input "40"
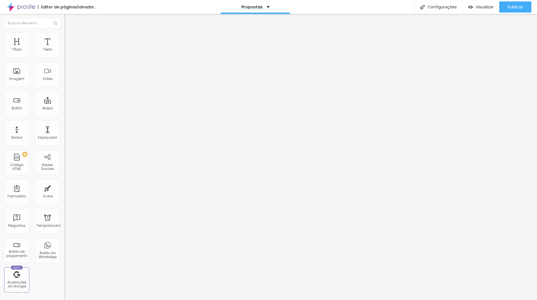
type input "35"
type input "20"
type input "15"
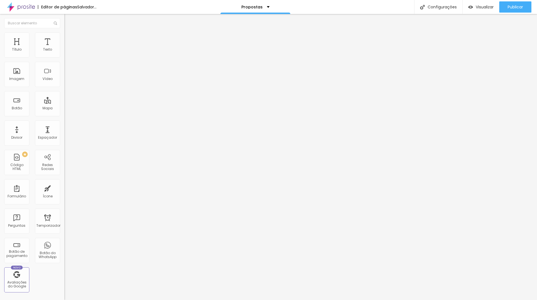
type input "15"
type input "10"
type input "5"
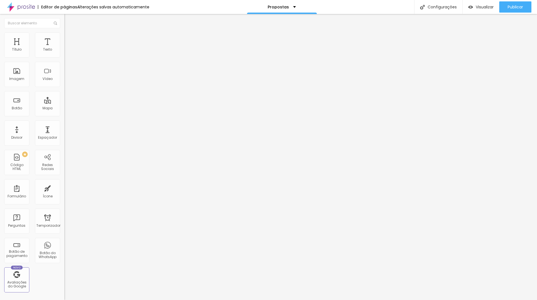
type input "0"
drag, startPoint x: 22, startPoint y: 54, endPoint x: 0, endPoint y: 55, distance: 22.4
type input "0"
click at [64, 108] on input "range" at bounding box center [82, 110] width 36 height 4
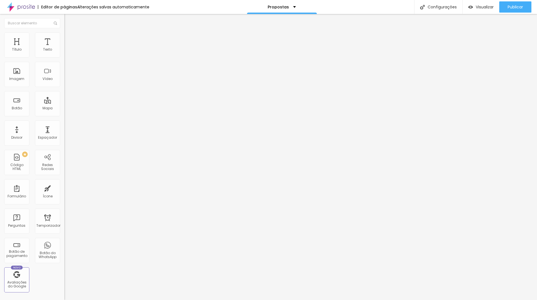
click at [64, 32] on img at bounding box center [66, 29] width 5 height 5
click at [481, 10] on div "Visualizar" at bounding box center [480, 6] width 25 height 11
click at [64, 37] on li "Estilo" at bounding box center [96, 35] width 64 height 6
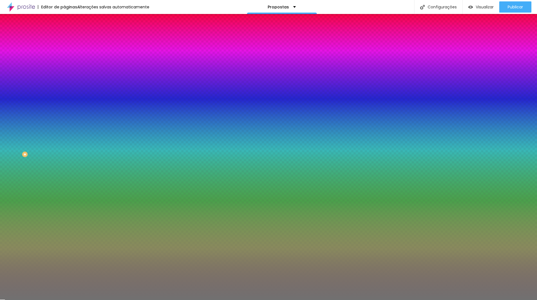
type input "9"
type input "3"
type input "2"
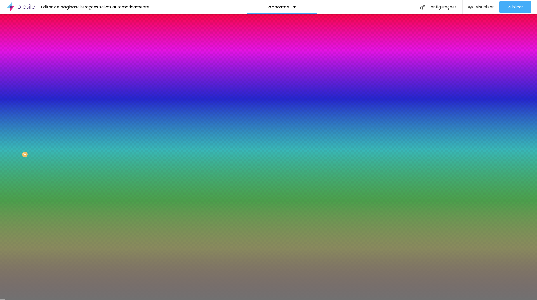
type input "2"
type input "1"
drag, startPoint x: 25, startPoint y: 89, endPoint x: 0, endPoint y: 77, distance: 28.1
type input "1"
click at [64, 83] on input "range" at bounding box center [82, 84] width 36 height 4
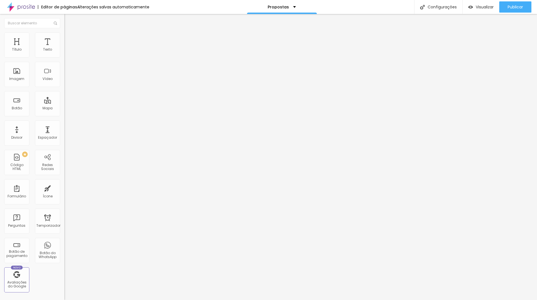
click at [64, 37] on li "Estilo" at bounding box center [96, 35] width 64 height 6
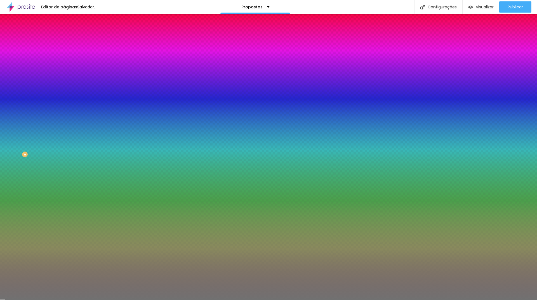
type input "46"
type input "44"
type input "14"
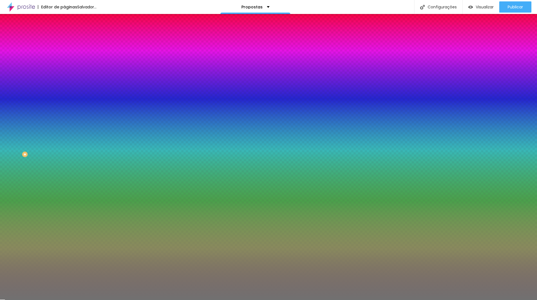
type input "14"
type input "10"
type input "34"
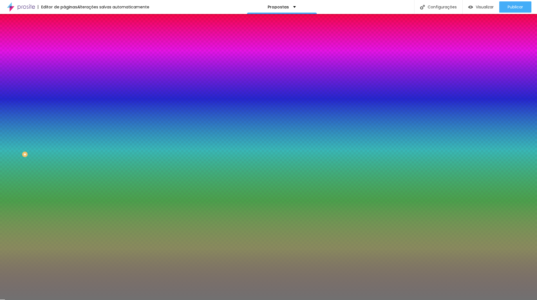
type input "46"
type input "52"
type input "51"
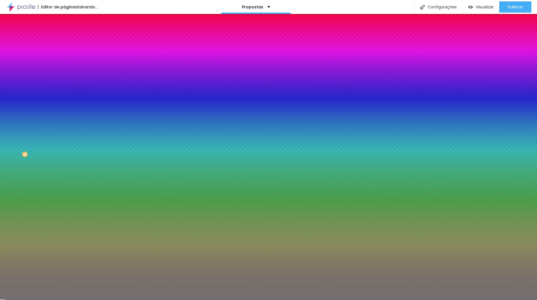
type input "51"
type input "50"
drag, startPoint x: 27, startPoint y: 73, endPoint x: 29, endPoint y: 75, distance: 3.2
click at [64, 73] on input "range" at bounding box center [82, 70] width 36 height 4
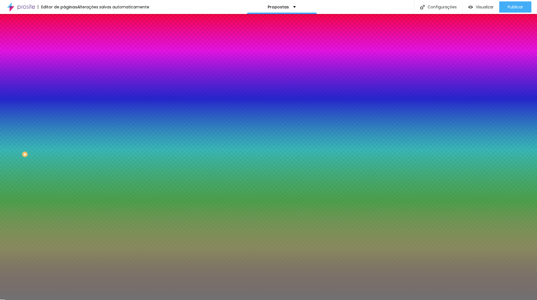
type input "1"
drag, startPoint x: 3, startPoint y: 88, endPoint x: 0, endPoint y: 88, distance: 3.4
type input "1"
click at [64, 87] on input "range" at bounding box center [82, 84] width 36 height 4
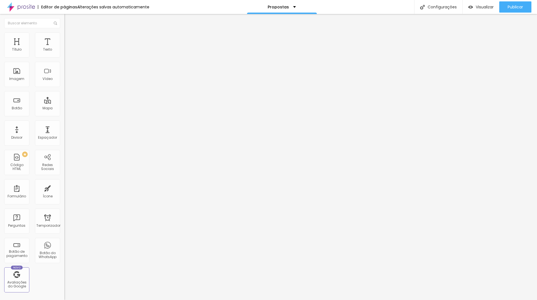
click at [69, 39] on font "Estilo" at bounding box center [73, 36] width 9 height 5
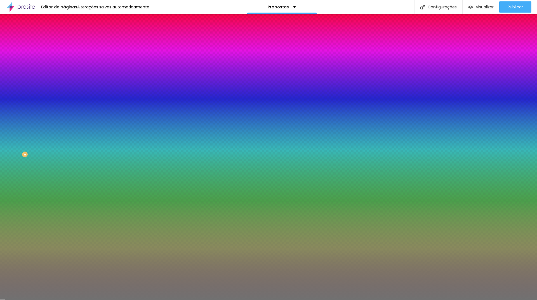
type input "1"
drag, startPoint x: 28, startPoint y: 88, endPoint x: 0, endPoint y: 81, distance: 28.8
type input "1"
click at [64, 82] on input "range" at bounding box center [82, 84] width 36 height 4
click at [488, 7] on font "Visualizar" at bounding box center [484, 7] width 18 height 6
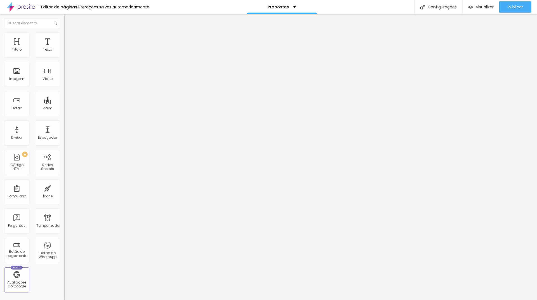
click at [64, 32] on img at bounding box center [66, 34] width 5 height 5
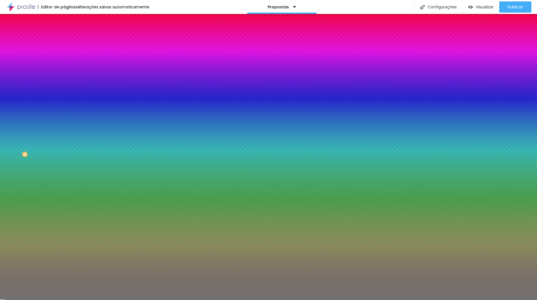
type input "100"
drag, startPoint x: 112, startPoint y: 73, endPoint x: 136, endPoint y: 74, distance: 23.8
type input "100"
click at [100, 73] on input "range" at bounding box center [82, 70] width 36 height 4
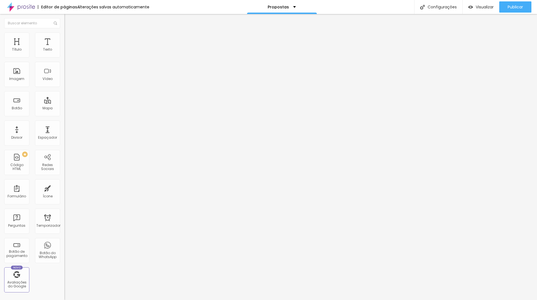
click at [64, 36] on ul "Conteúdo Estilo Avançado" at bounding box center [96, 35] width 64 height 17
click at [64, 36] on li "Estilo" at bounding box center [96, 35] width 64 height 6
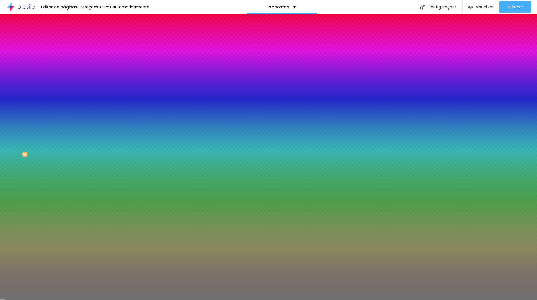
type input "53"
type input "100"
drag, startPoint x: 31, startPoint y: 72, endPoint x: 143, endPoint y: 72, distance: 111.8
type input "100"
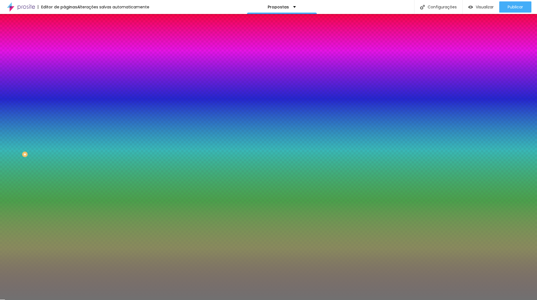
click at [100, 72] on input "range" at bounding box center [82, 70] width 36 height 4
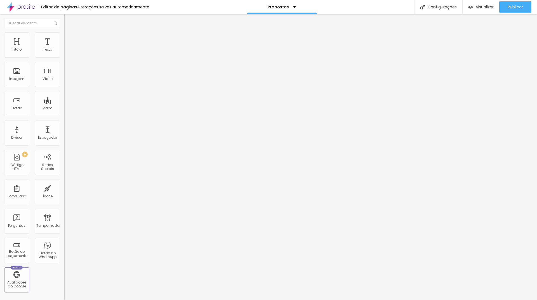
click at [64, 32] on img at bounding box center [66, 34] width 5 height 5
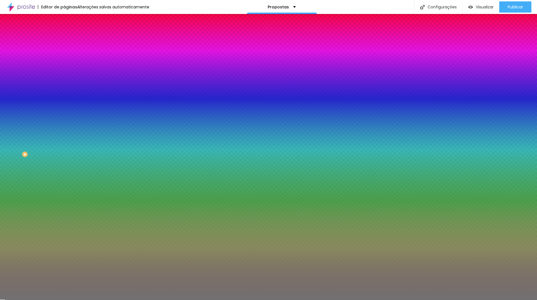
type input "100"
drag, startPoint x: 30, startPoint y: 72, endPoint x: 82, endPoint y: 69, distance: 52.4
type input "100"
click at [82, 69] on input "range" at bounding box center [82, 70] width 36 height 4
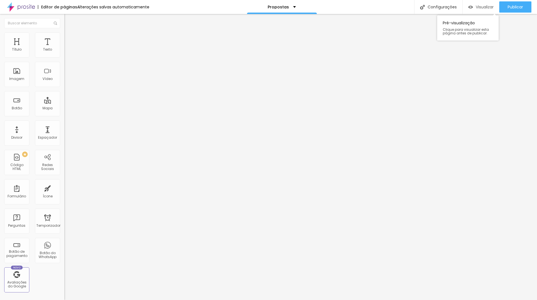
click at [480, 6] on font "Visualizar" at bounding box center [484, 7] width 18 height 6
click at [64, 38] on li "Avançado" at bounding box center [96, 41] width 64 height 6
type input "15"
type input "10"
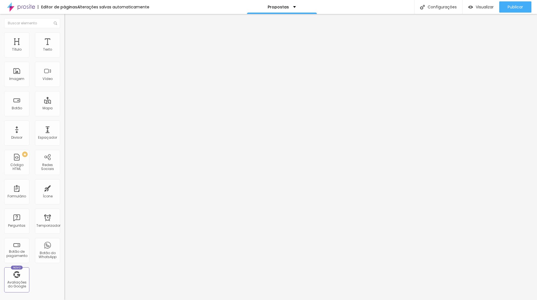
type input "10"
type input "5"
type input "0"
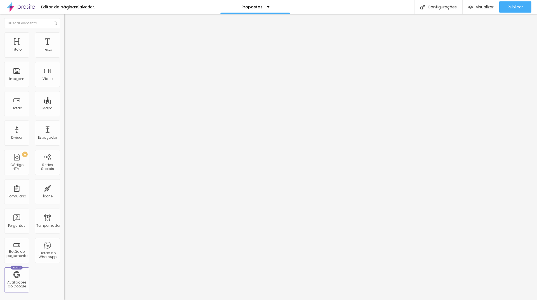
drag, startPoint x: 24, startPoint y: 56, endPoint x: 0, endPoint y: 50, distance: 24.5
type input "0"
click at [64, 108] on input "range" at bounding box center [82, 110] width 36 height 4
click at [64, 38] on li "Avançado" at bounding box center [96, 41] width 64 height 6
type input "0"
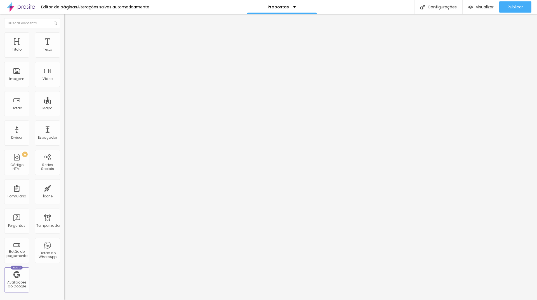
type input "0"
drag, startPoint x: 22, startPoint y: 56, endPoint x: 0, endPoint y: 51, distance: 22.9
type input "0"
click at [64, 108] on input "range" at bounding box center [82, 110] width 36 height 4
click at [64, 32] on li "Estilo" at bounding box center [96, 35] width 64 height 6
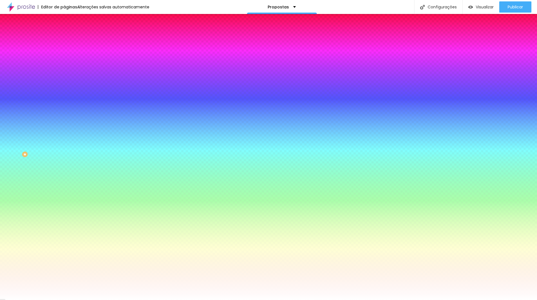
click at [64, 38] on img at bounding box center [66, 40] width 5 height 5
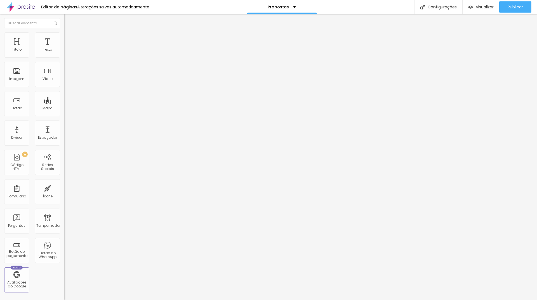
type input "0"
drag, startPoint x: 3, startPoint y: 52, endPoint x: 0, endPoint y: 53, distance: 3.5
type input "0"
click at [64, 108] on input "range" at bounding box center [82, 110] width 36 height 4
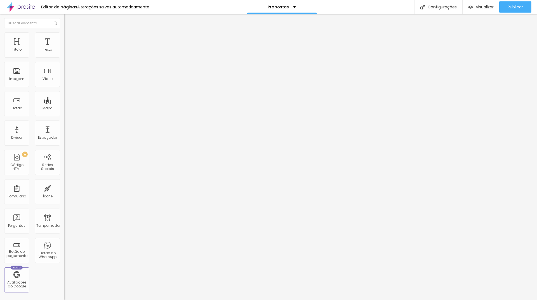
click at [64, 38] on img at bounding box center [66, 40] width 5 height 5
type input "15"
type input "0"
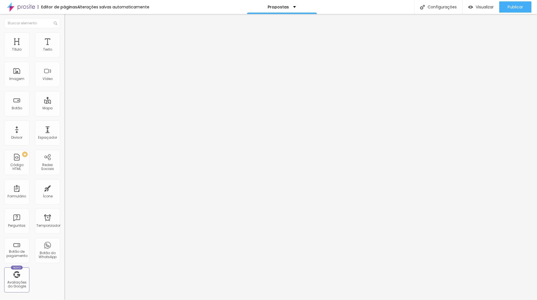
drag, startPoint x: 35, startPoint y: 56, endPoint x: 0, endPoint y: 52, distance: 35.4
type input "0"
click at [64, 108] on input "range" at bounding box center [82, 110] width 36 height 4
click at [485, 1] on div "Visualizar Pré-visualização Clique para visualizar esta página antes de publica…" at bounding box center [480, 7] width 37 height 14
click at [483, 5] on font "Visualizar" at bounding box center [484, 7] width 18 height 6
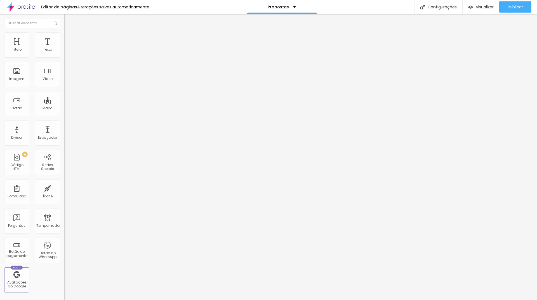
click at [64, 38] on li "Avançado" at bounding box center [96, 41] width 64 height 6
click at [64, 36] on ul "Conteúdo Estilo Avançado" at bounding box center [96, 35] width 64 height 17
click at [64, 37] on li "Estilo" at bounding box center [96, 35] width 64 height 6
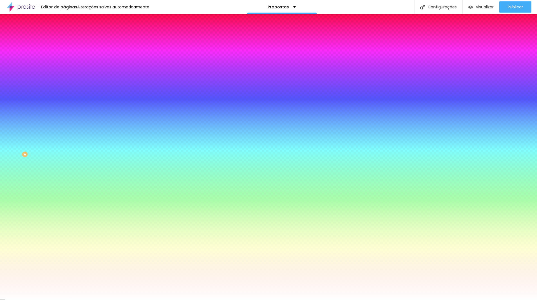
click at [64, 76] on div at bounding box center [96, 76] width 64 height 0
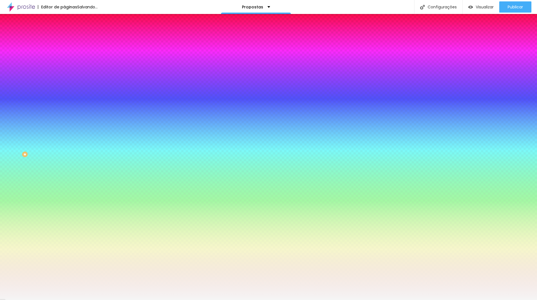
type input "#F8F8F8"
drag, startPoint x: 7, startPoint y: 113, endPoint x: 6, endPoint y: 109, distance: 3.9
click at [64, 109] on div "Imagem de fundo Adicionar imagem Efeito da Imagem Nenhum Nenhum Paralaxe Cor de…" at bounding box center [96, 80] width 64 height 72
drag, startPoint x: 44, startPoint y: 101, endPoint x: 63, endPoint y: 101, distance: 18.7
click at [64, 101] on div "Imagem de fundo Adicionar imagem Efeito da Imagem Nenhum Nenhum Paralaxe Cor de…" at bounding box center [96, 80] width 64 height 72
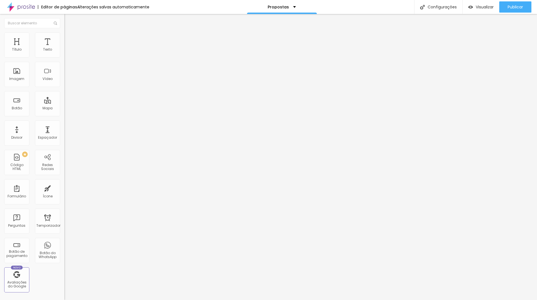
click at [69, 39] on font "Estilo" at bounding box center [73, 36] width 9 height 5
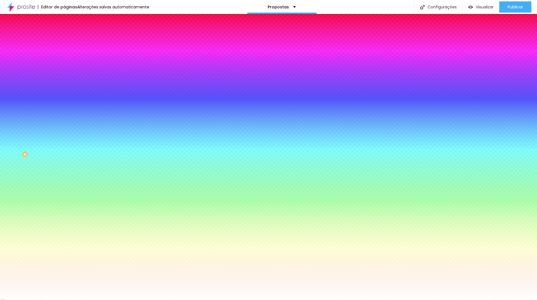
drag, startPoint x: 42, startPoint y: 102, endPoint x: 58, endPoint y: 101, distance: 15.4
click at [64, 82] on div "#FFFFFF" at bounding box center [96, 79] width 64 height 6
drag, startPoint x: 57, startPoint y: 101, endPoint x: 38, endPoint y: 101, distance: 19.0
click at [64, 82] on div "#FFFFFF" at bounding box center [96, 79] width 64 height 6
paste input "8F8F8"
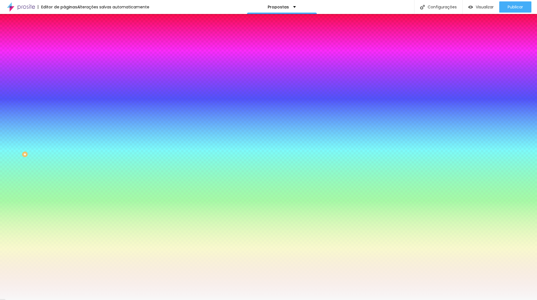
type input "#F8F8F8"
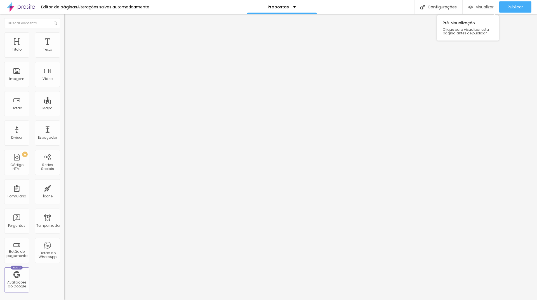
click at [485, 5] on font "Visualizar" at bounding box center [484, 7] width 18 height 6
click at [64, 116] on img at bounding box center [66, 118] width 4 height 4
click at [64, 159] on div "Editar nulo Conteúdo Estilo Avançado Alinhamento" at bounding box center [96, 157] width 64 height 286
click at [68, 48] on font "Adicionar imagem" at bounding box center [84, 45] width 33 height 5
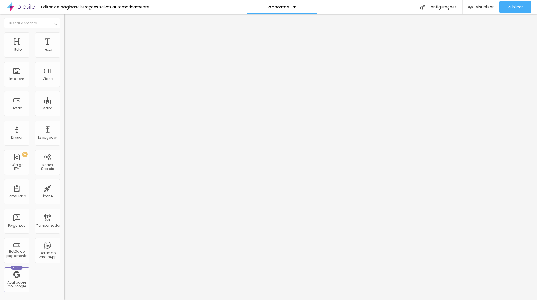
click at [64, 34] on li "Estilo" at bounding box center [96, 35] width 64 height 6
type input "30"
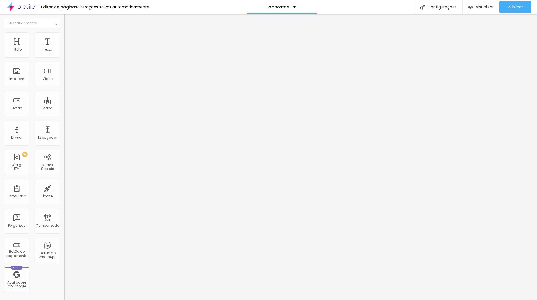
type input "30"
type input "25"
type input "20"
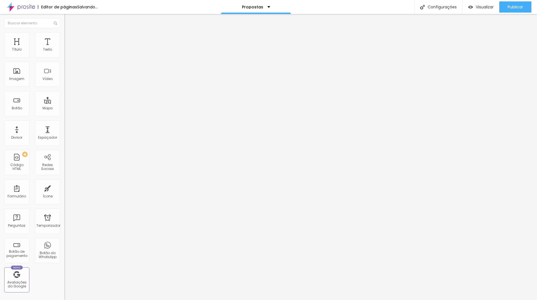
type input "15"
drag, startPoint x: 57, startPoint y: 58, endPoint x: 8, endPoint y: 62, distance: 49.3
type input "15"
click at [64, 57] on input "range" at bounding box center [82, 55] width 36 height 4
click at [483, 3] on div "Visualizar" at bounding box center [480, 6] width 25 height 11
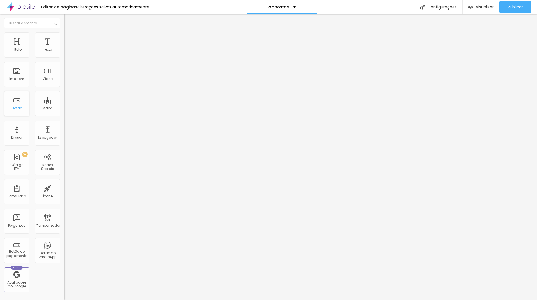
click at [17, 105] on div "Botão" at bounding box center [16, 103] width 25 height 25
drag, startPoint x: 210, startPoint y: 77, endPoint x: 169, endPoint y: 81, distance: 41.0
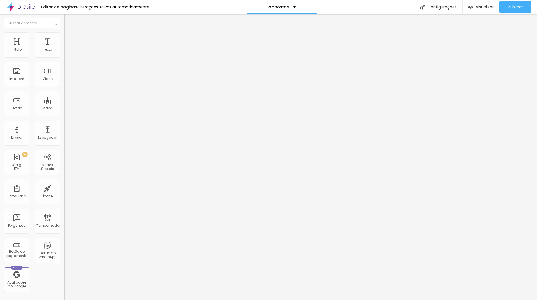
drag, startPoint x: 237, startPoint y: 77, endPoint x: 160, endPoint y: 77, distance: 76.9
drag, startPoint x: 188, startPoint y: 76, endPoint x: 162, endPoint y: 76, distance: 26.0
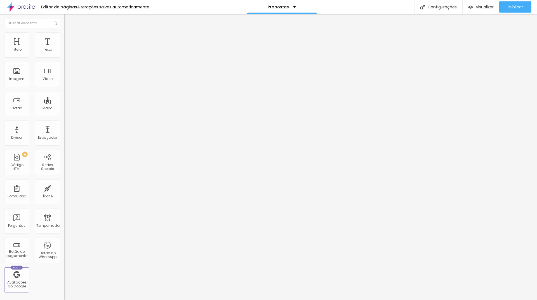
type input "Disponibilidade"
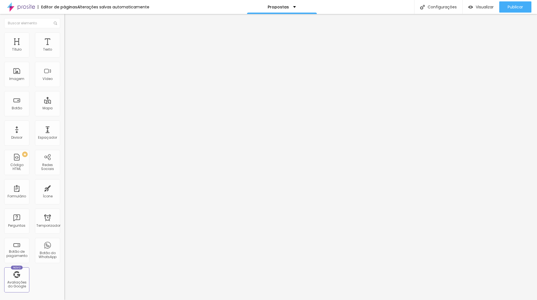
click at [480, 8] on font "Visualizar" at bounding box center [484, 7] width 18 height 6
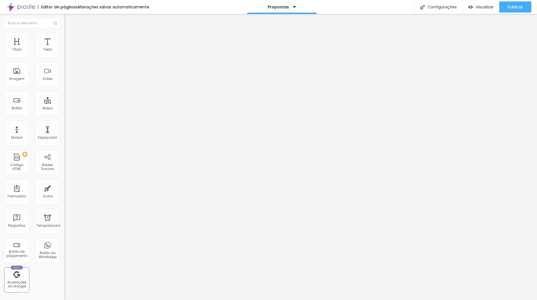
click at [69, 39] on font "Estilo" at bounding box center [73, 36] width 9 height 5
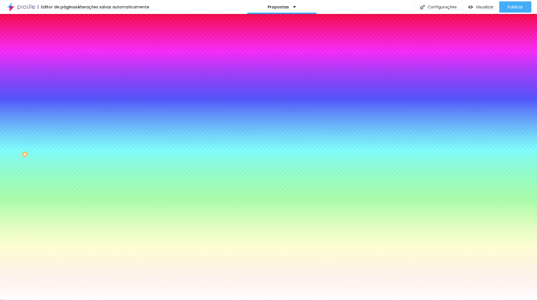
click at [64, 32] on img at bounding box center [66, 29] width 5 height 5
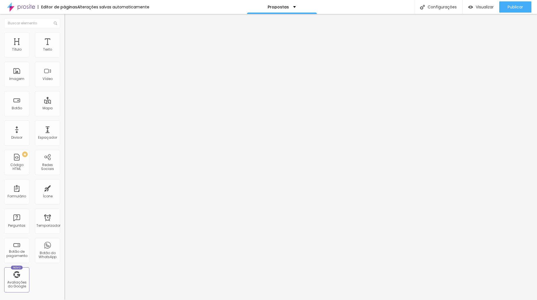
click at [68, 54] on font "Disponibilidade" at bounding box center [81, 51] width 27 height 5
click at [28, 300] on font "Disponibilidade" at bounding box center [14, 303] width 27 height 5
click at [64, 38] on li "Avançado" at bounding box center [96, 41] width 64 height 6
click at [64, 32] on li "Conteúdo" at bounding box center [96, 30] width 64 height 6
click at [64, 56] on img at bounding box center [65, 57] width 3 height 3
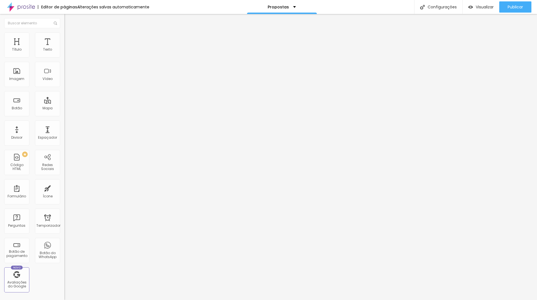
click at [363, 300] on div at bounding box center [268, 305] width 537 height 5
click at [69, 38] on font "Avançado" at bounding box center [78, 36] width 18 height 5
click at [64, 32] on img at bounding box center [66, 29] width 5 height 5
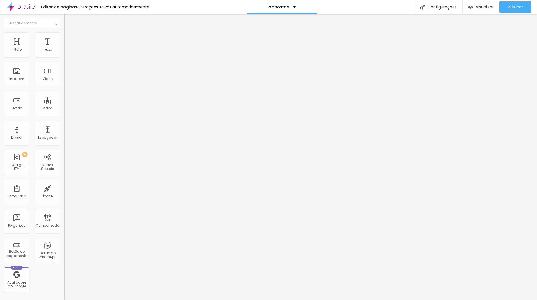
click at [64, 83] on button "button" at bounding box center [68, 80] width 8 height 6
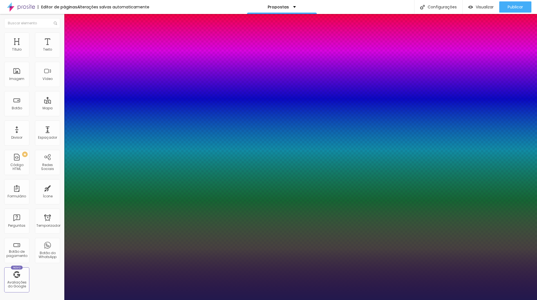
type input "1"
type input "24"
type input "1"
type input "25"
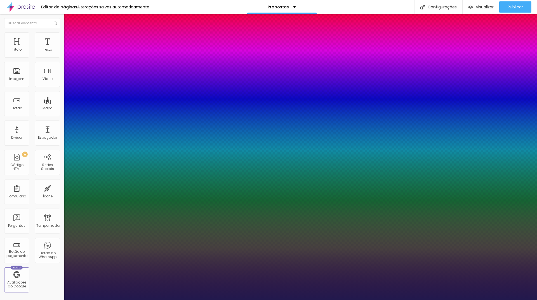
type input "25"
type input "1"
type input "27"
type input "1"
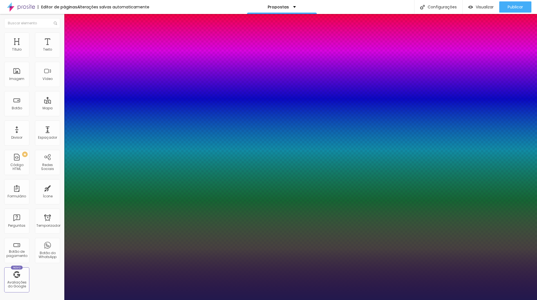
type input "29"
type input "1"
type input "31"
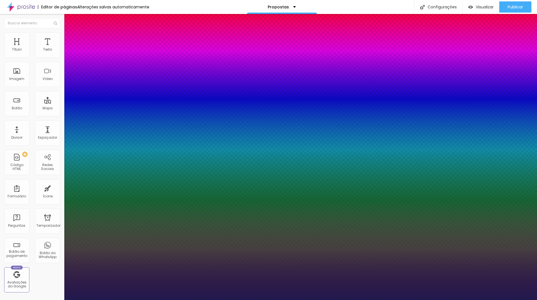
type input "1"
type input "30"
type input "1"
type input "30"
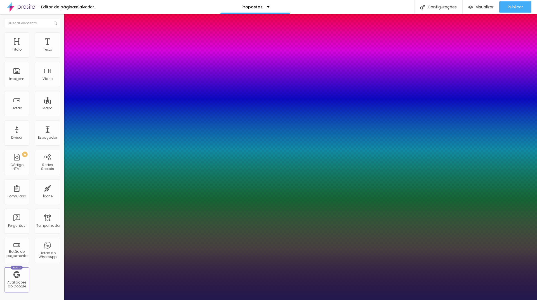
type input "1"
click at [215, 300] on div at bounding box center [268, 300] width 537 height 0
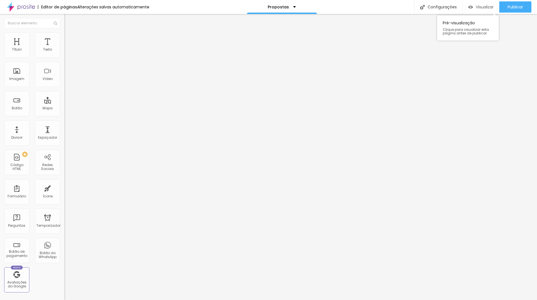
click at [476, 9] on font "Visualizar" at bounding box center [484, 7] width 18 height 6
click at [64, 56] on img at bounding box center [65, 57] width 3 height 3
drag, startPoint x: 223, startPoint y: 78, endPoint x: 154, endPoint y: 72, distance: 69.3
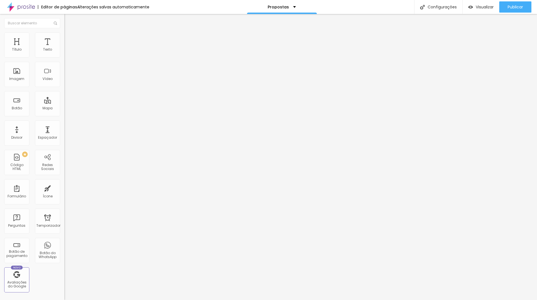
scroll to position [6, 0]
click at [478, 10] on div "Visualizar" at bounding box center [480, 6] width 25 height 11
click at [15, 105] on div "Botão" at bounding box center [16, 103] width 25 height 25
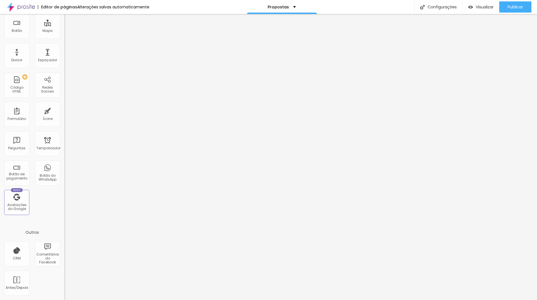
scroll to position [0, 0]
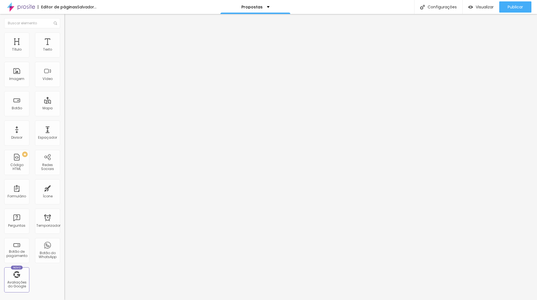
click at [67, 81] on icon "button" at bounding box center [68, 79] width 3 height 3
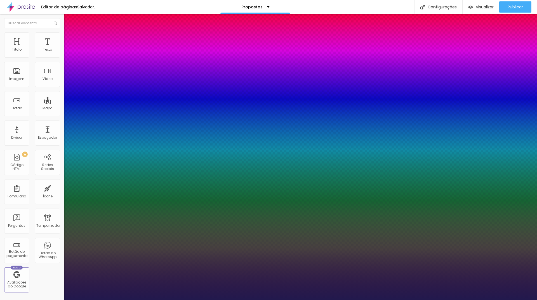
type input "1"
click at [117, 300] on div at bounding box center [268, 300] width 537 height 0
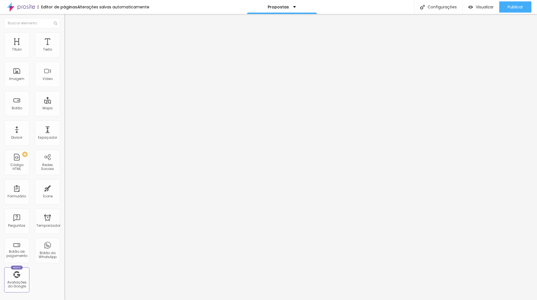
click at [64, 83] on button "button" at bounding box center [68, 80] width 8 height 6
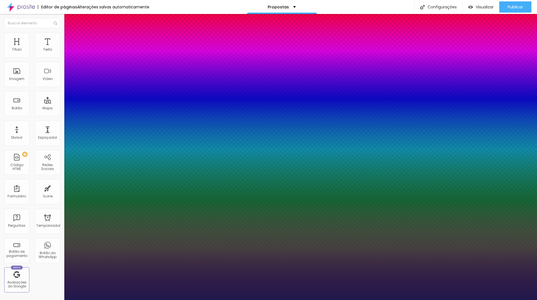
type input "1"
type input "17"
type input "1"
type input "20"
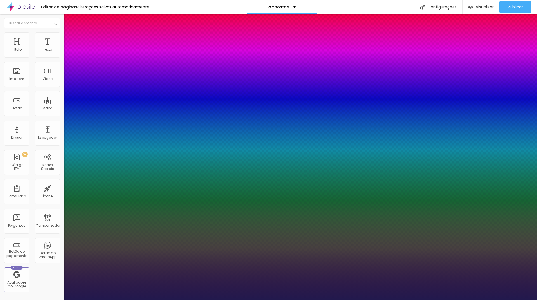
type input "20"
type input "1"
type input "22"
type input "1"
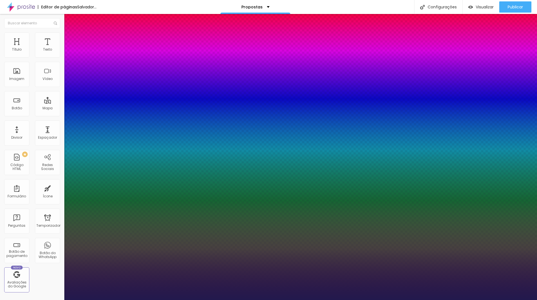
type input "24"
type input "1"
type input "25"
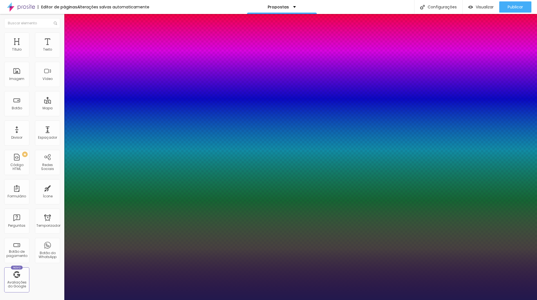
type input "1"
type input "26"
type input "1"
type input "30"
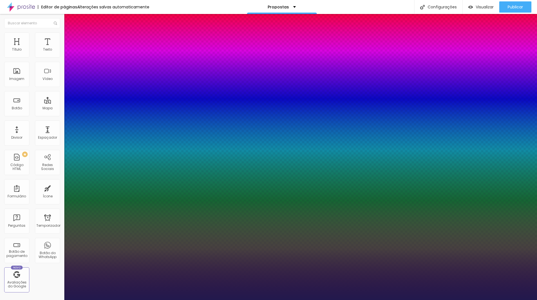
type input "30"
type input "1"
drag, startPoint x: 75, startPoint y: 158, endPoint x: 82, endPoint y: 158, distance: 6.2
type input "30"
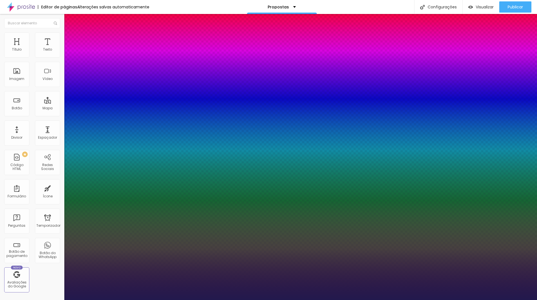
type input "1"
click at [237, 300] on div at bounding box center [268, 300] width 537 height 0
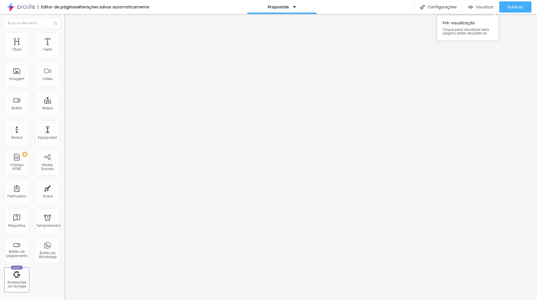
click at [475, 1] on div "Visualizar" at bounding box center [480, 6] width 25 height 11
click at [477, 9] on font "Visualizar" at bounding box center [484, 7] width 18 height 6
